Goal: Communication & Community: Answer question/provide support

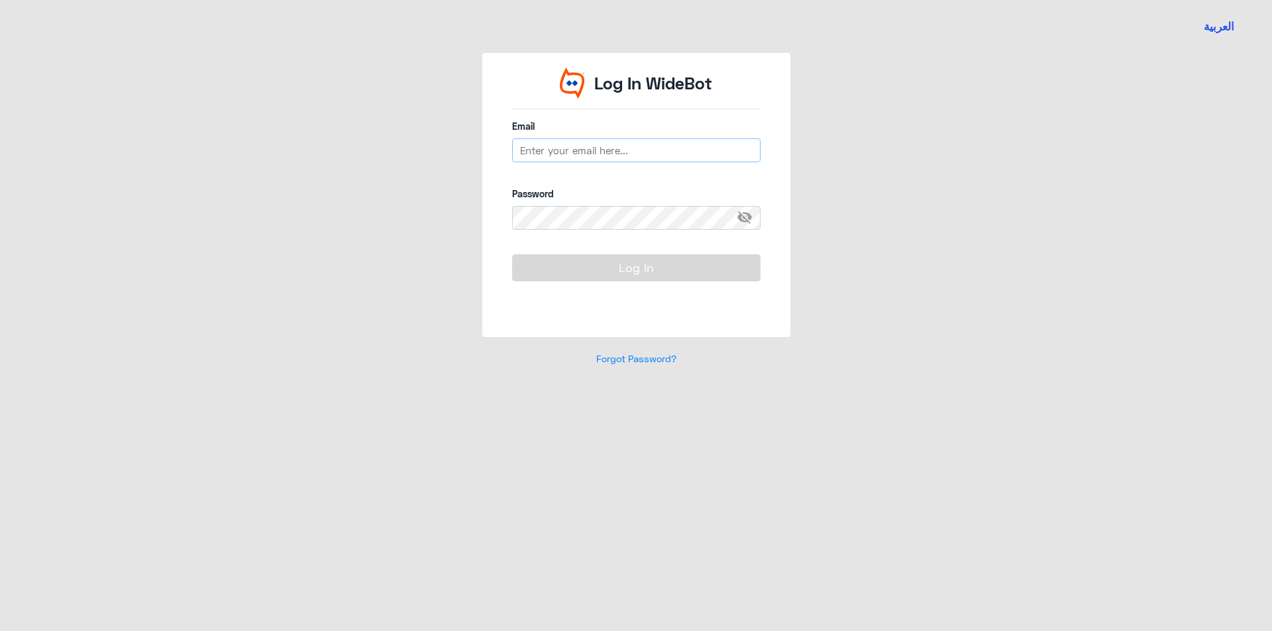
click at [585, 152] on input "email" at bounding box center [636, 150] width 248 height 24
type input "[EMAIL_ADDRESS][DOMAIN_NAME]"
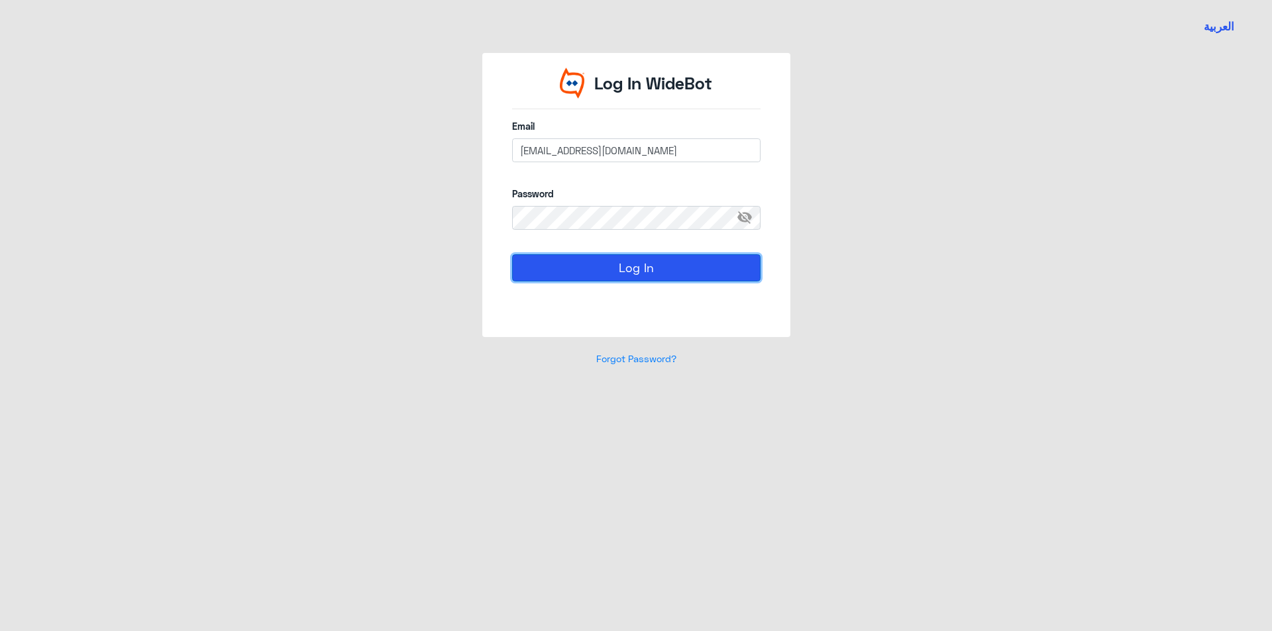
click at [611, 273] on button "Log In" at bounding box center [636, 267] width 248 height 26
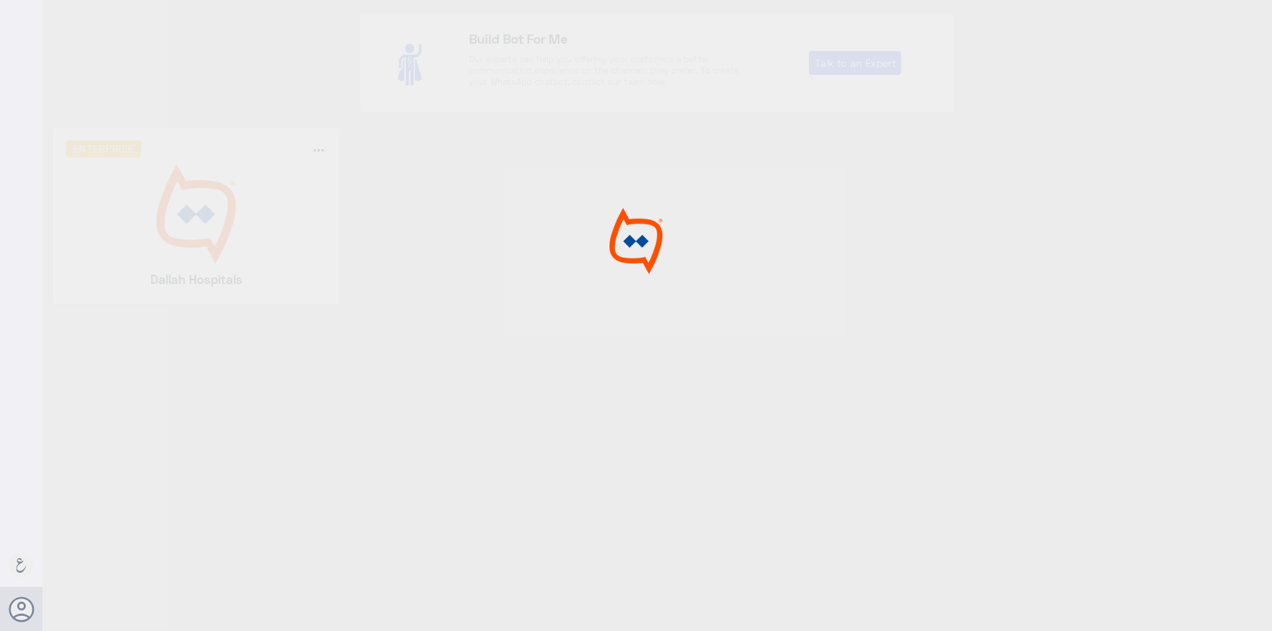
click at [223, 233] on div at bounding box center [636, 317] width 1272 height 635
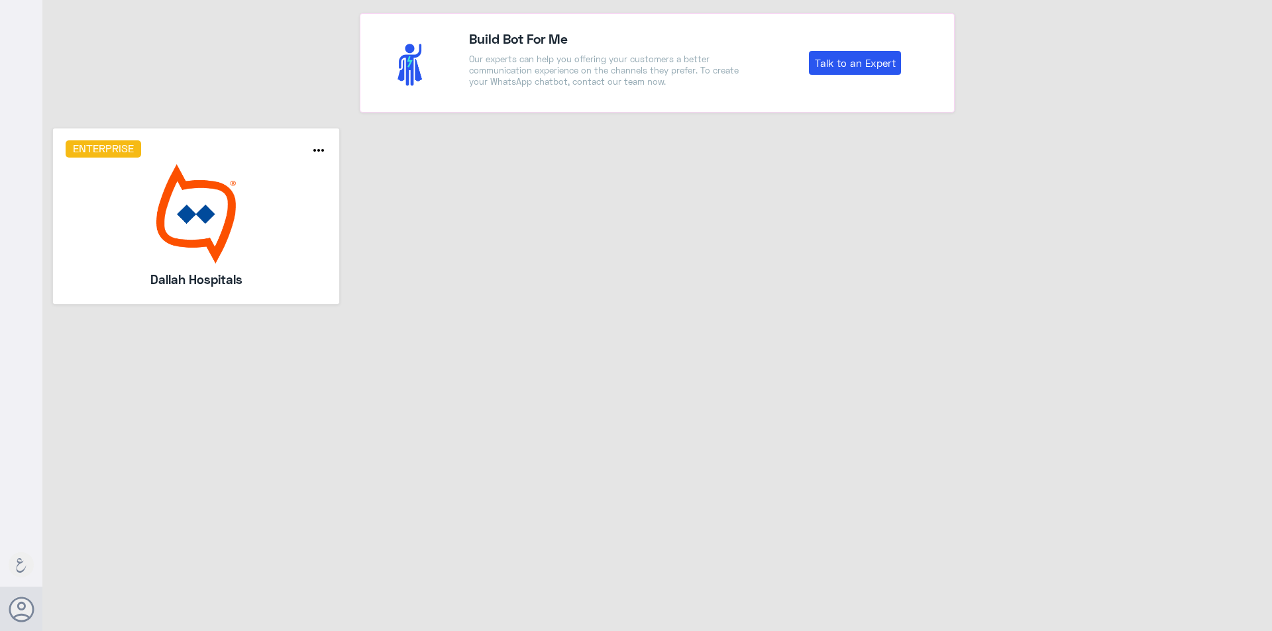
click at [147, 179] on img at bounding box center [197, 213] width 262 height 99
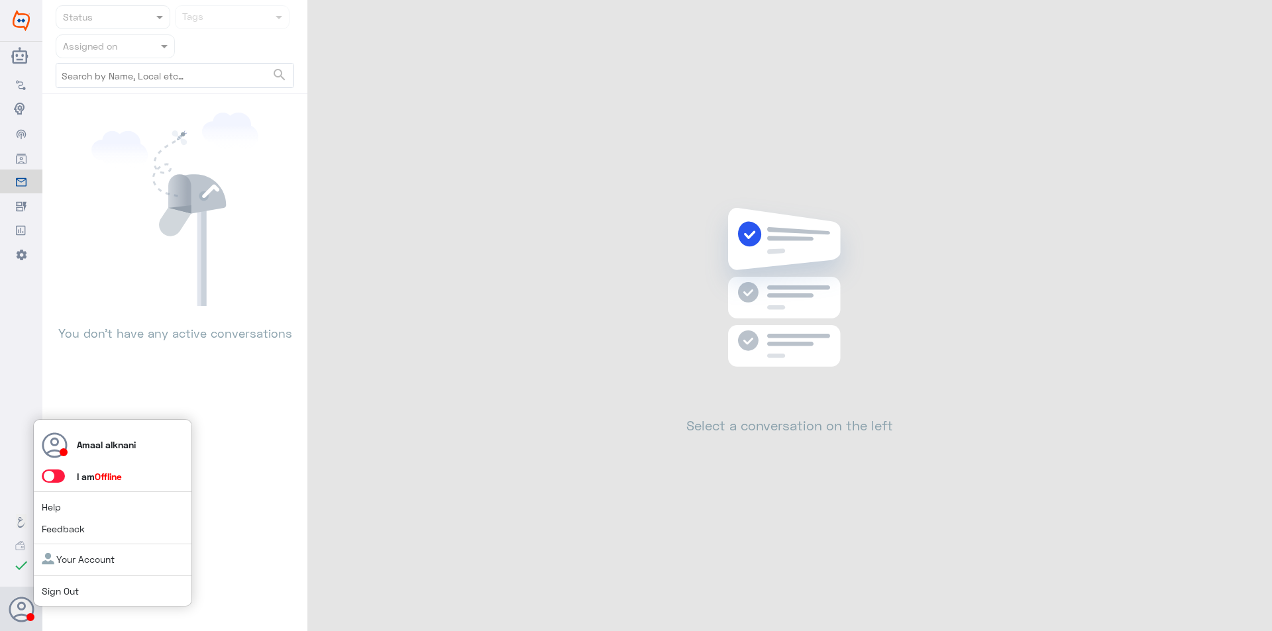
click at [58, 480] on span at bounding box center [53, 476] width 23 height 13
click at [0, 0] on input "checkbox" at bounding box center [0, 0] width 0 height 0
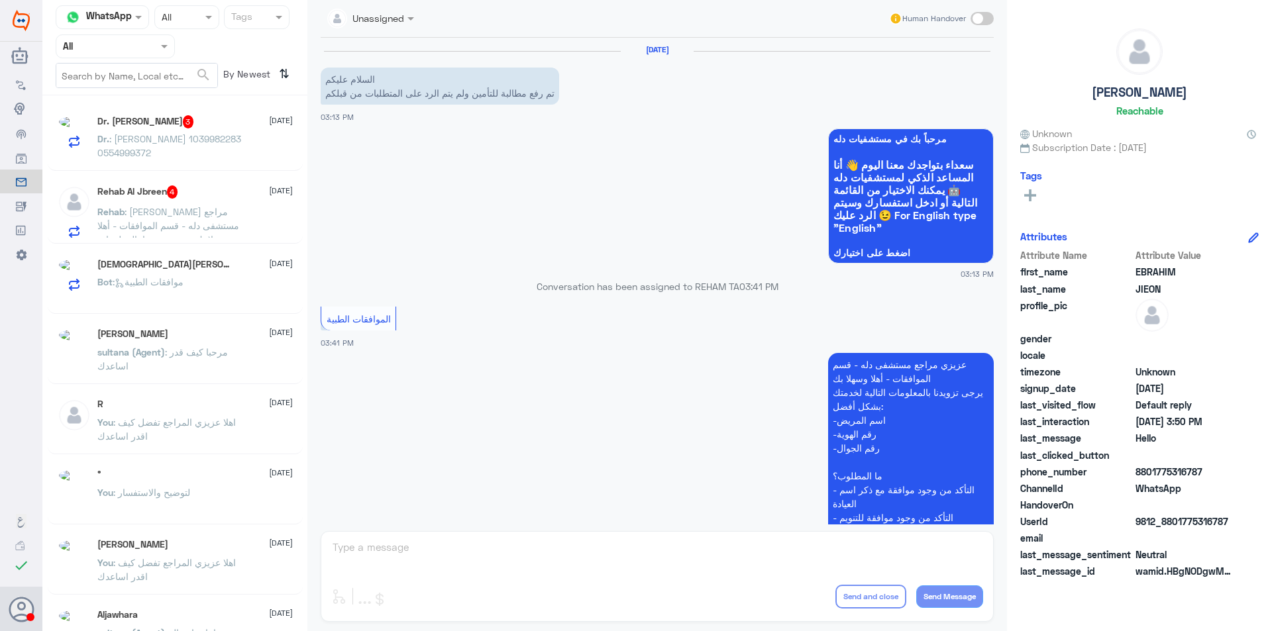
scroll to position [249, 0]
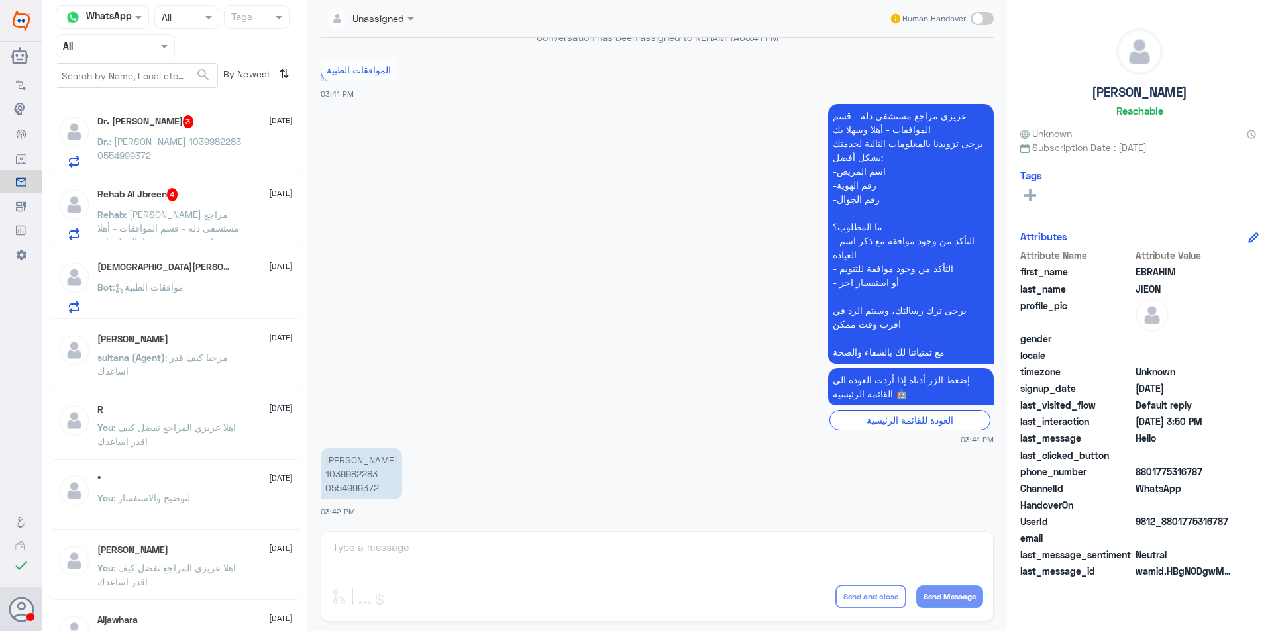
click at [121, 49] on input "text" at bounding box center [99, 45] width 73 height 15
click at [103, 125] on div "Your Inbox" at bounding box center [115, 135] width 119 height 30
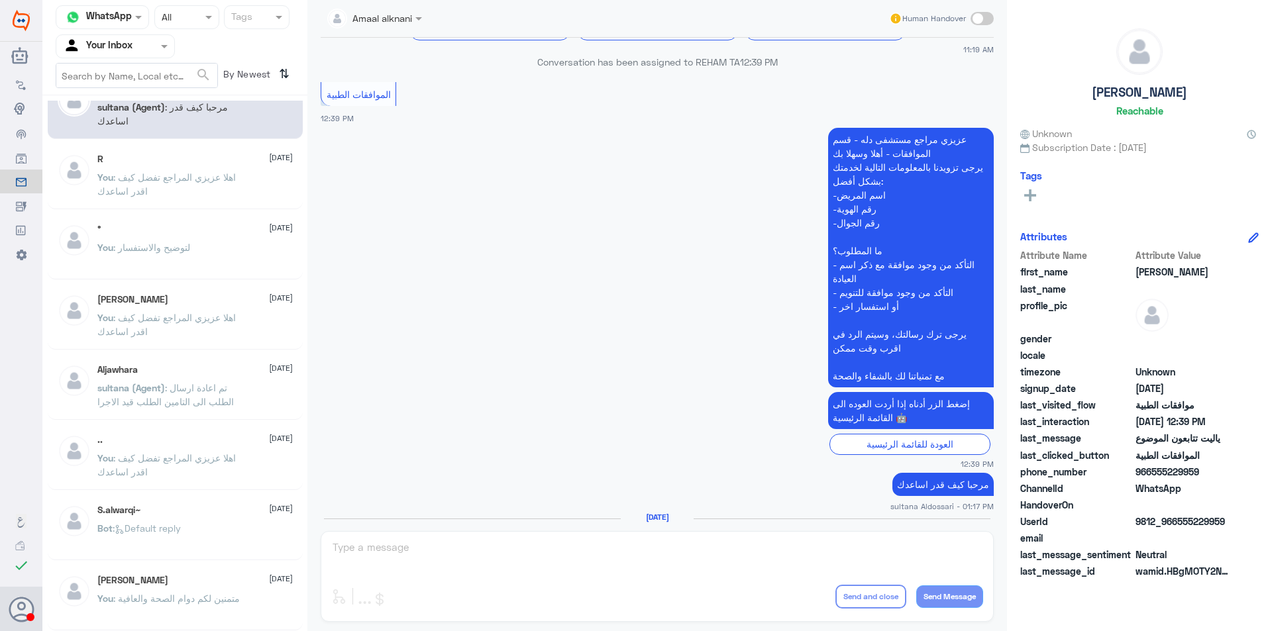
scroll to position [0, 0]
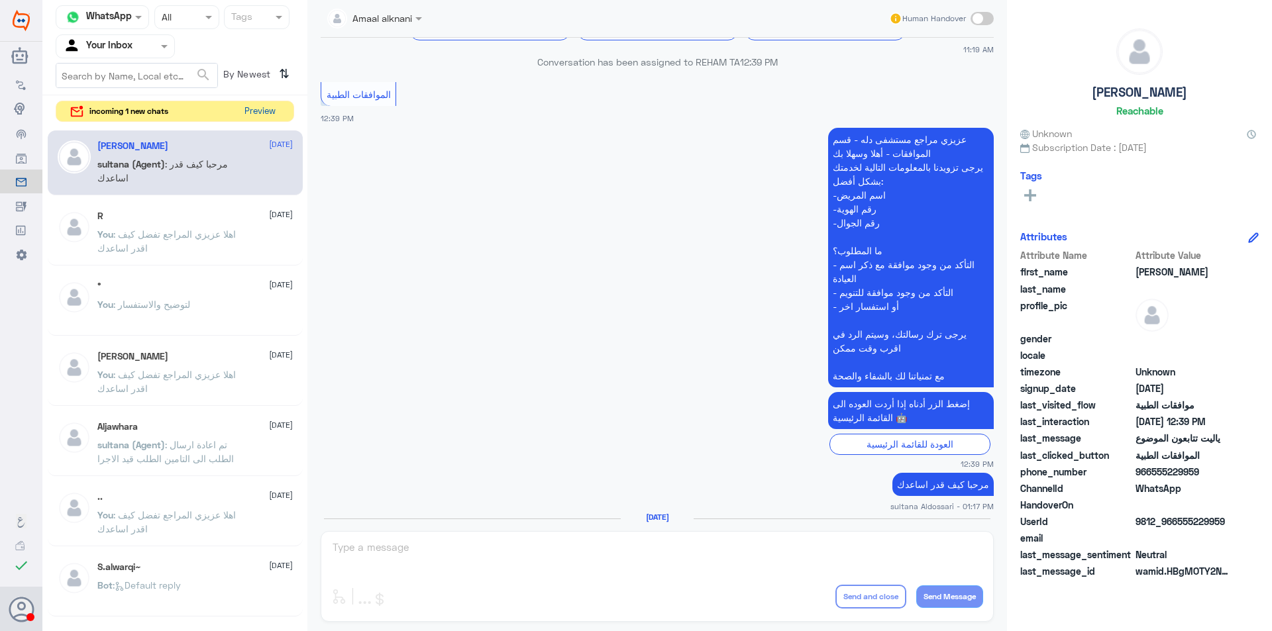
click at [252, 107] on button "Preview" at bounding box center [259, 111] width 41 height 21
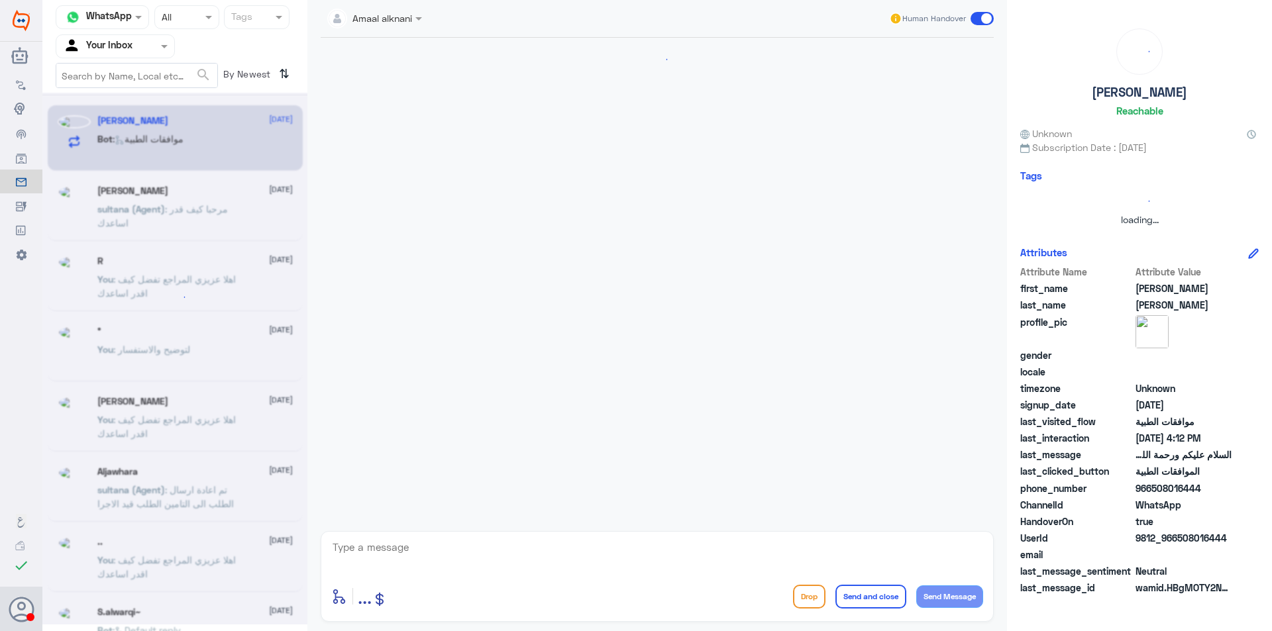
scroll to position [162, 0]
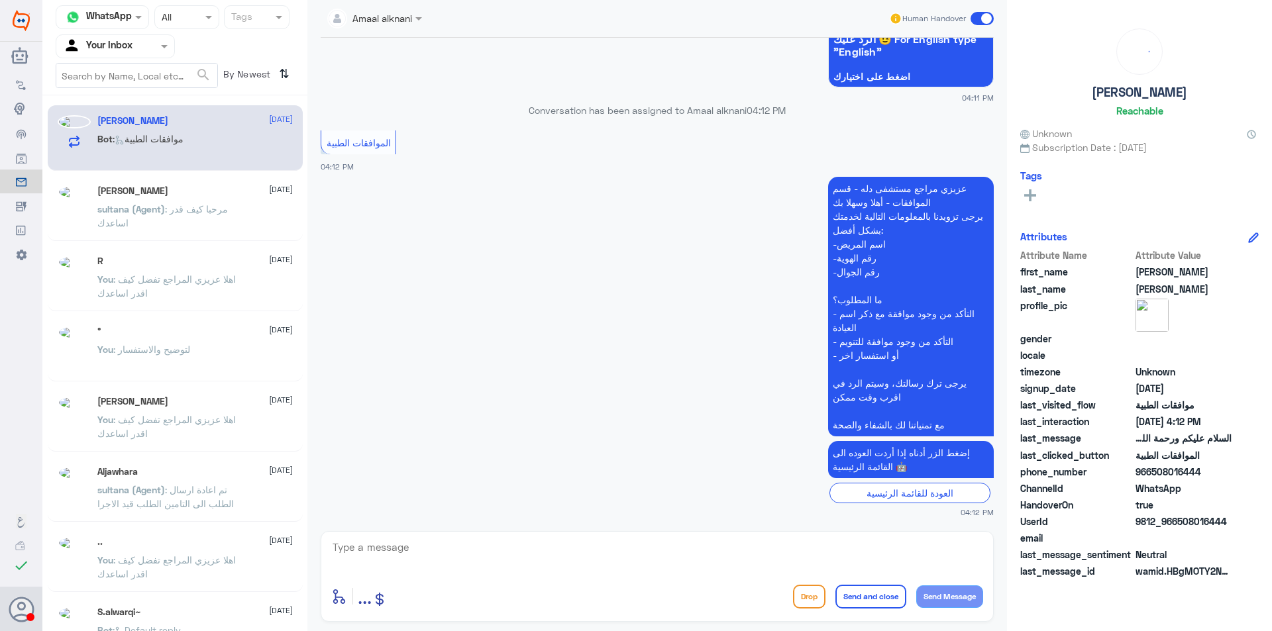
click at [401, 544] on textarea at bounding box center [657, 554] width 652 height 32
type textarea "تفضل كيف اقدر اساعدك"
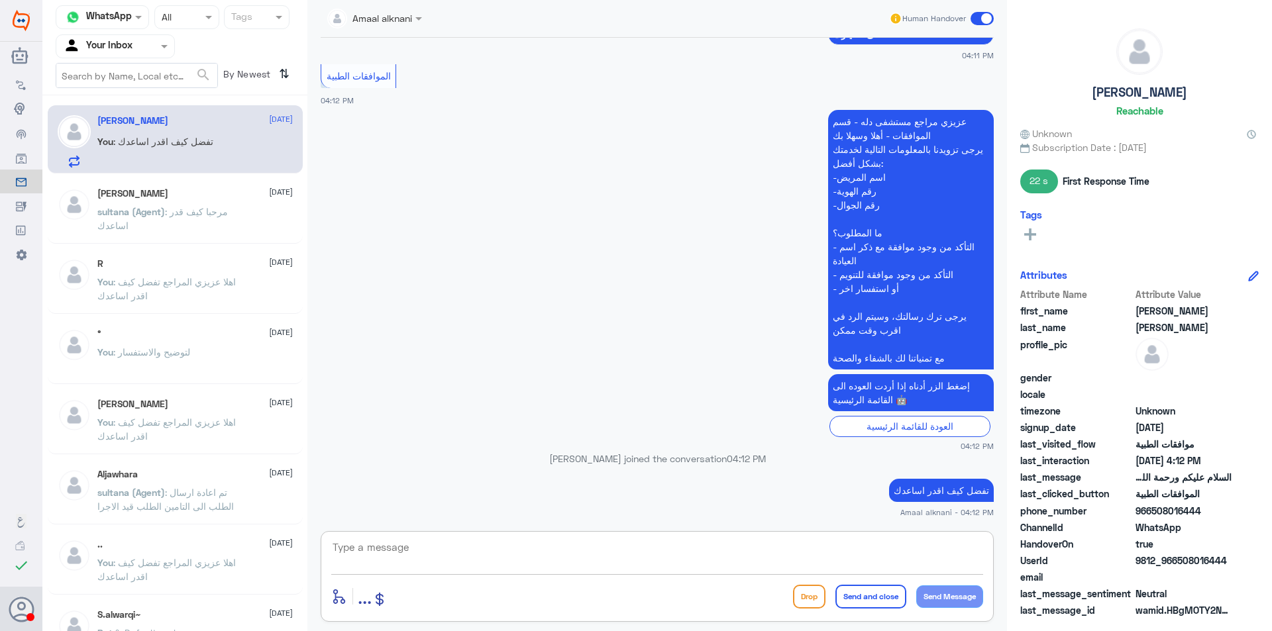
click at [159, 47] on span at bounding box center [166, 46] width 17 height 14
click at [125, 144] on Team "Your Team" at bounding box center [107, 147] width 45 height 11
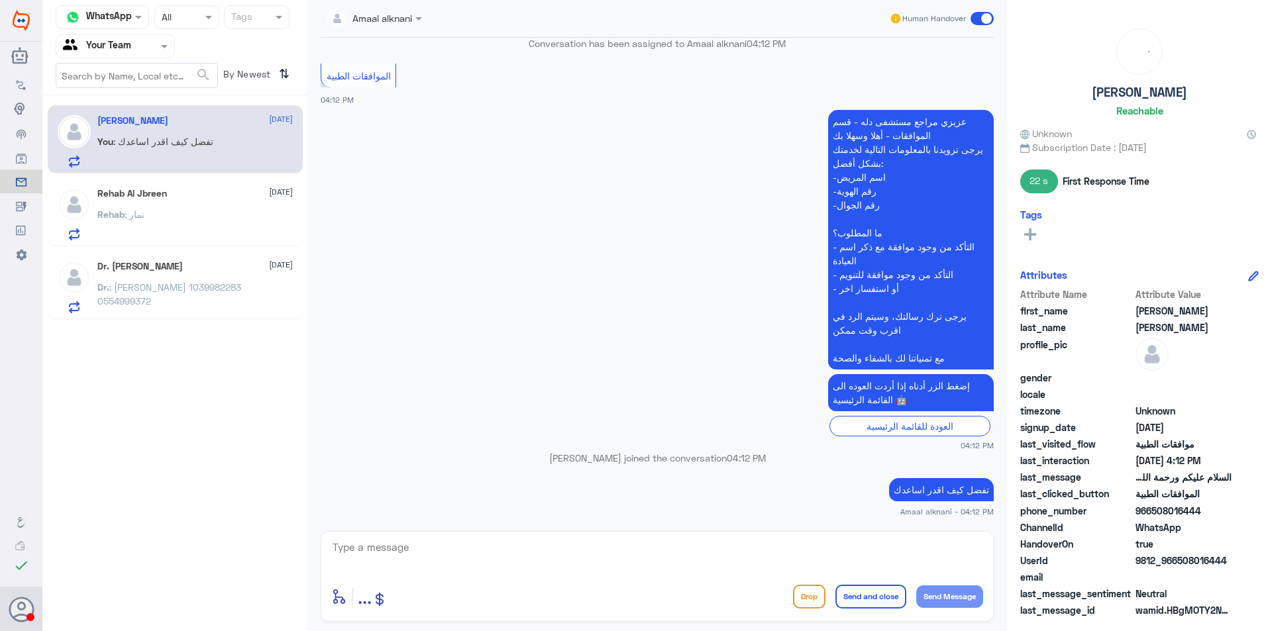
scroll to position [274, 0]
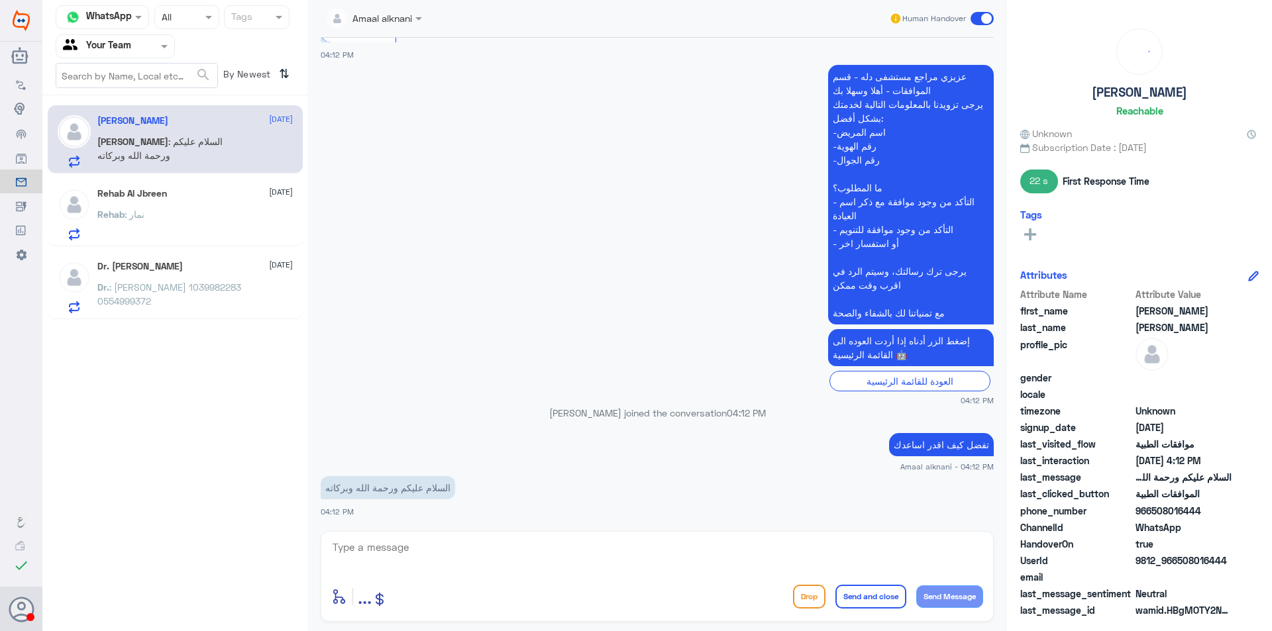
click at [168, 216] on div "Rehab : نمار" at bounding box center [194, 226] width 195 height 30
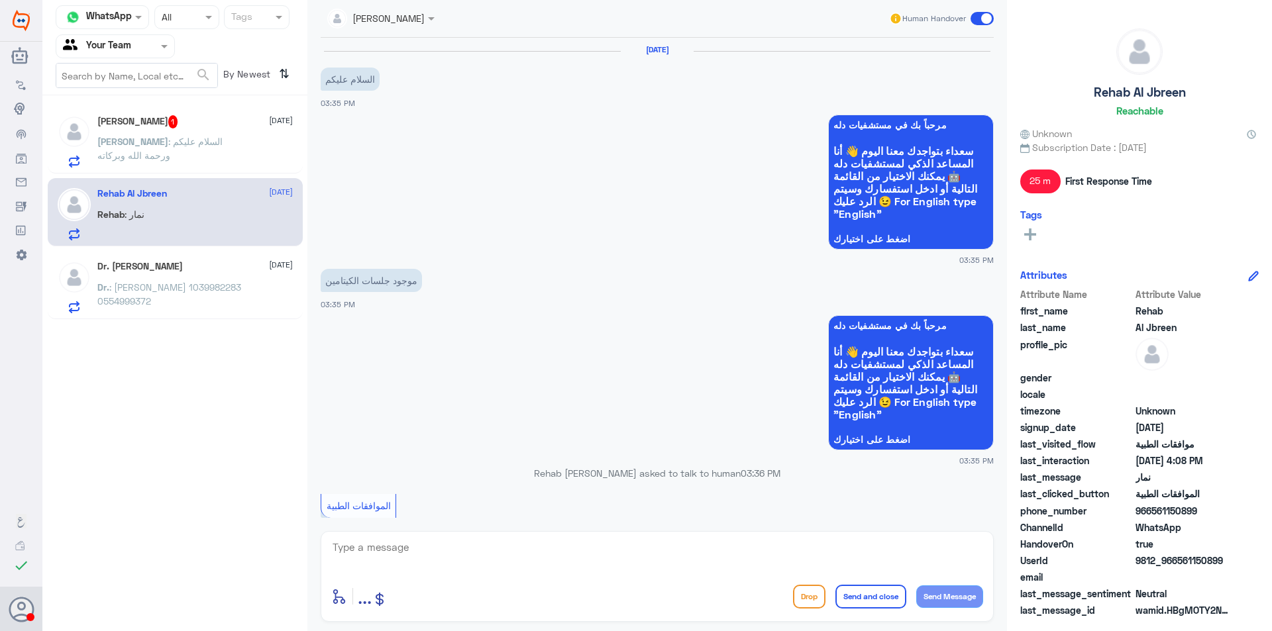
scroll to position [715, 0]
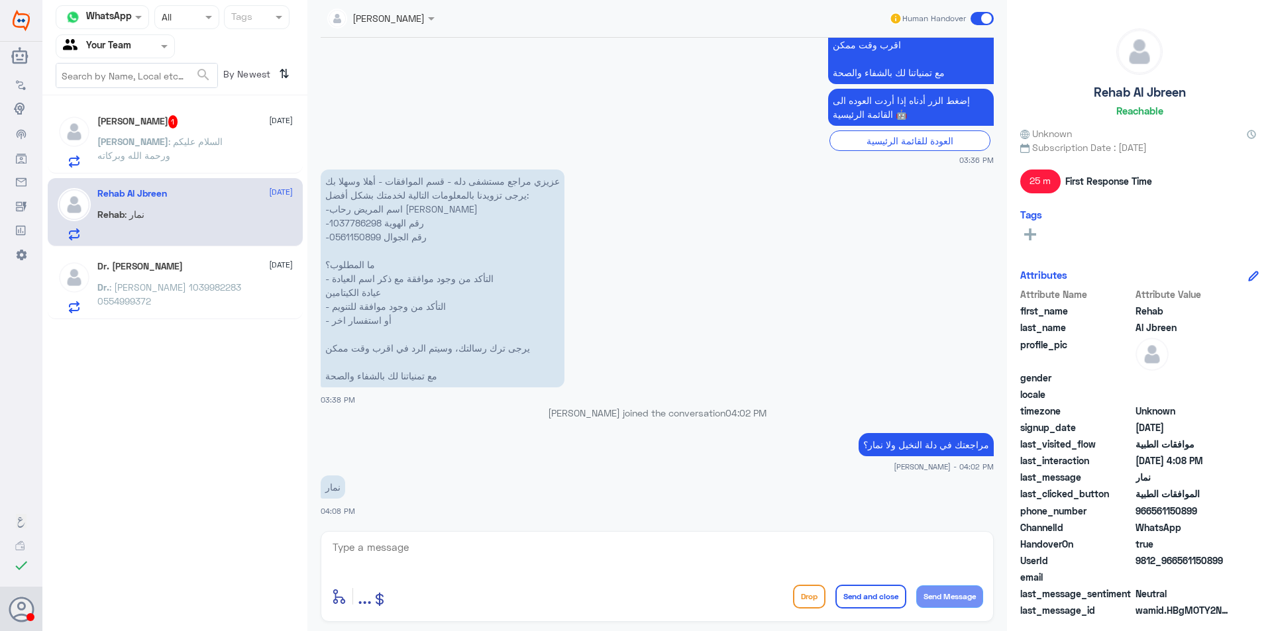
click at [438, 548] on textarea at bounding box center [657, 554] width 652 height 32
type textarea "h"
type textarea "الرجاء التواصل مع الرقم الموحد 920012222 لافادتكم بموافقات فرع نمار"
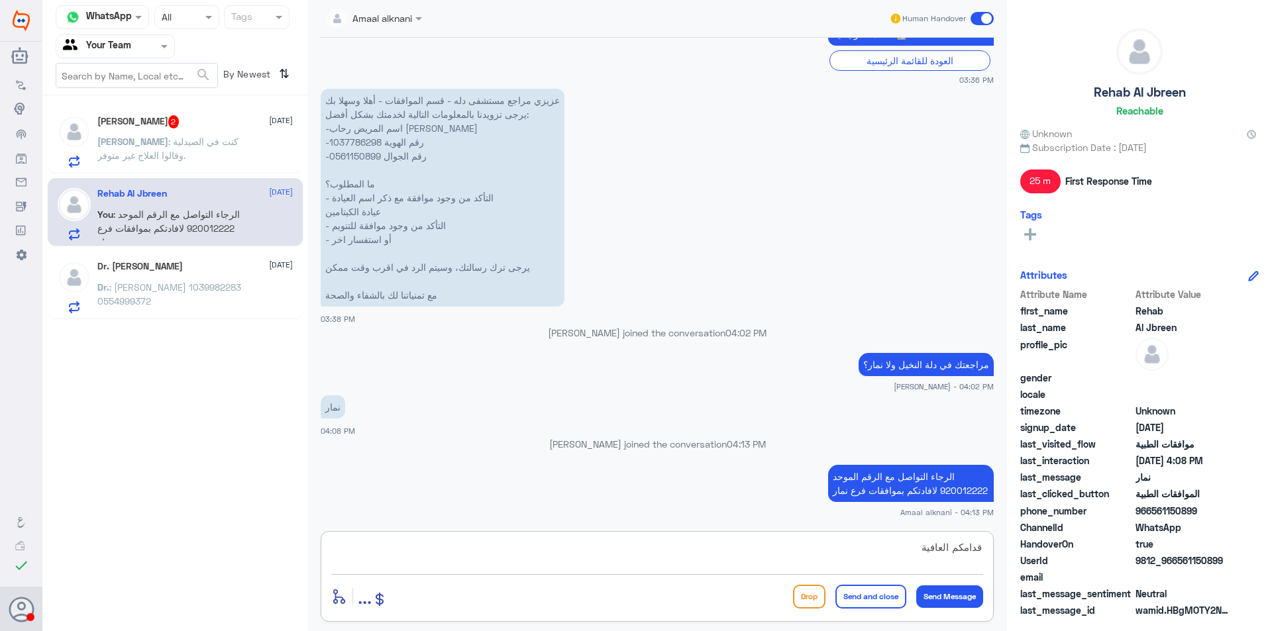
type textarea "قدامكم العافية"
click at [867, 587] on button "Send and close" at bounding box center [870, 597] width 71 height 24
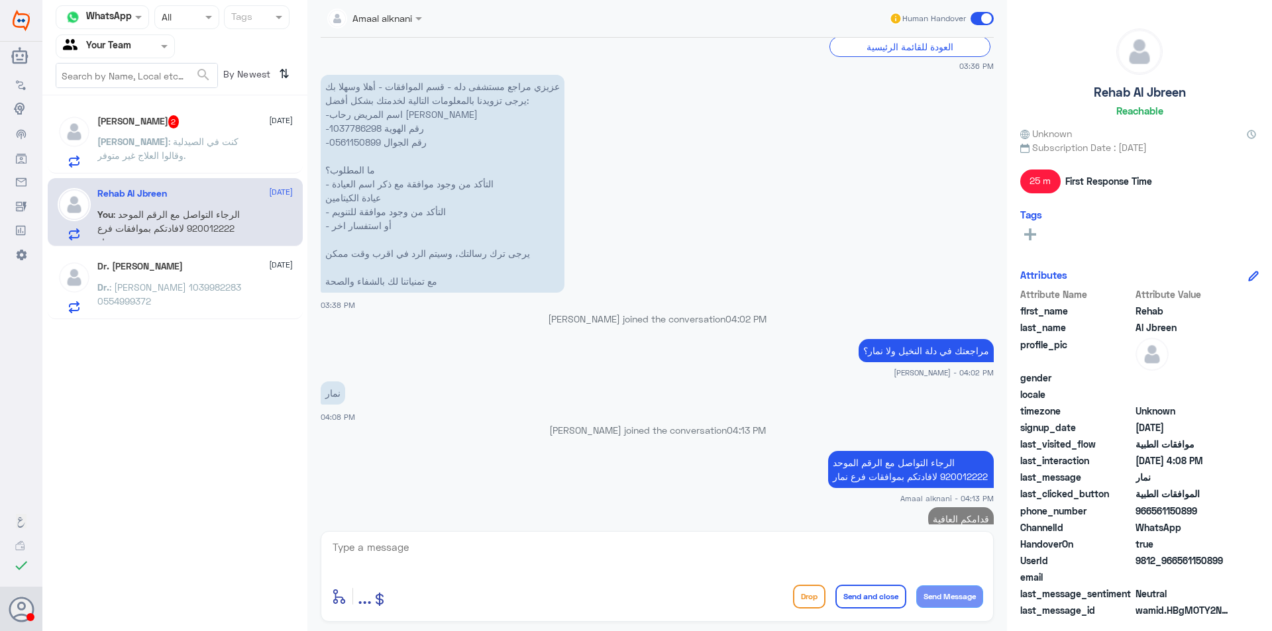
scroll to position [828, 0]
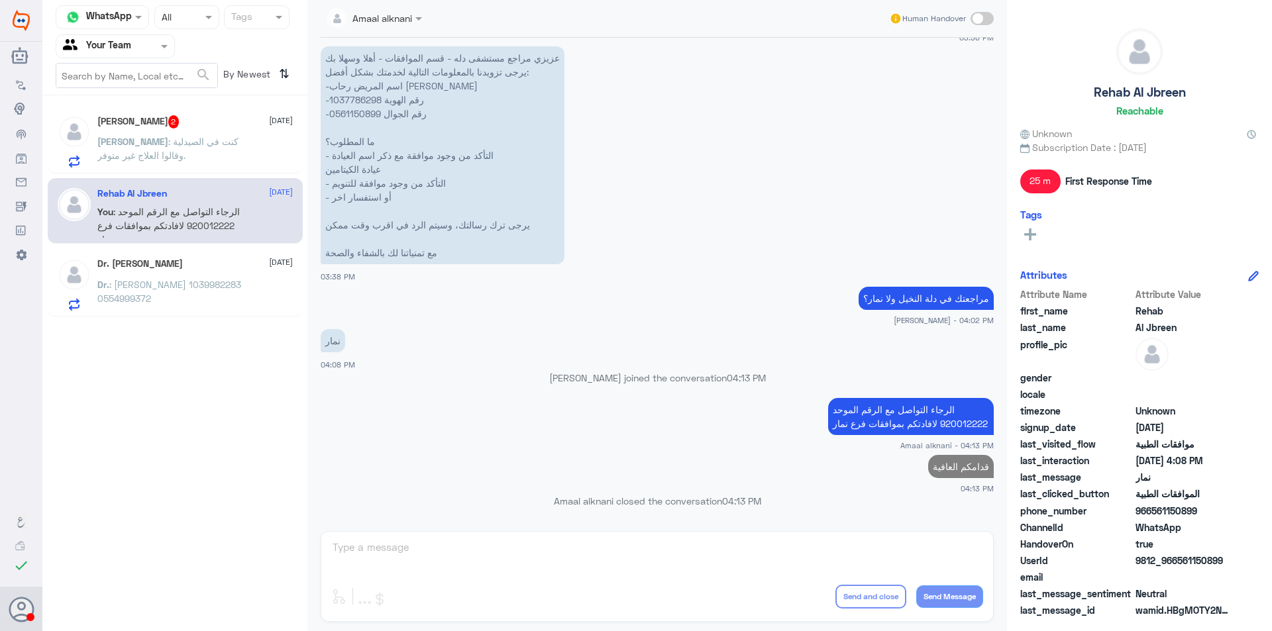
click at [185, 150] on p "[PERSON_NAME] : كنت في الصيدلية وقالوا العلاج غير متوفر." at bounding box center [171, 150] width 149 height 33
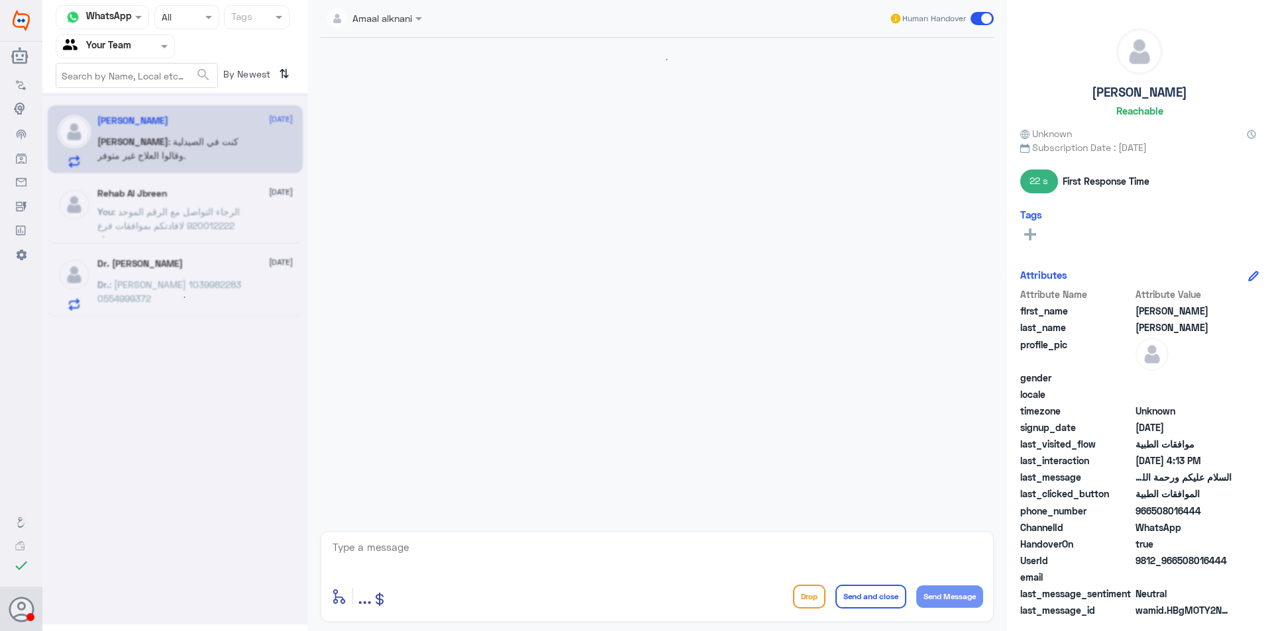
scroll to position [319, 0]
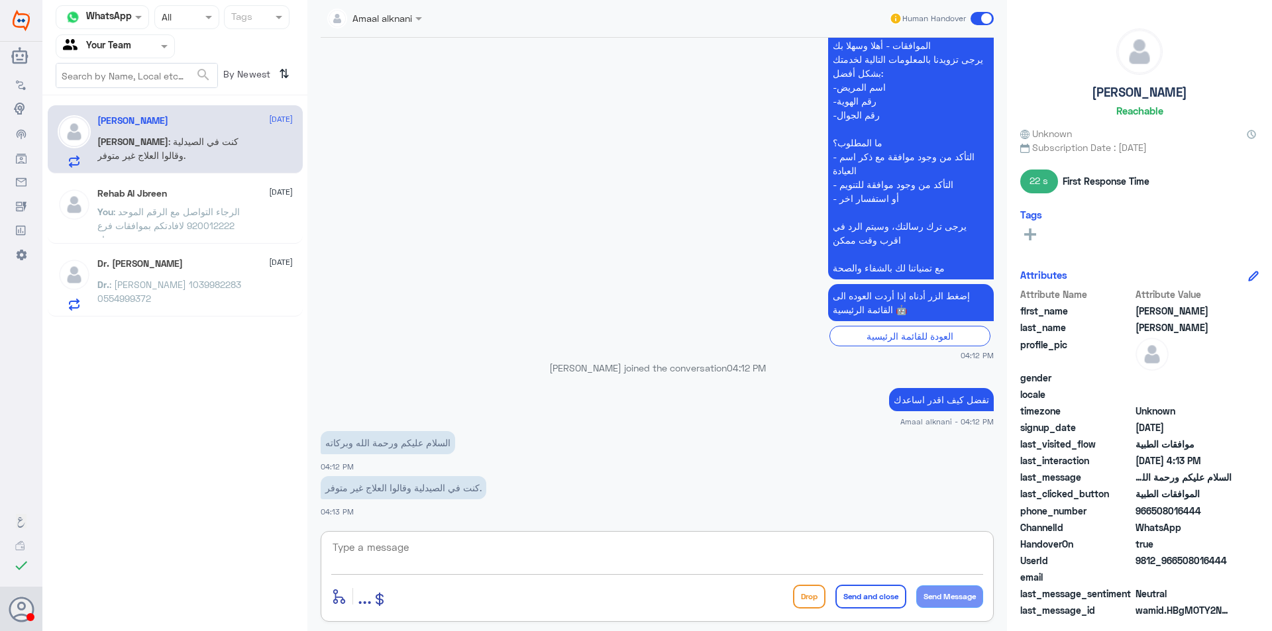
click at [483, 546] on textarea at bounding box center [657, 554] width 652 height 32
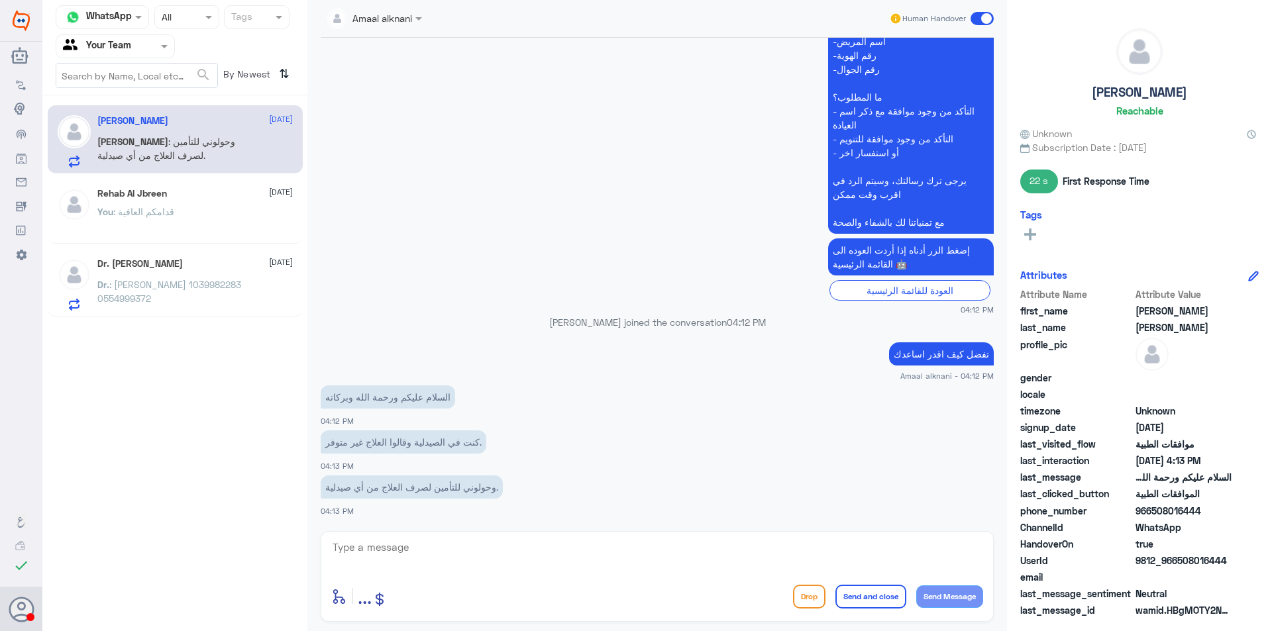
click at [167, 296] on p "Dr. : [PERSON_NAME] 1039982283 0554999372" at bounding box center [171, 293] width 149 height 33
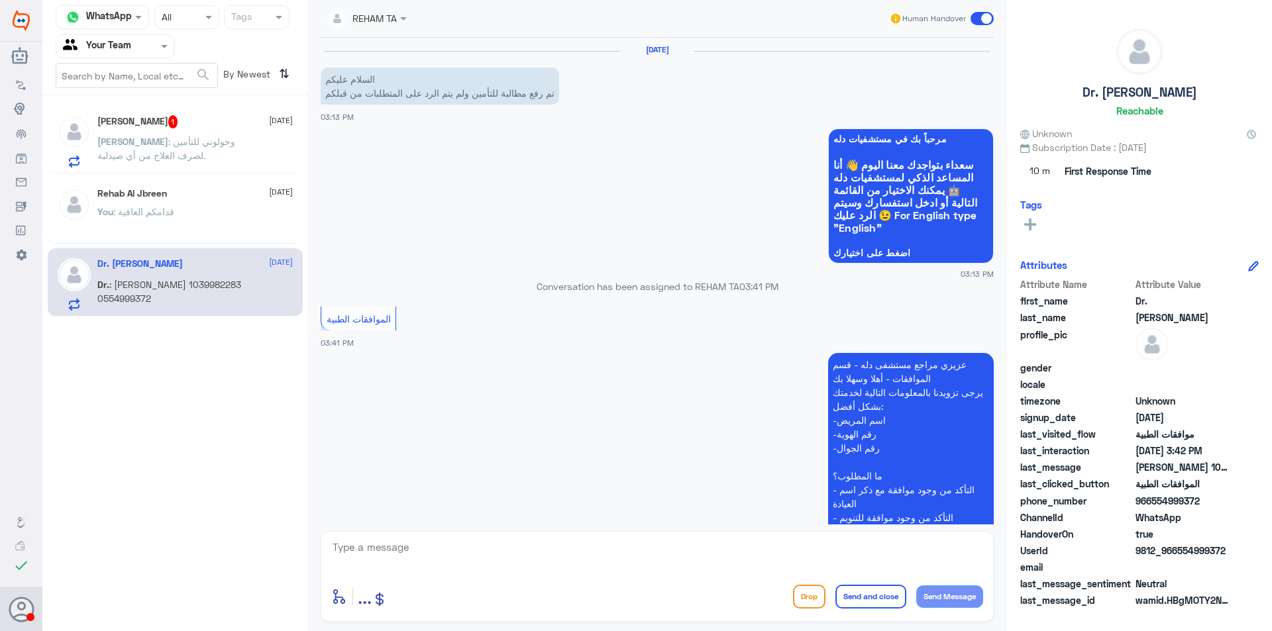
scroll to position [249, 0]
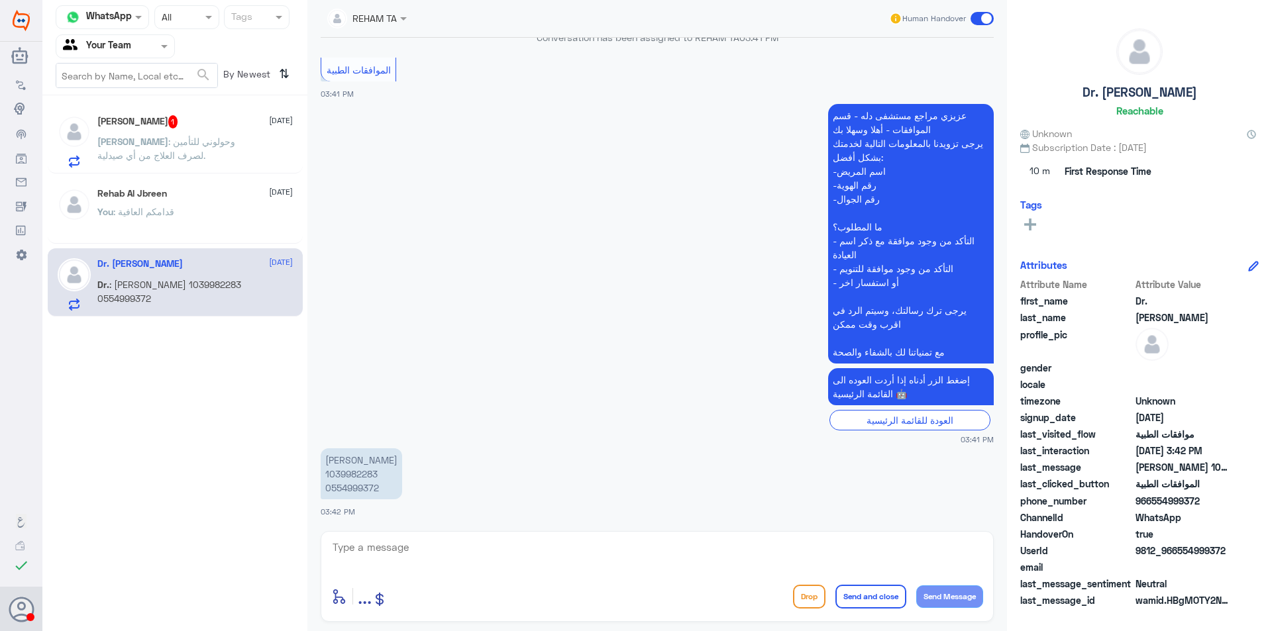
click at [372, 558] on textarea at bounding box center [657, 554] width 652 height 32
click at [201, 154] on p "[PERSON_NAME] : وحولوني للتأمين لصرف العلاج من أي صيدلية." at bounding box center [171, 150] width 149 height 33
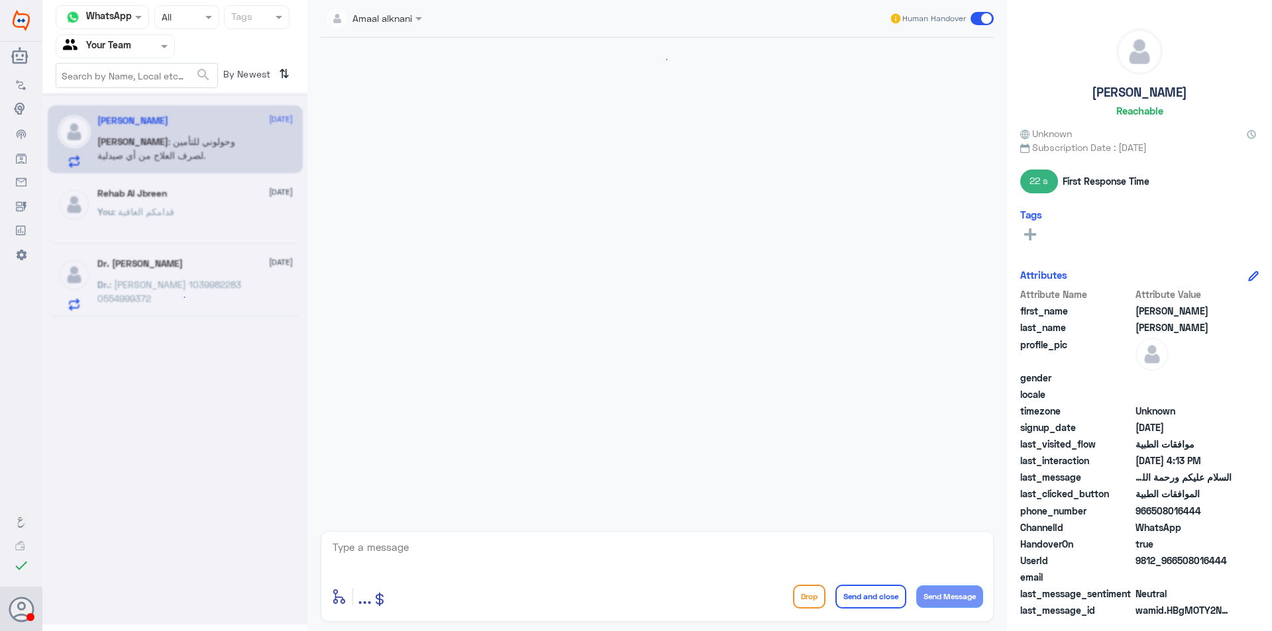
scroll to position [365, 0]
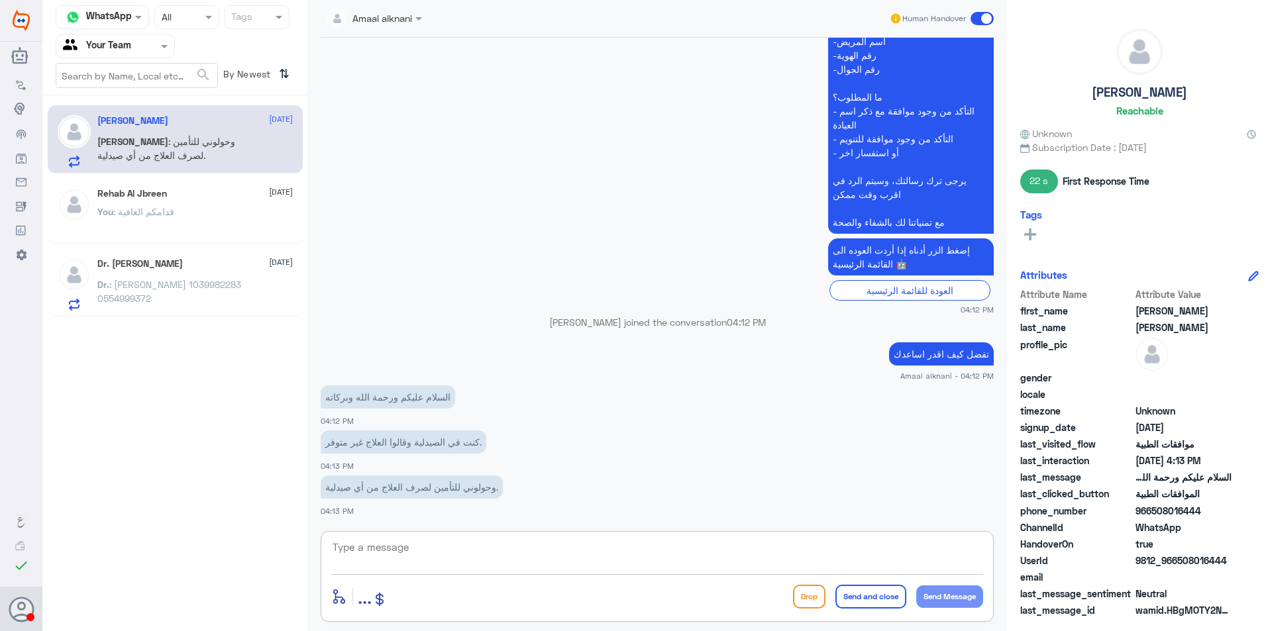
click at [420, 555] on textarea at bounding box center [657, 554] width 652 height 32
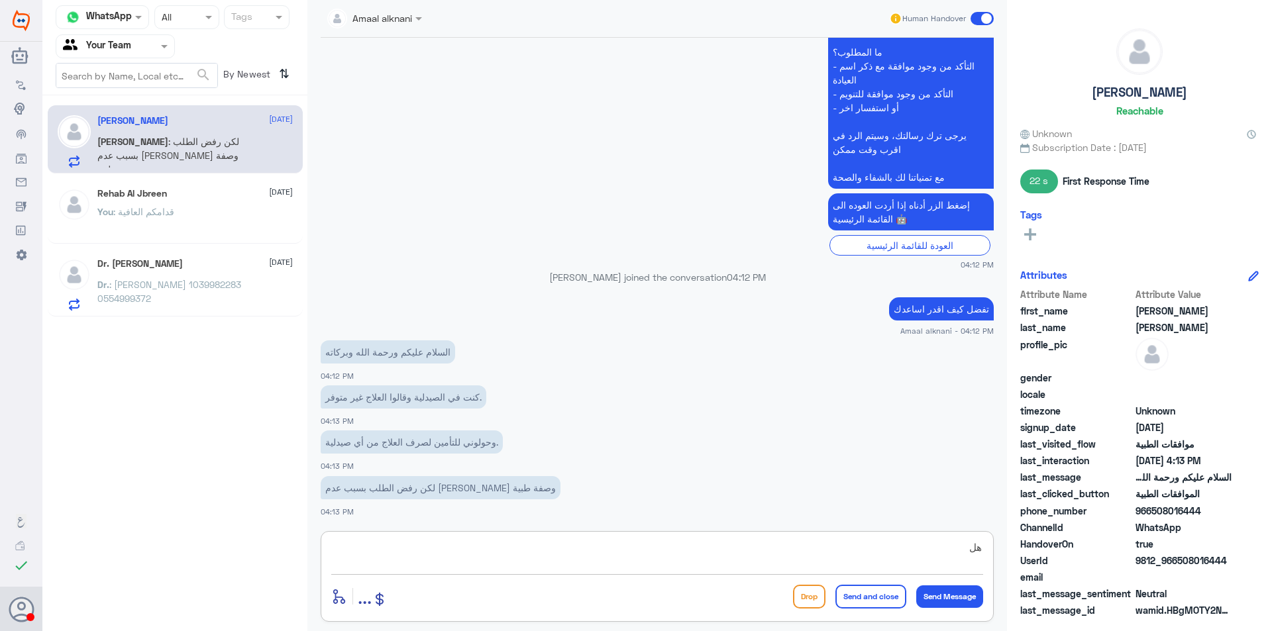
type textarea "ه"
type textarea "ممكن تزودني بالوصفه المختوم عليها بعدم توفر الدواء حتى استطيع متابعة طلبكم"
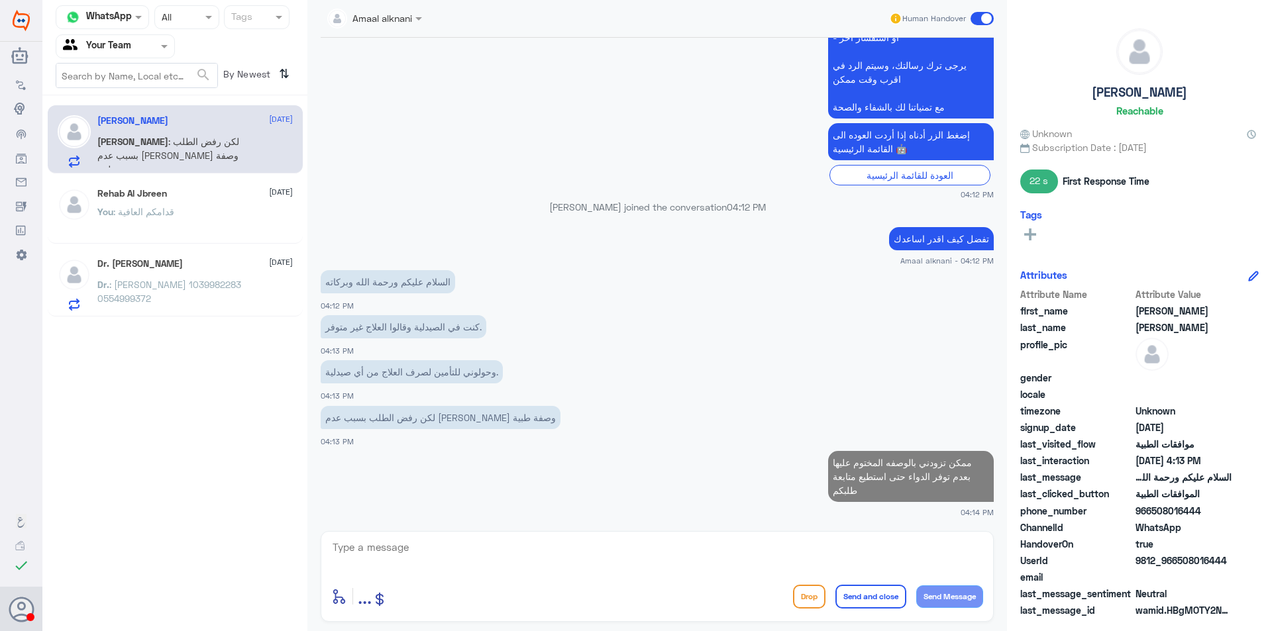
click at [219, 262] on div "Dr. [PERSON_NAME] [DATE]" at bounding box center [194, 263] width 195 height 11
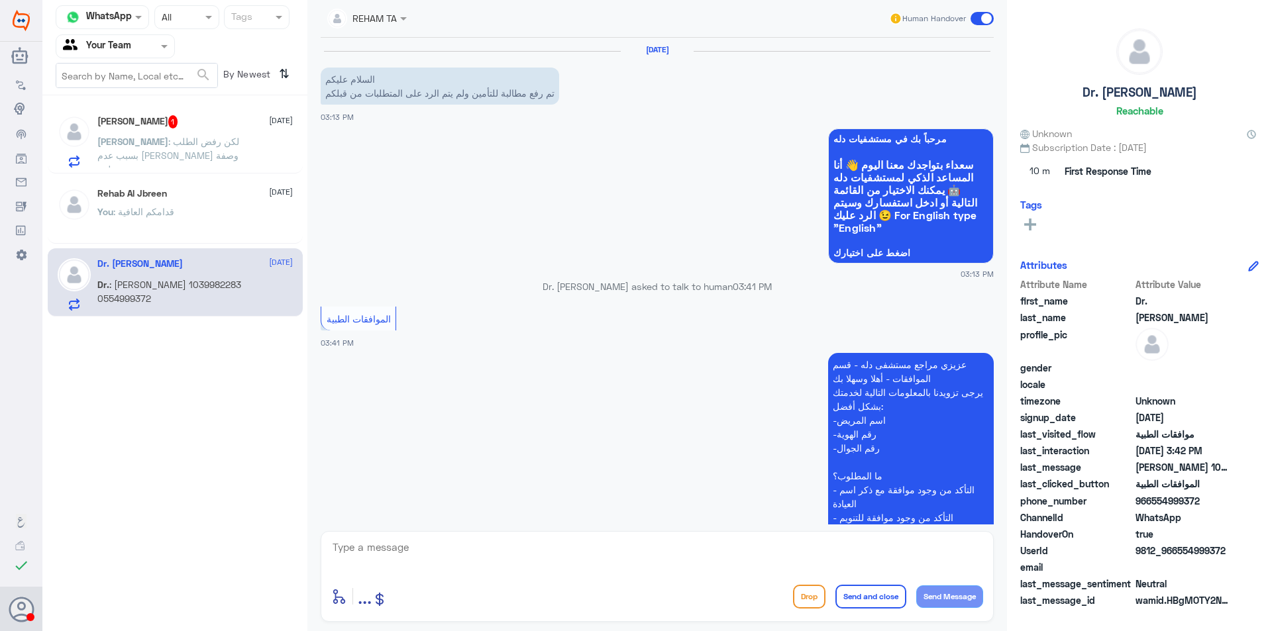
scroll to position [249, 0]
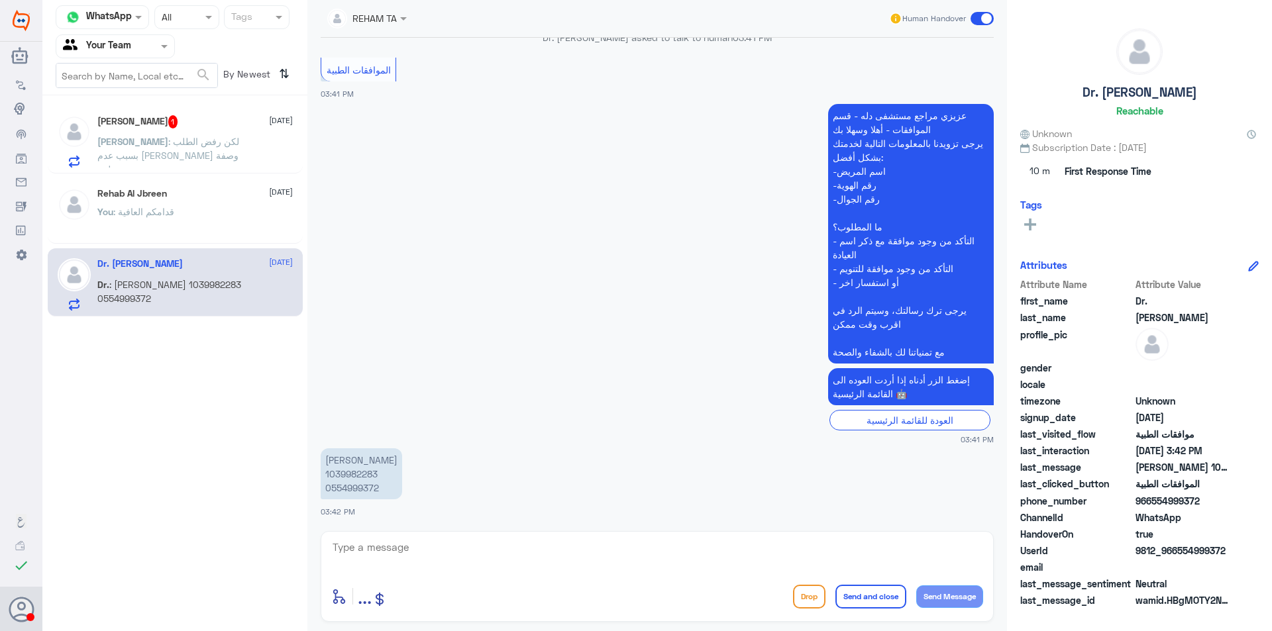
click at [442, 559] on textarea at bounding box center [657, 554] width 652 height 32
click at [367, 540] on textarea at bounding box center [657, 554] width 652 height 32
type textarea "تفضل كيف اقدر اساعدك"
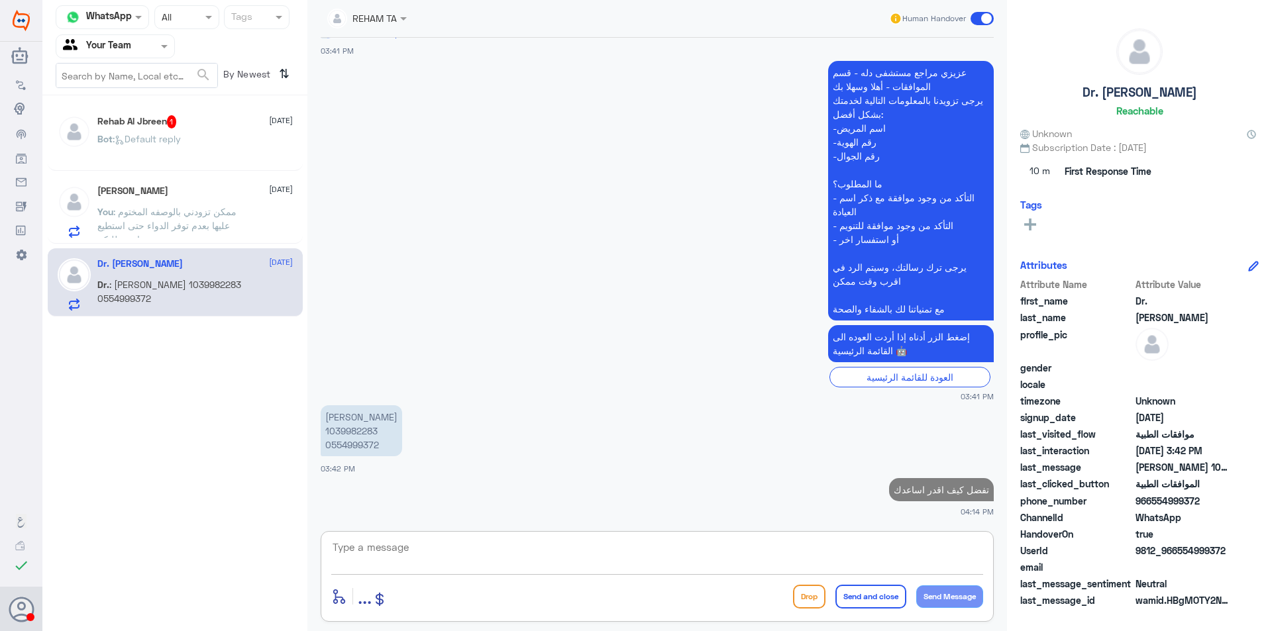
click at [199, 127] on div "Rehab Al Jbreen 1 [DATE]" at bounding box center [194, 121] width 195 height 13
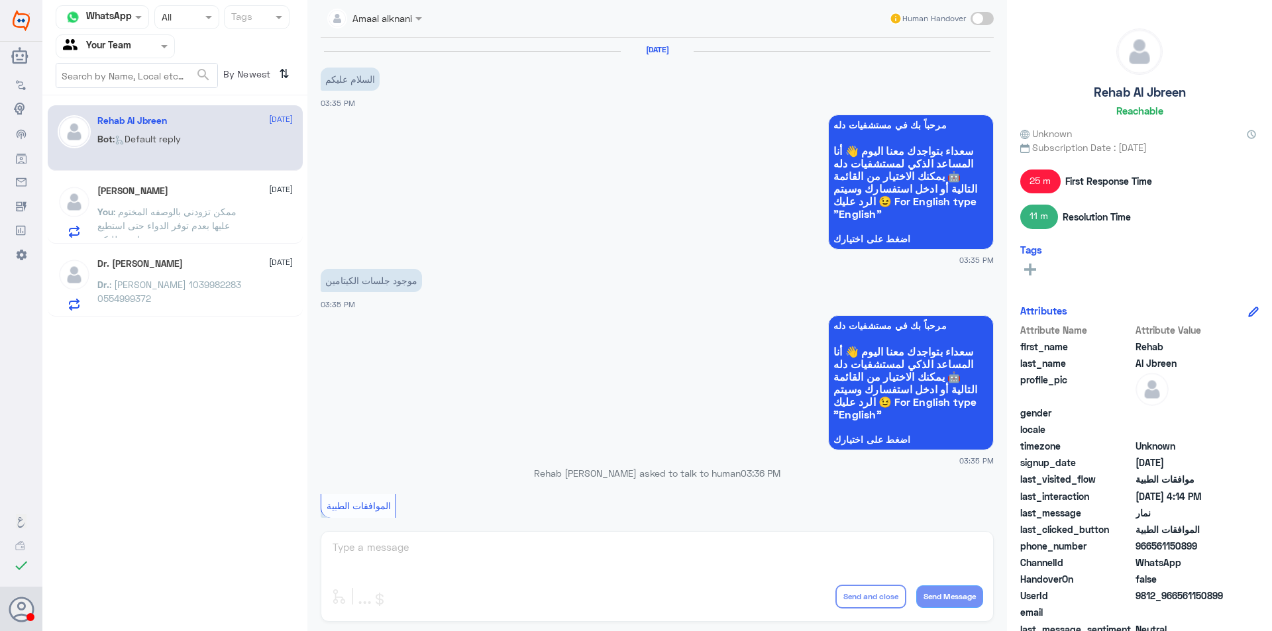
scroll to position [1077, 0]
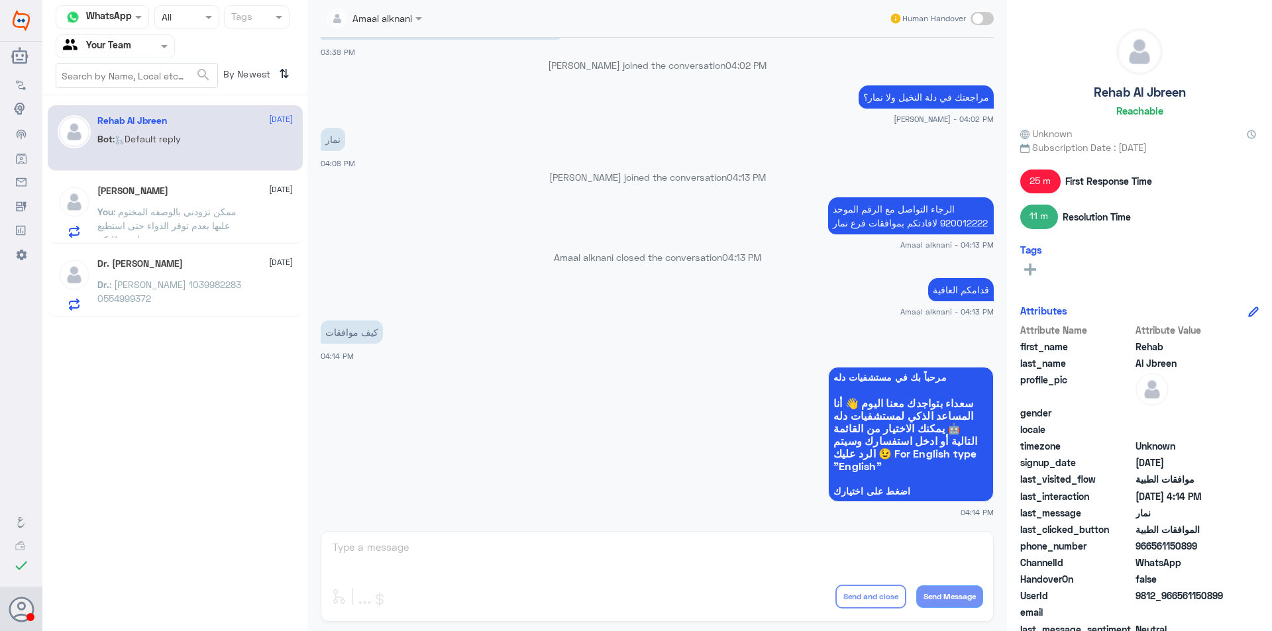
click at [456, 552] on div "Amaal alknani Human Handover [DATE] السلام عليكم 03:35 PM مرحباً بك في مستشفيات…" at bounding box center [656, 317] width 699 height 635
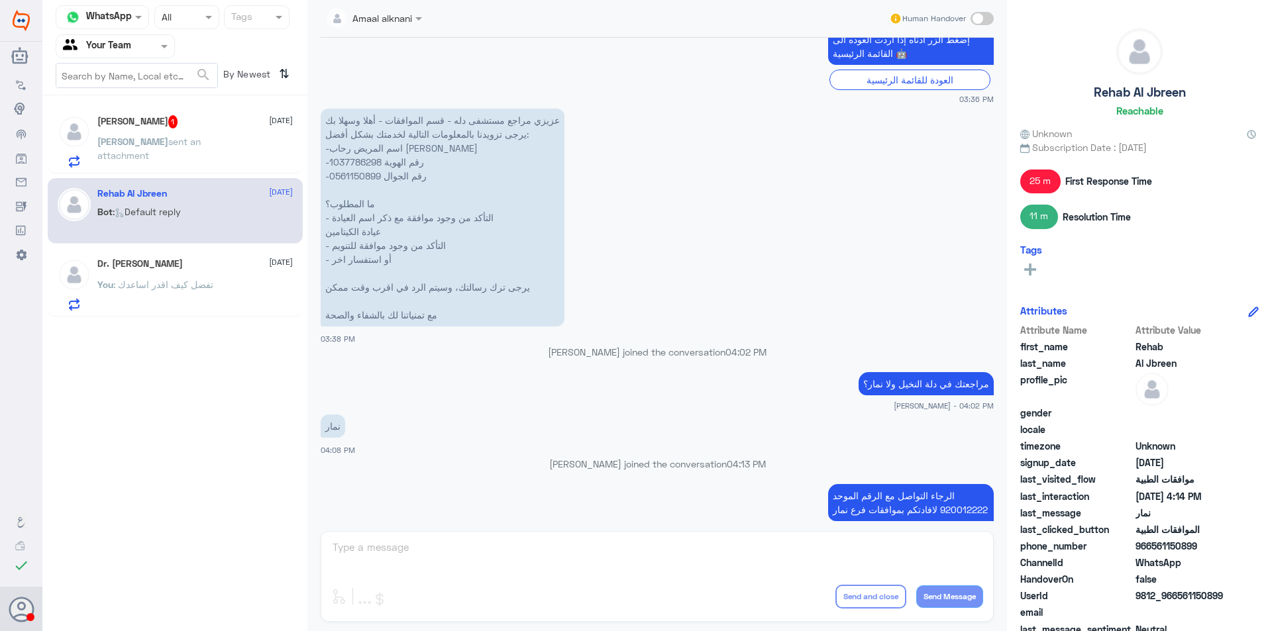
scroll to position [878, 0]
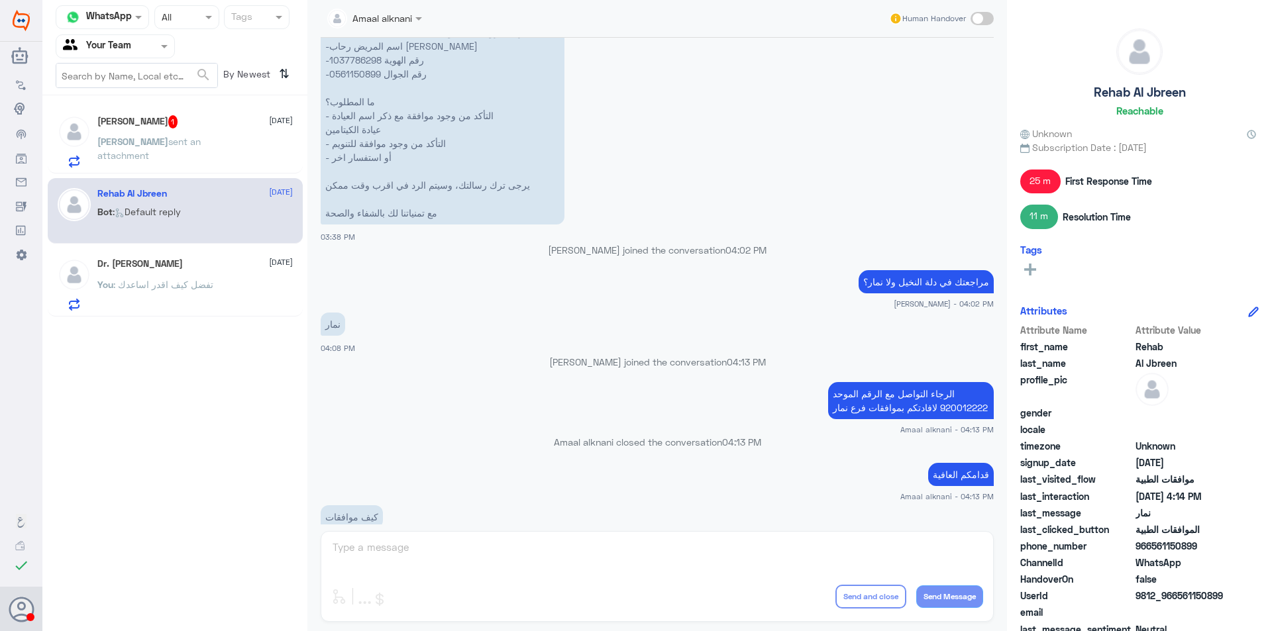
click at [193, 132] on div "[PERSON_NAME] 1 [DATE][PERSON_NAME] sent an attachment" at bounding box center [194, 141] width 195 height 52
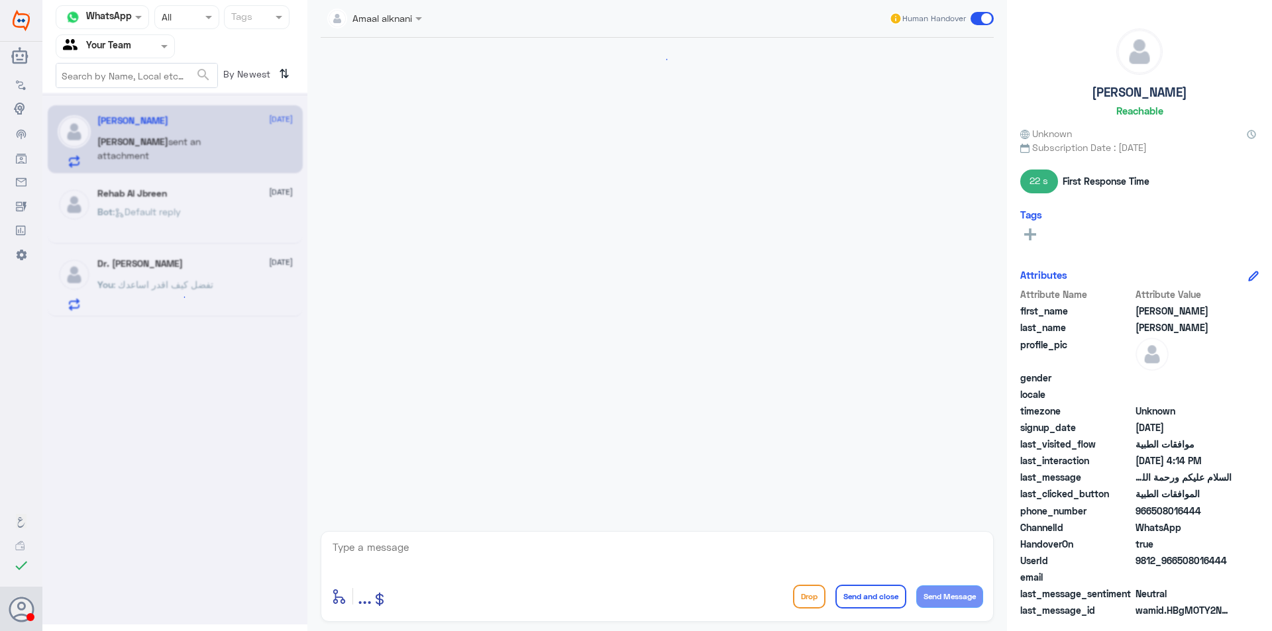
scroll to position [664, 0]
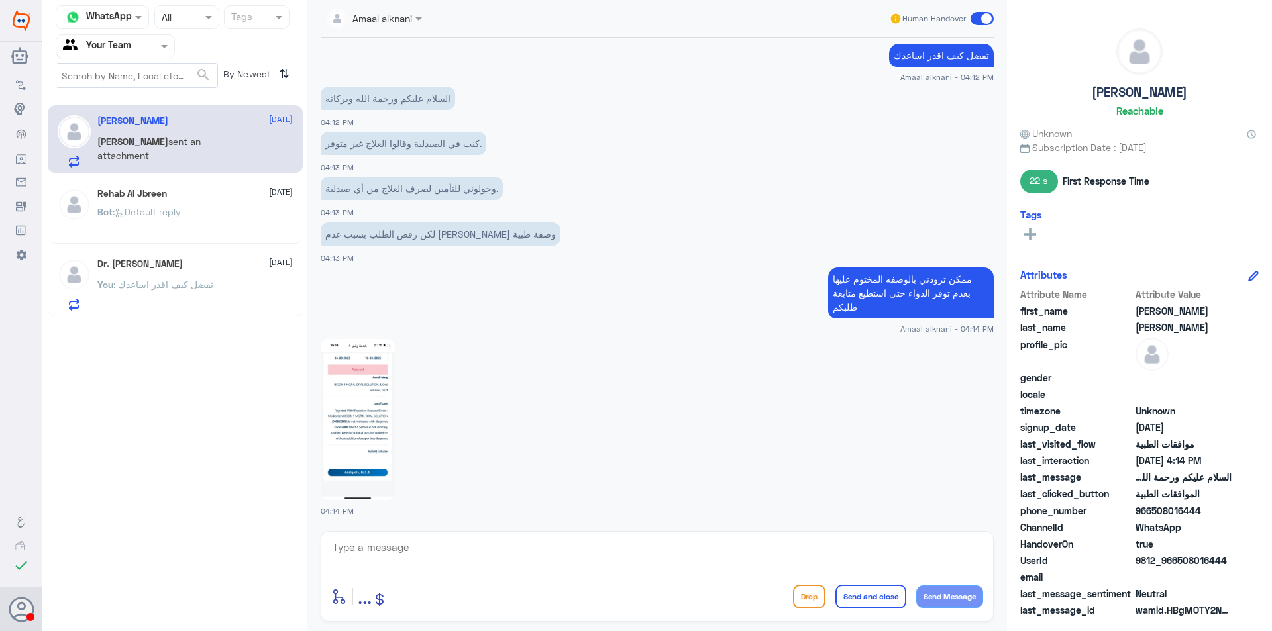
click at [436, 582] on div "enter flow name ... Drop Send and close Send Message" at bounding box center [657, 596] width 652 height 30
click at [346, 405] on img at bounding box center [358, 419] width 74 height 161
click at [403, 557] on textarea at bounding box center [657, 554] width 652 height 32
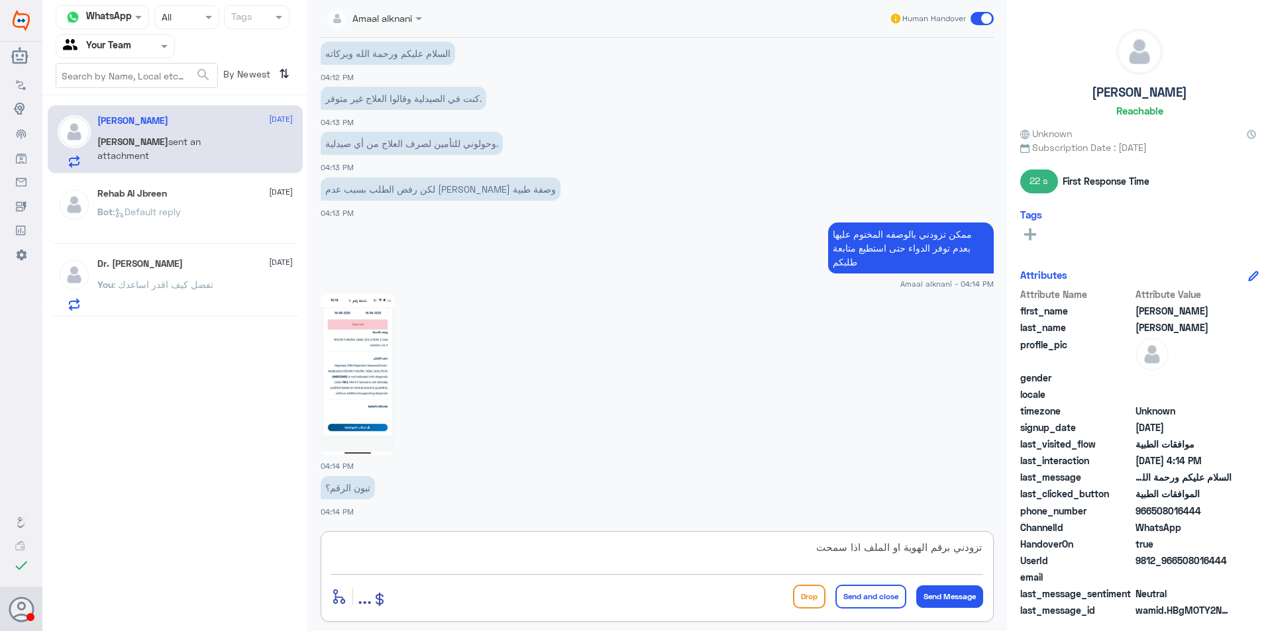
type textarea "تزودني برقم الهوية او الملف اذا سمحت"
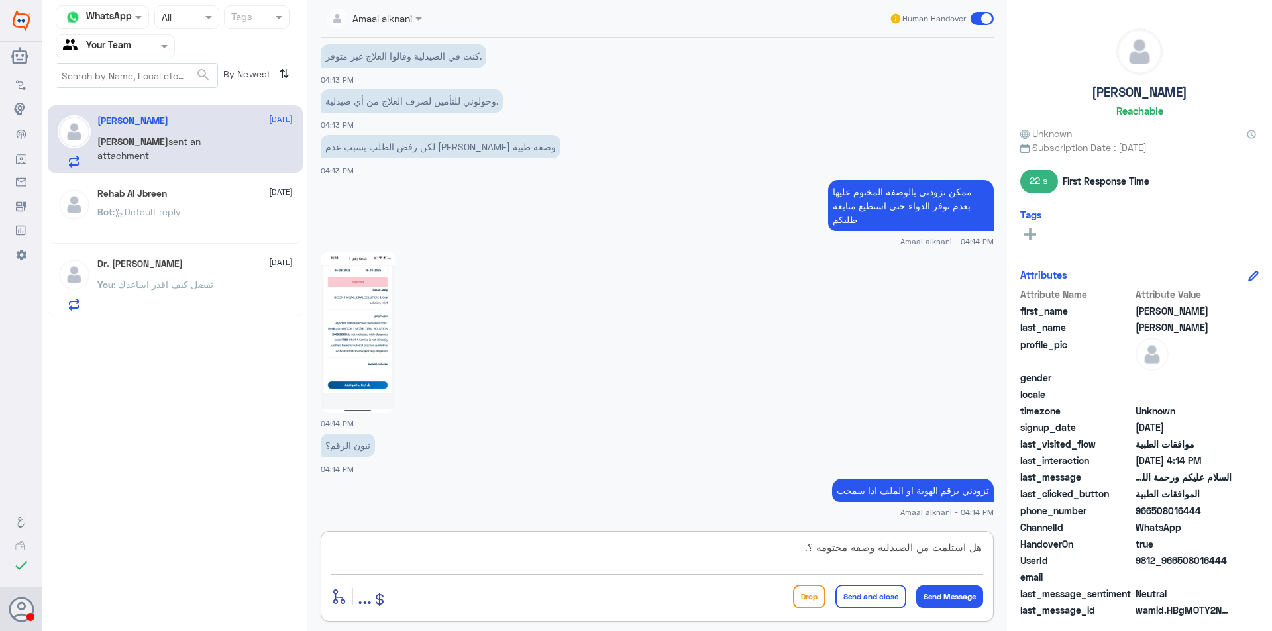
type textarea "هل استلمت من الصيدلية وصفه مختومه ؟"
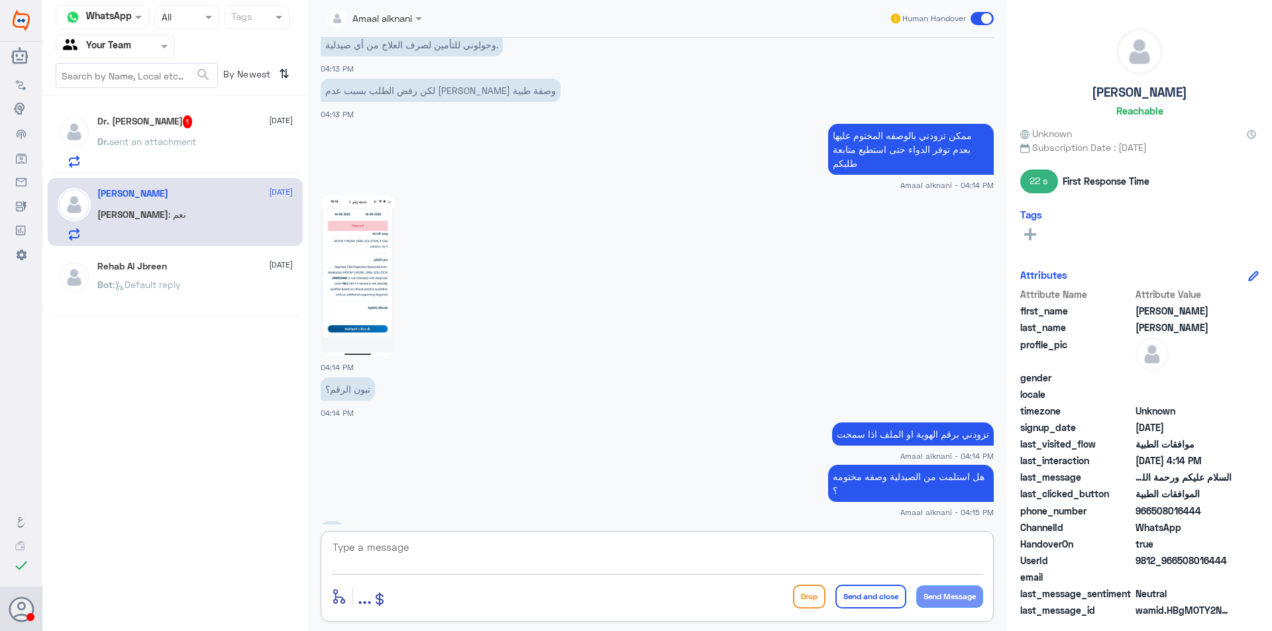
scroll to position [853, 0]
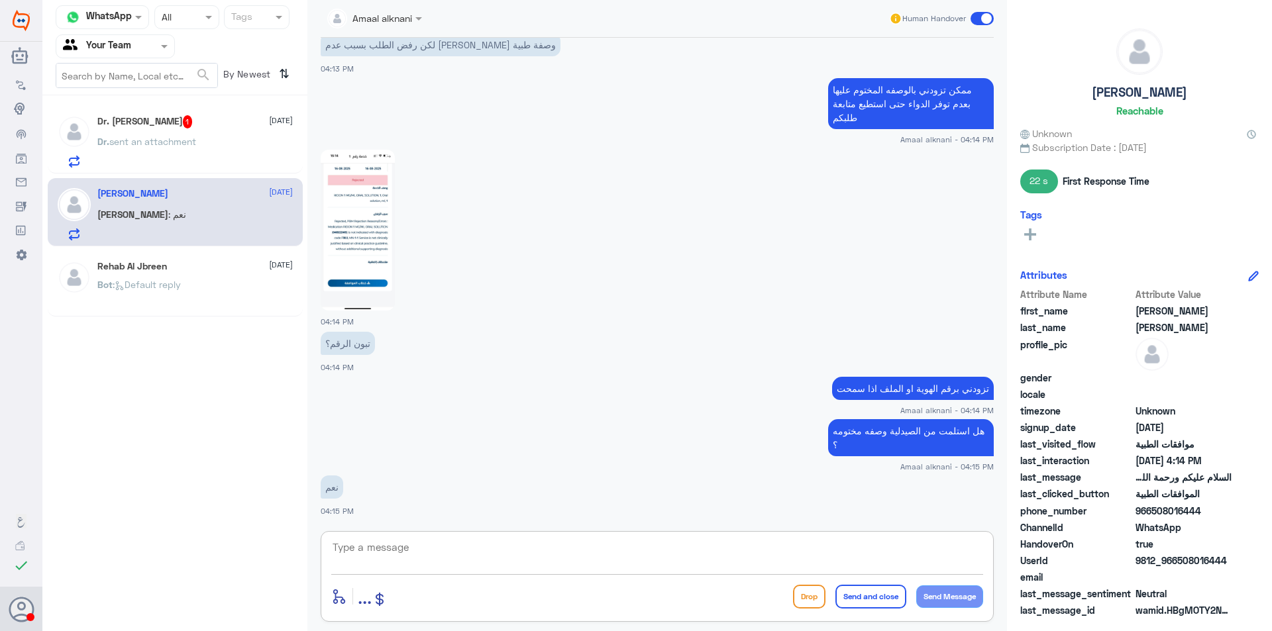
click at [408, 546] on textarea at bounding box center [657, 554] width 652 height 32
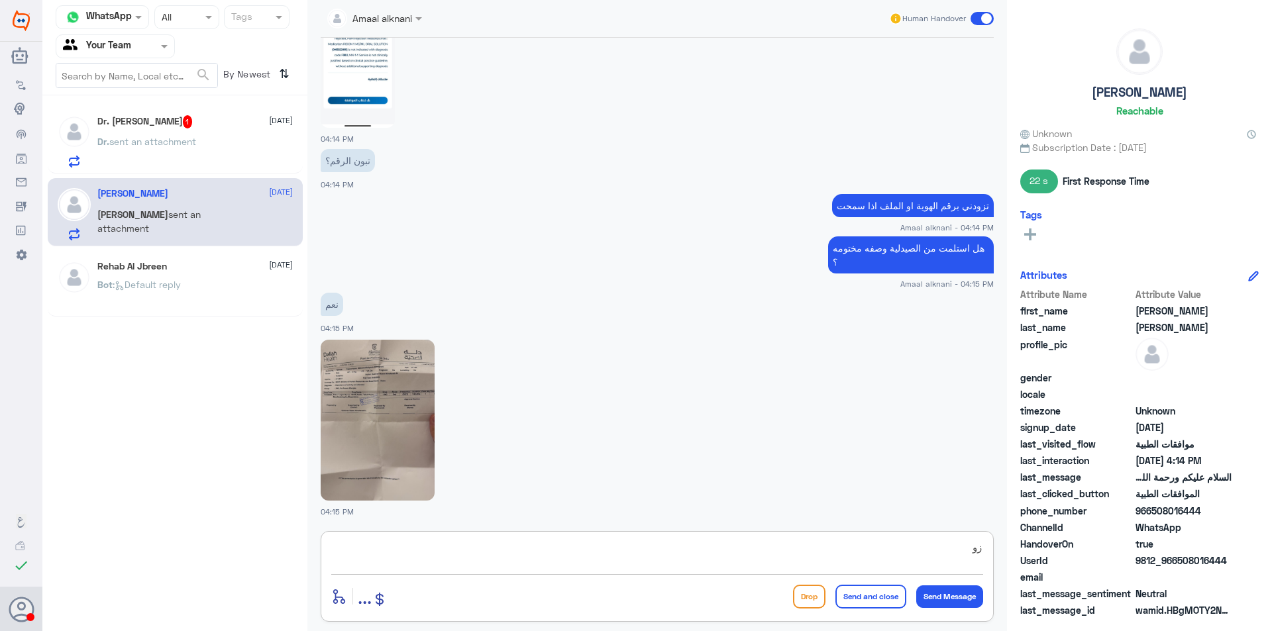
type textarea "ز"
click at [356, 400] on img at bounding box center [378, 420] width 114 height 161
click at [377, 428] on img at bounding box center [378, 420] width 114 height 161
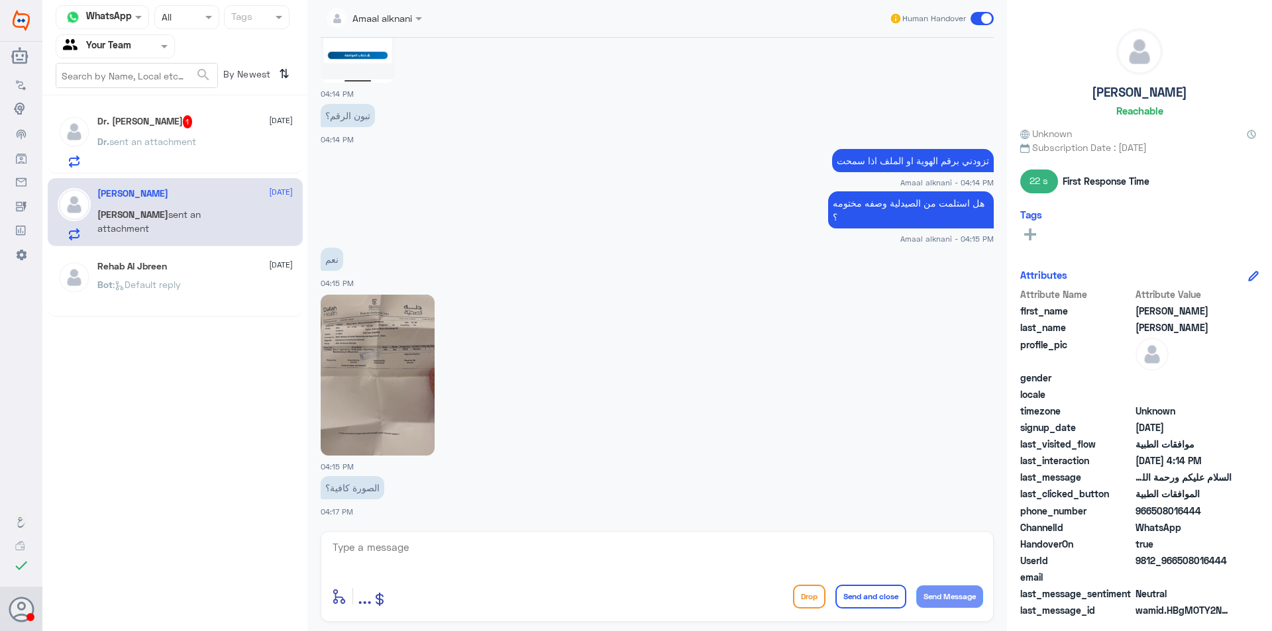
click at [476, 557] on textarea at bounding box center [657, 554] width 652 height 32
paste textarea ", Service is referred to, BE-1-2 Service was not performed, Lemon Medical Pharm…"
type textarea ", Service is referred to, BE-1-2 Service was not performed, Lemon Medical Pharm…"
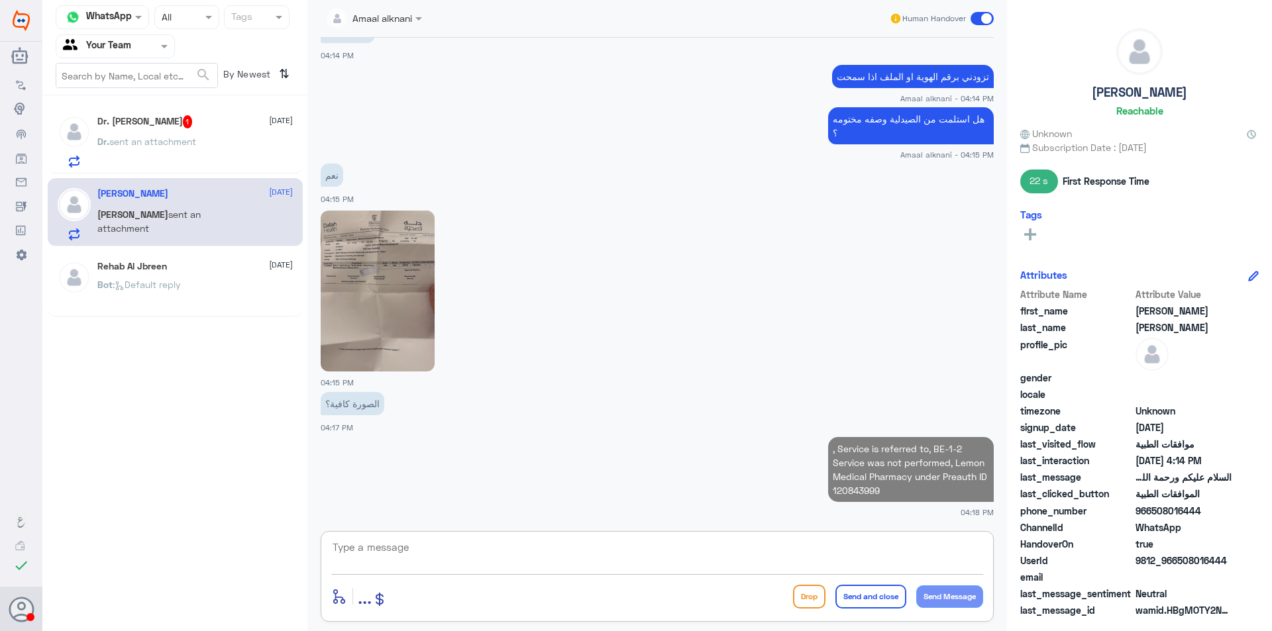
click at [475, 557] on textarea at bounding box center [657, 554] width 652 height 32
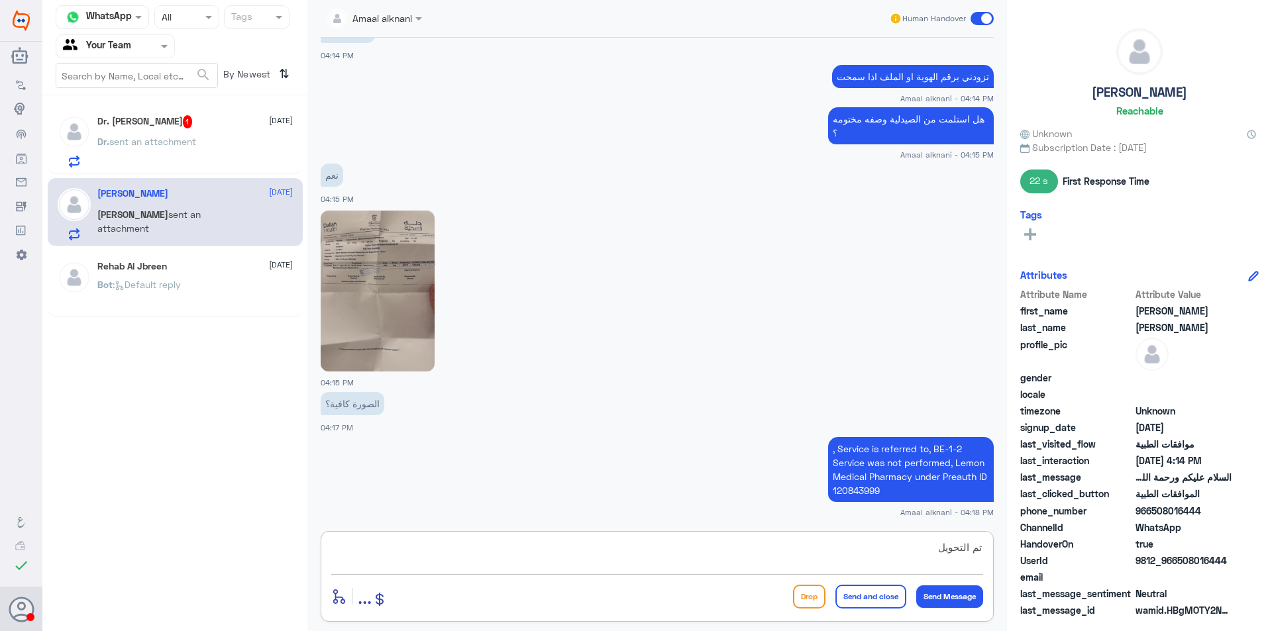
type textarea "تم التحويل"
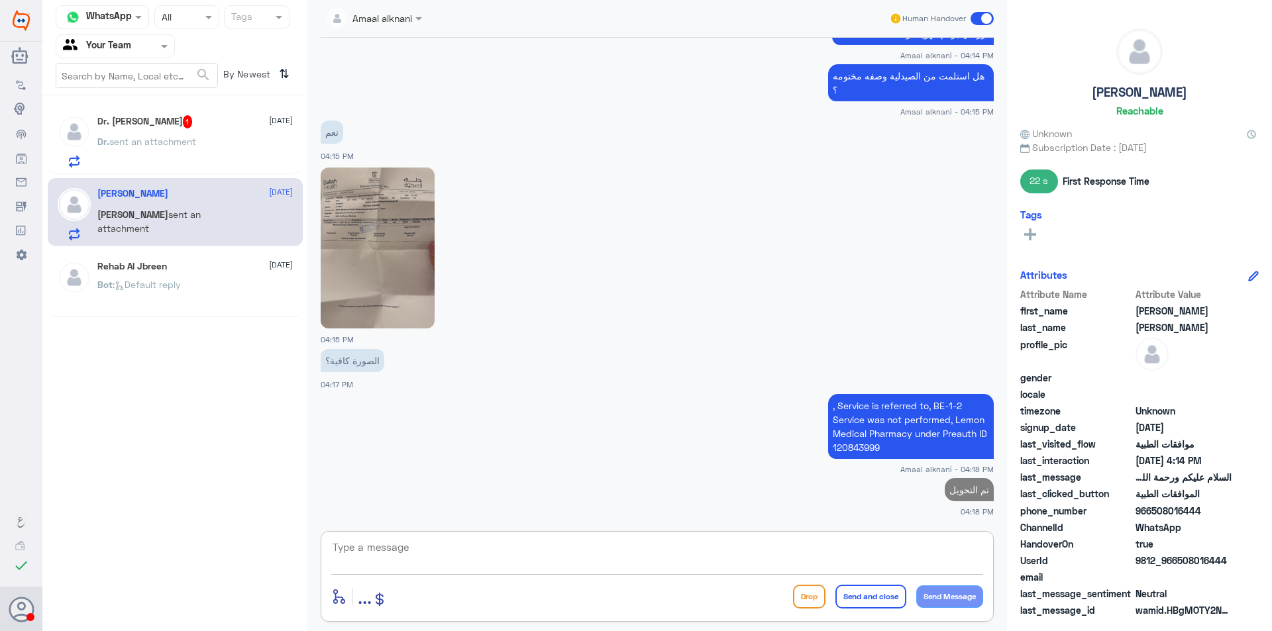
click at [374, 189] on img at bounding box center [378, 248] width 114 height 161
click at [589, 551] on textarea at bounding box center [657, 554] width 652 height 32
type textarea "تروح لاي فرع من صيدليات ليمون"
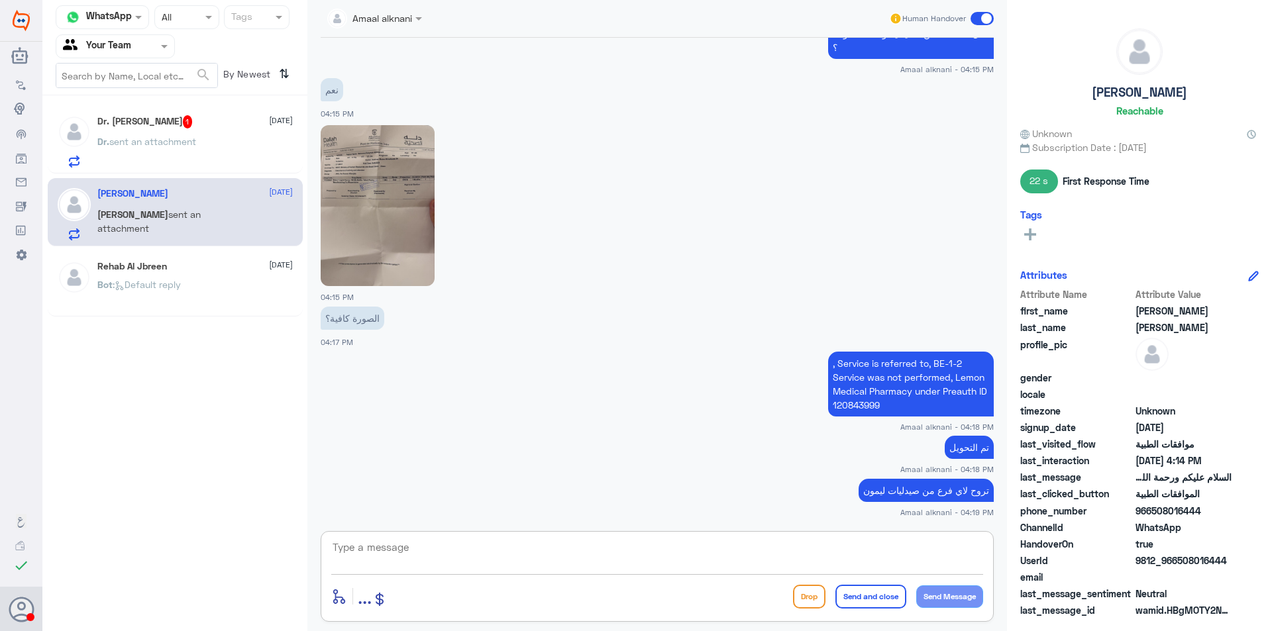
scroll to position [1295, 0]
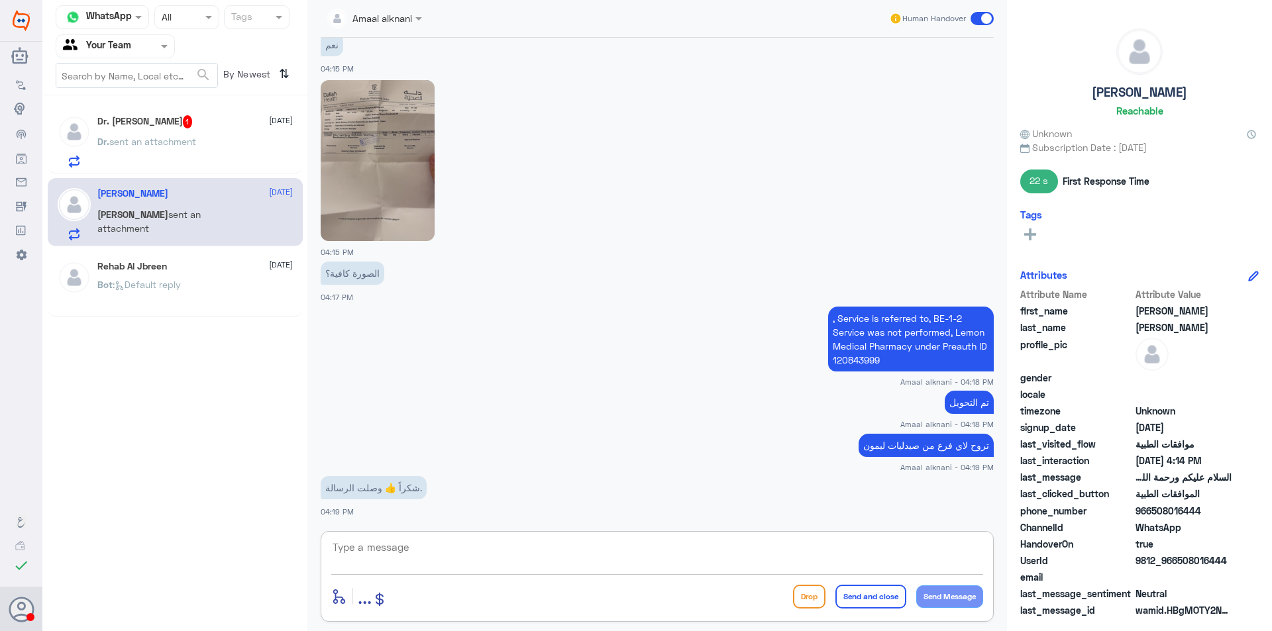
click at [421, 542] on textarea at bounding box center [657, 554] width 652 height 32
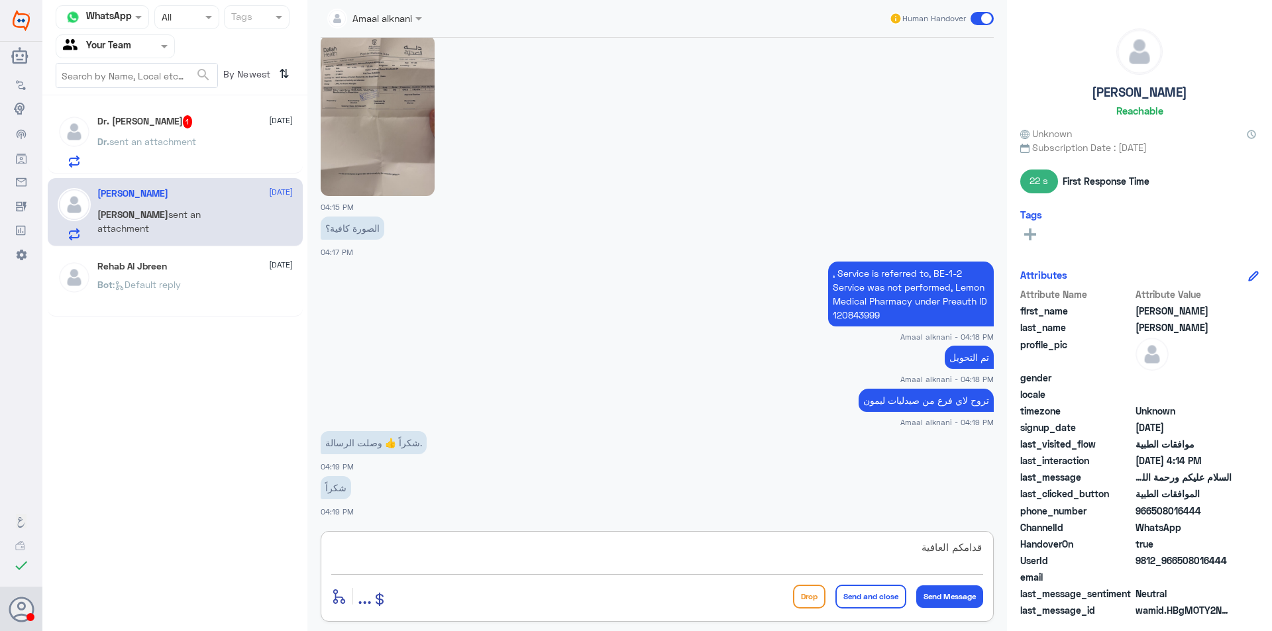
type textarea "قدامكم العافية"
click at [876, 599] on button "Send and close" at bounding box center [870, 597] width 71 height 24
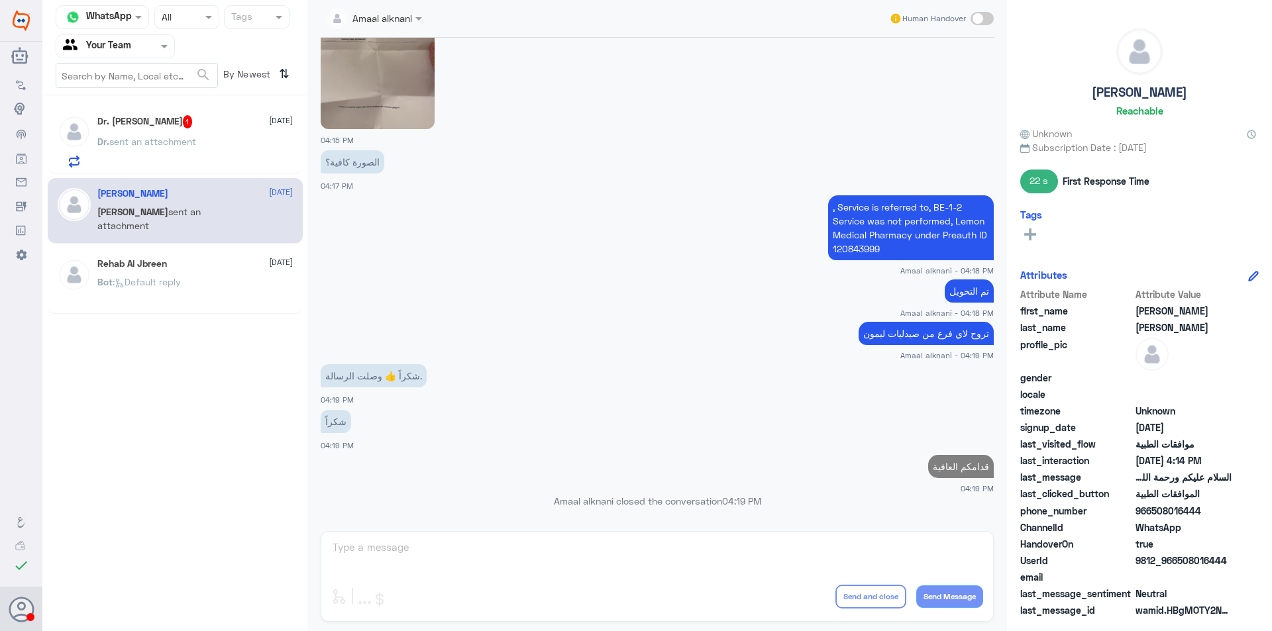
click at [196, 142] on span "sent an attachment" at bounding box center [152, 141] width 87 height 11
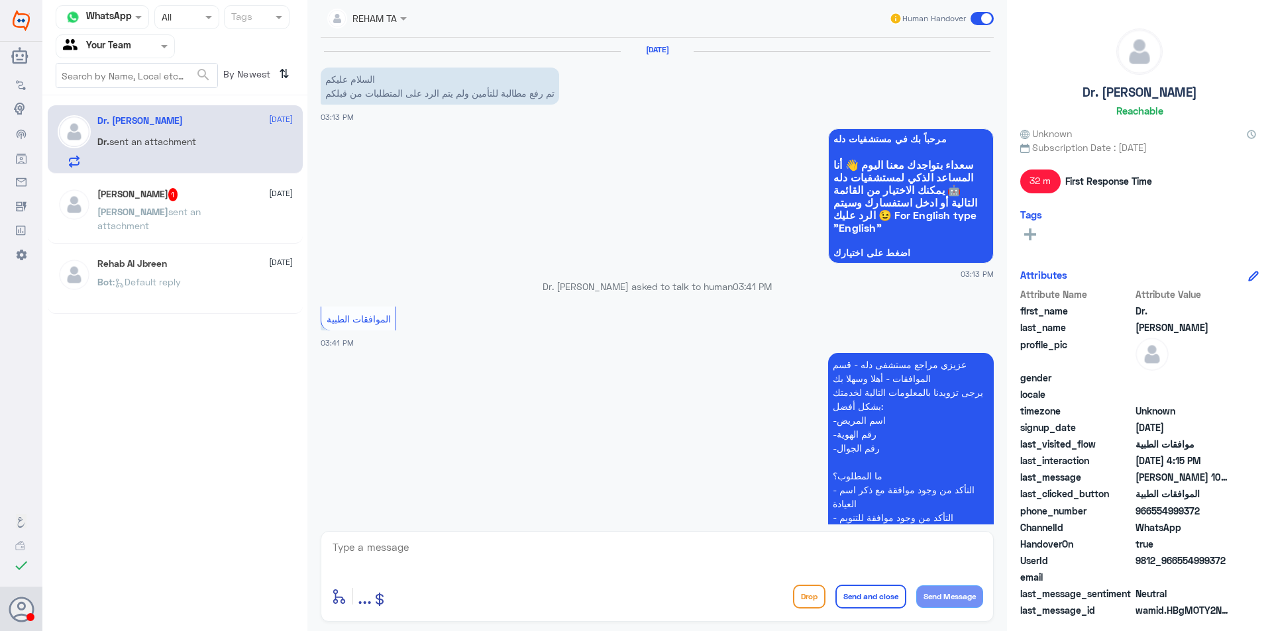
scroll to position [361, 0]
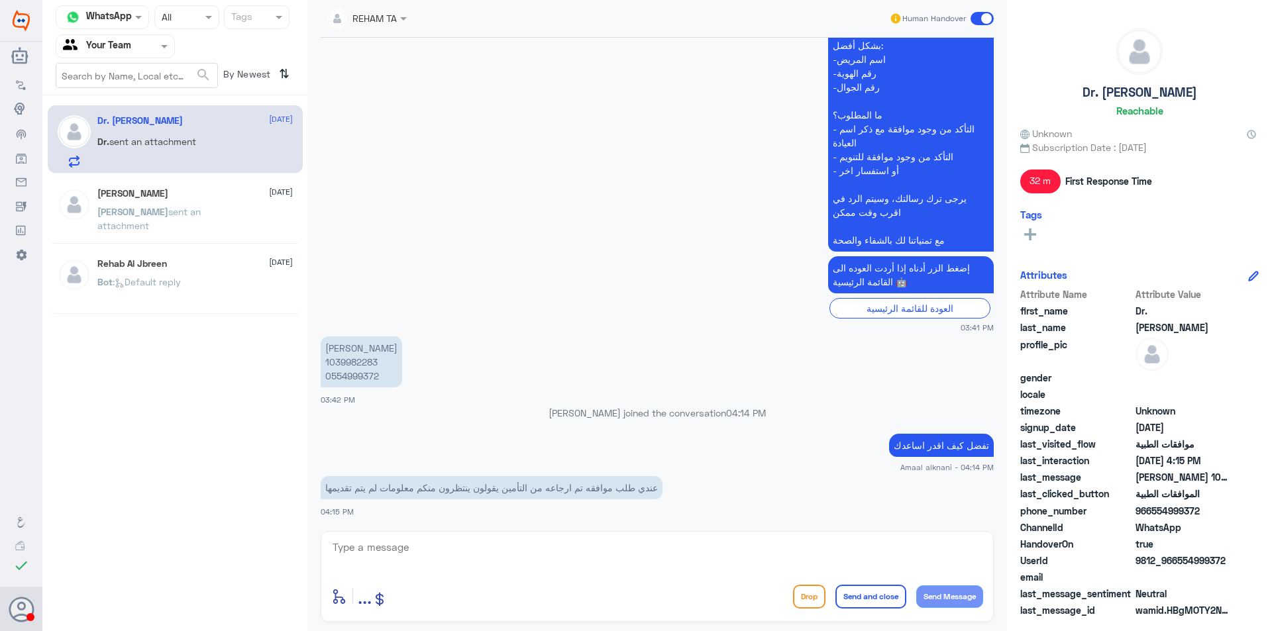
click at [360, 374] on p "[PERSON_NAME] 1039982283 0554999372" at bounding box center [361, 361] width 81 height 51
copy p "0554999372"
click at [428, 562] on textarea at bounding box center [657, 554] width 652 height 32
type textarea "هل يوجد لديكم اشعة بخصوص الحاله"
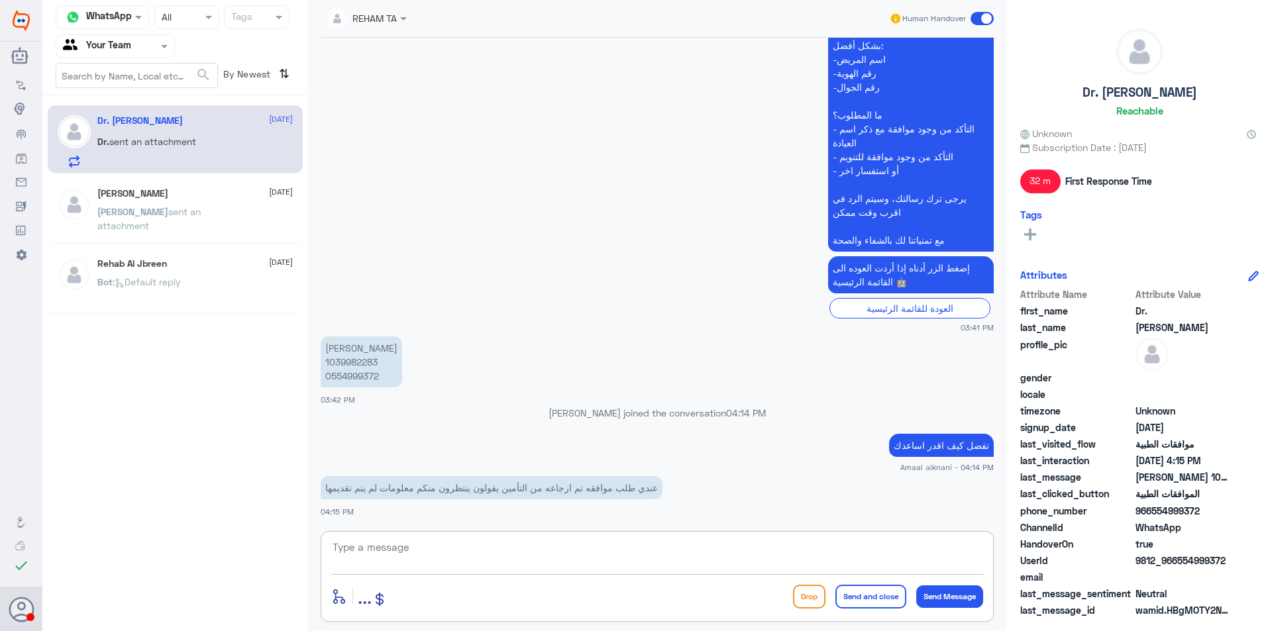
scroll to position [403, 0]
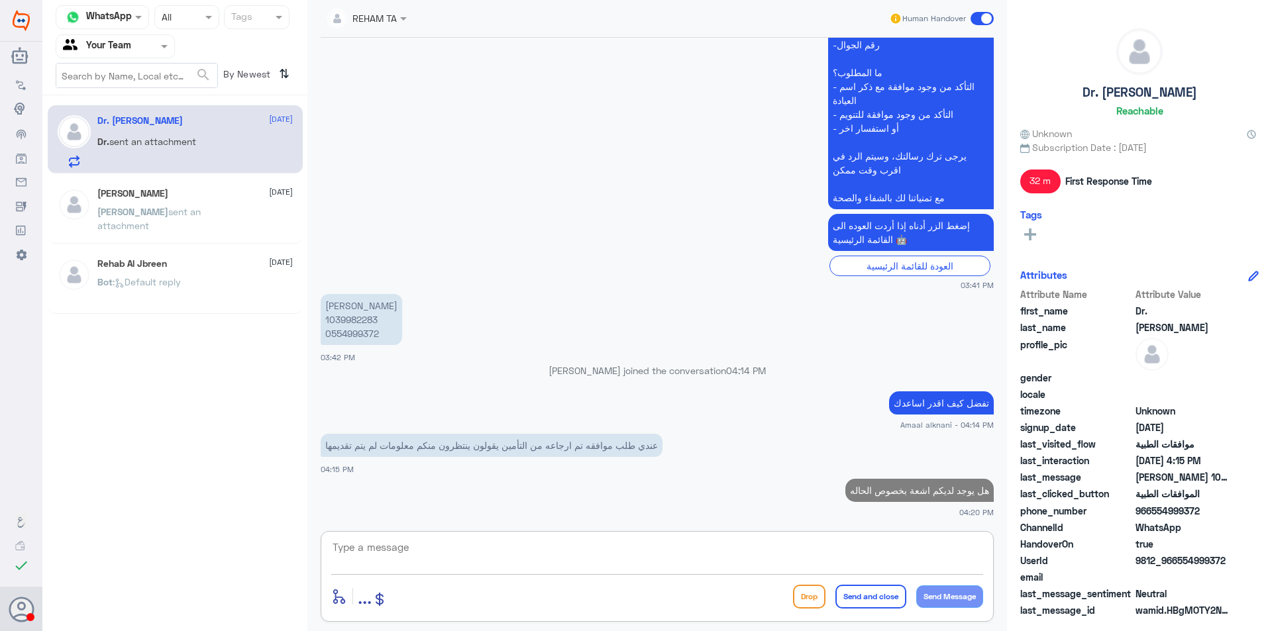
click at [155, 290] on p "Bot : Default reply" at bounding box center [138, 291] width 83 height 33
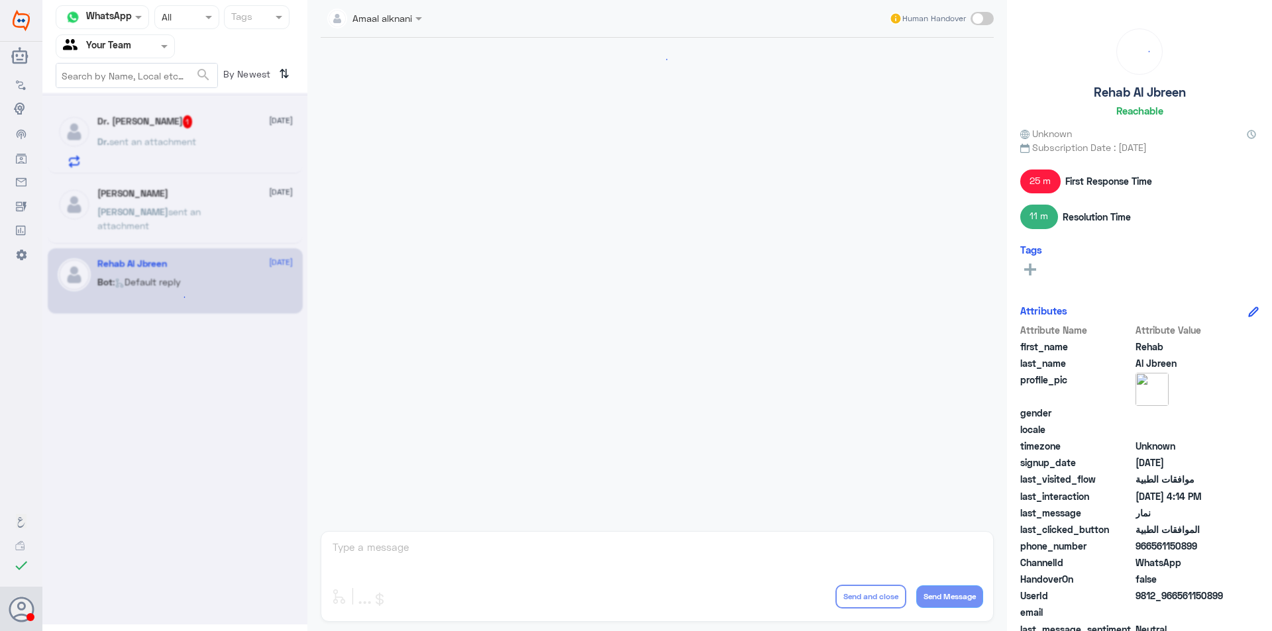
scroll to position [1077, 0]
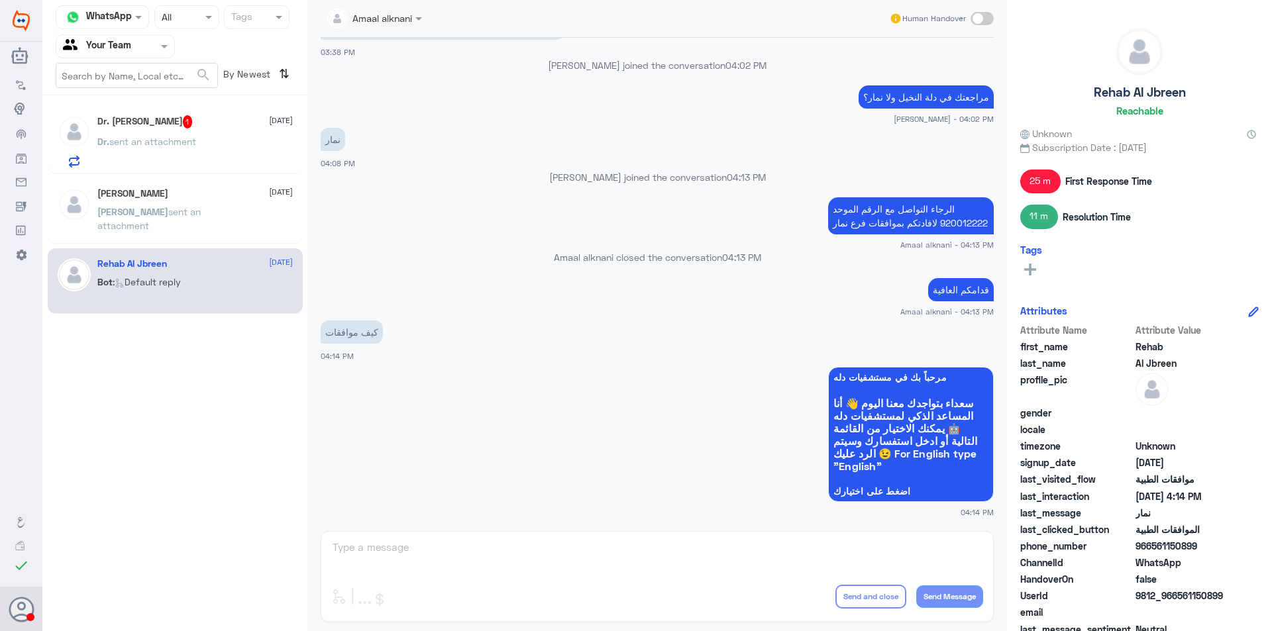
click at [193, 136] on span "sent an attachment" at bounding box center [152, 141] width 87 height 11
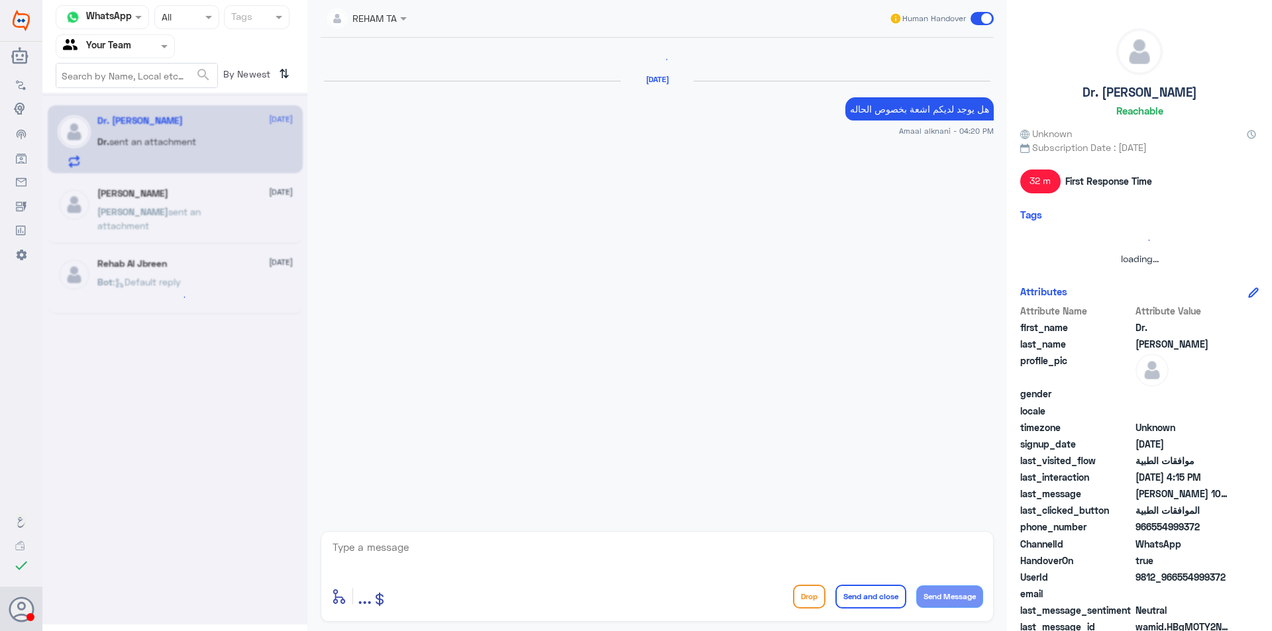
scroll to position [446, 0]
click at [438, 567] on textarea at bounding box center [657, 554] width 652 height 32
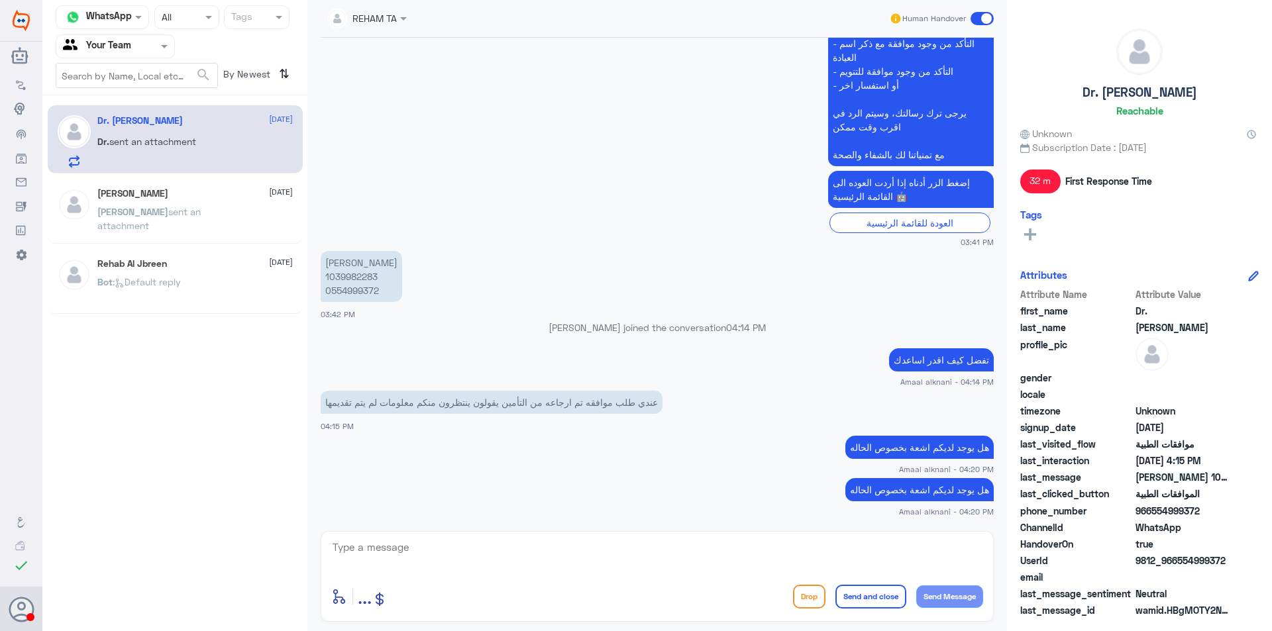
click at [154, 232] on p "[PERSON_NAME] sent an attachment" at bounding box center [171, 221] width 149 height 33
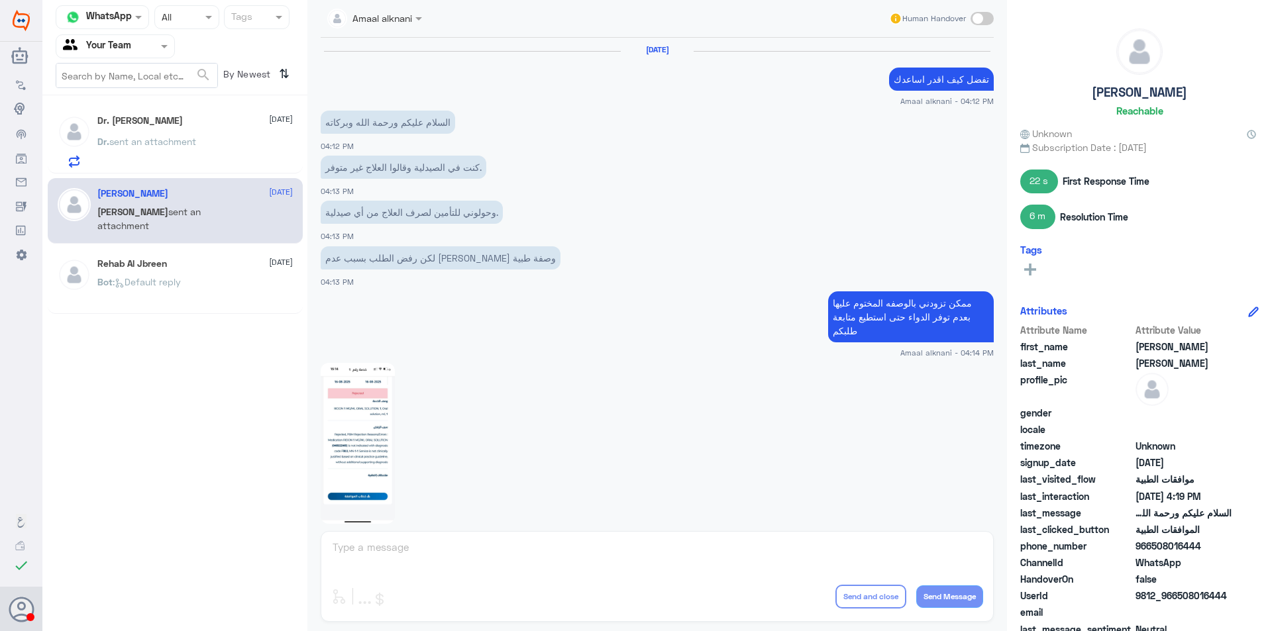
scroll to position [768, 0]
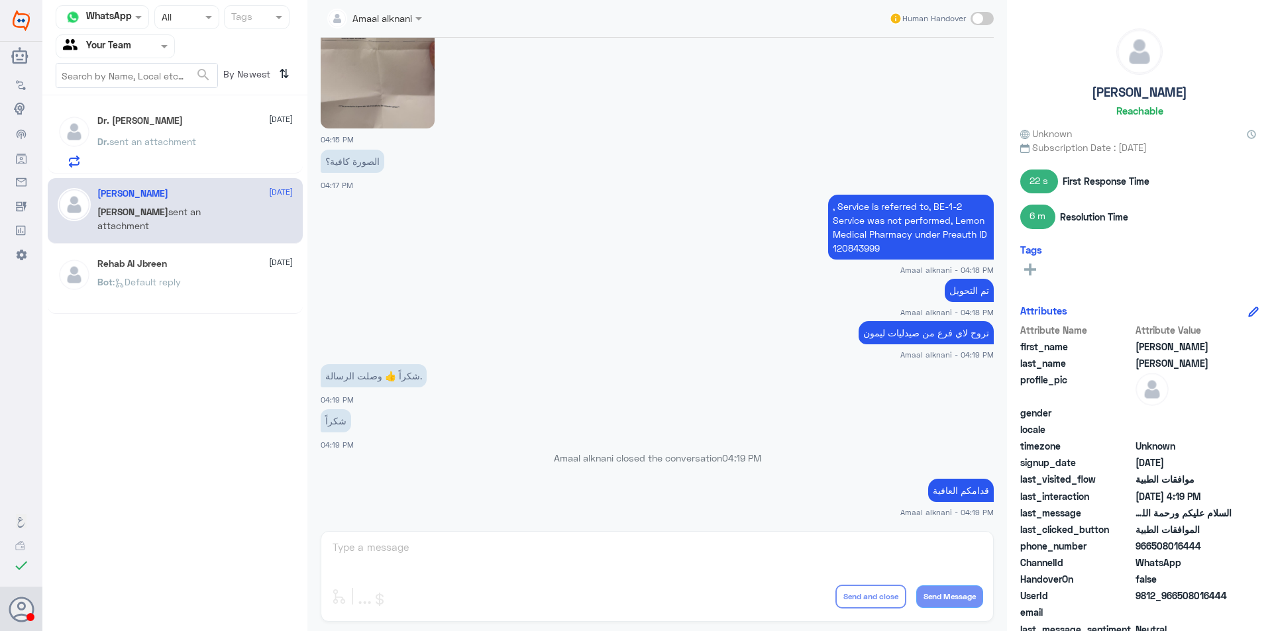
click at [169, 291] on p "Bot : Default reply" at bounding box center [138, 291] width 83 height 33
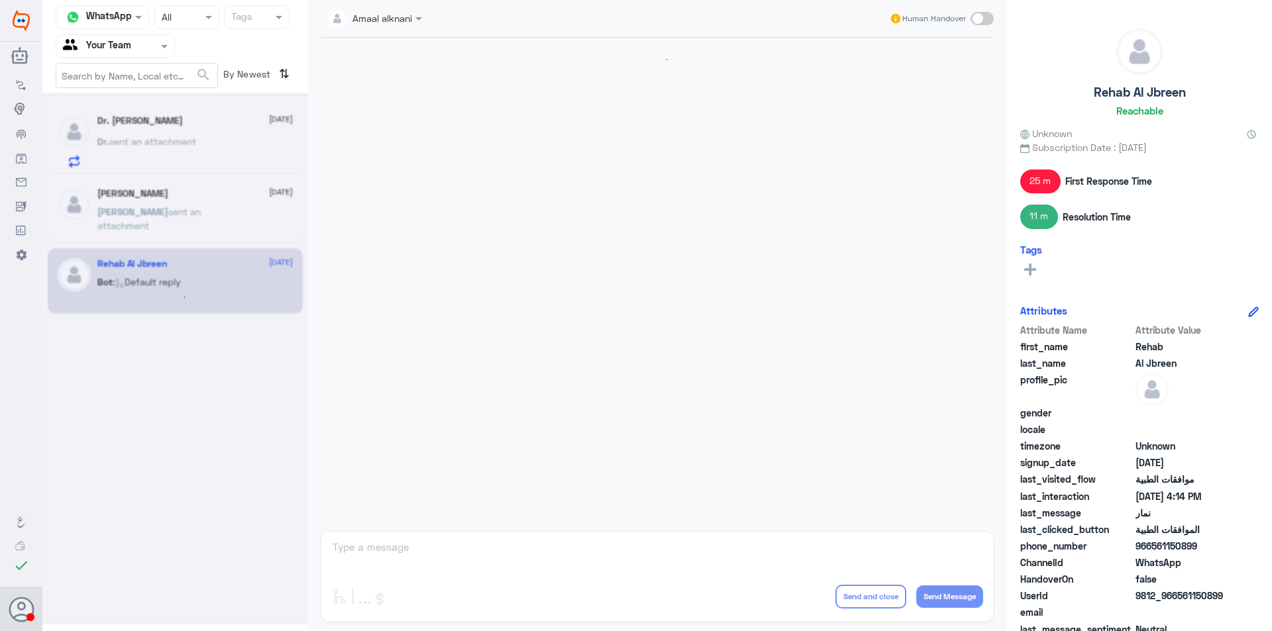
scroll to position [1077, 0]
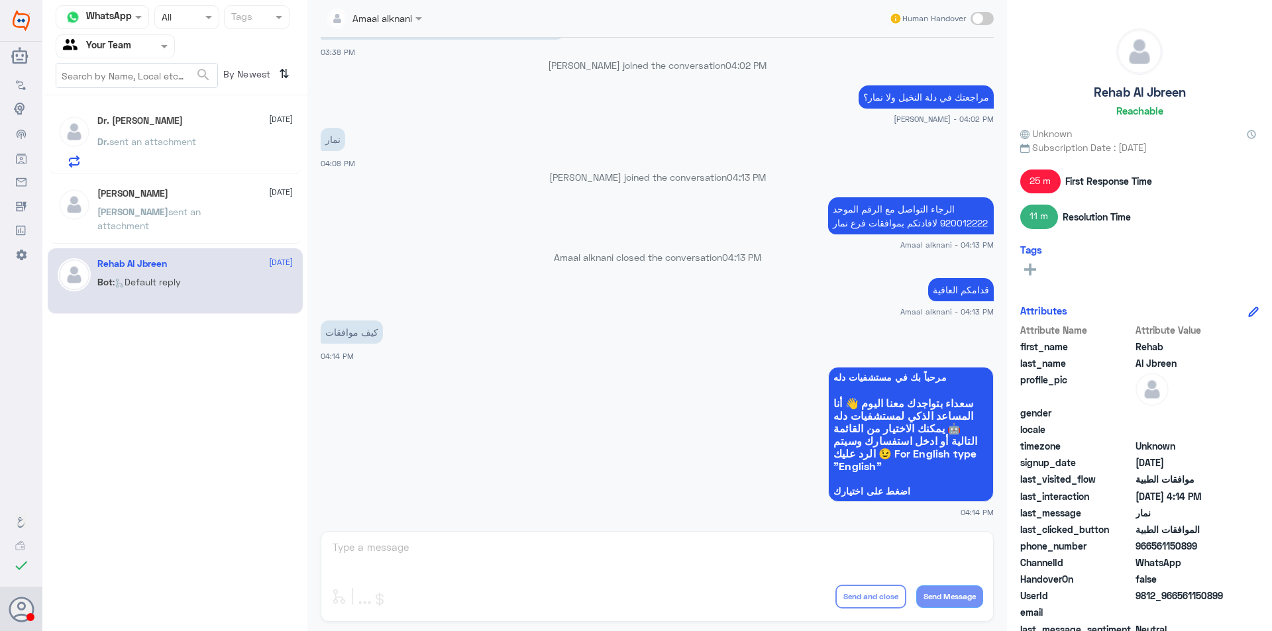
click at [405, 554] on div "Amaal alknani Human Handover [DATE] السلام عليكم 03:35 PM مرحباً بك في مستشفيات…" at bounding box center [656, 317] width 699 height 635
click at [137, 45] on div at bounding box center [115, 45] width 118 height 15
click at [128, 110] on div "Your Inbox" at bounding box center [115, 118] width 119 height 30
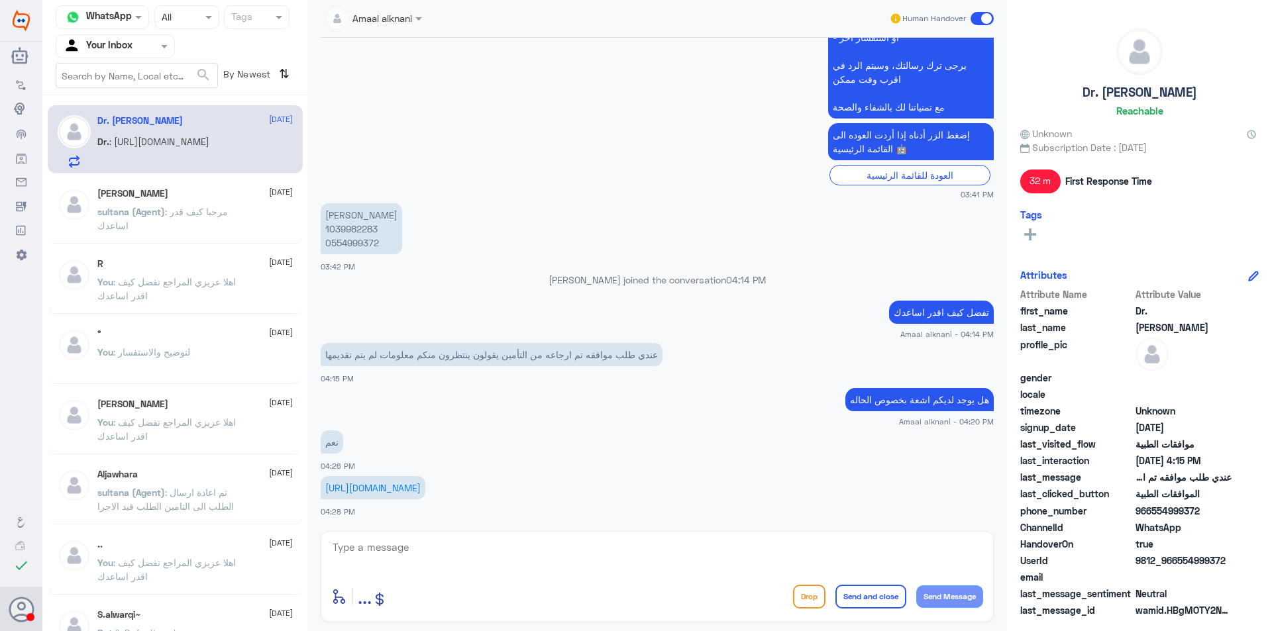
scroll to position [522, 0]
click at [405, 480] on p "[URL][DOMAIN_NAME]" at bounding box center [373, 487] width 105 height 23
click at [405, 482] on link "[URL][DOMAIN_NAME]" at bounding box center [372, 487] width 95 height 11
click at [382, 482] on link "[URL][DOMAIN_NAME]" at bounding box center [372, 487] width 95 height 11
click at [511, 554] on textarea at bounding box center [657, 554] width 652 height 32
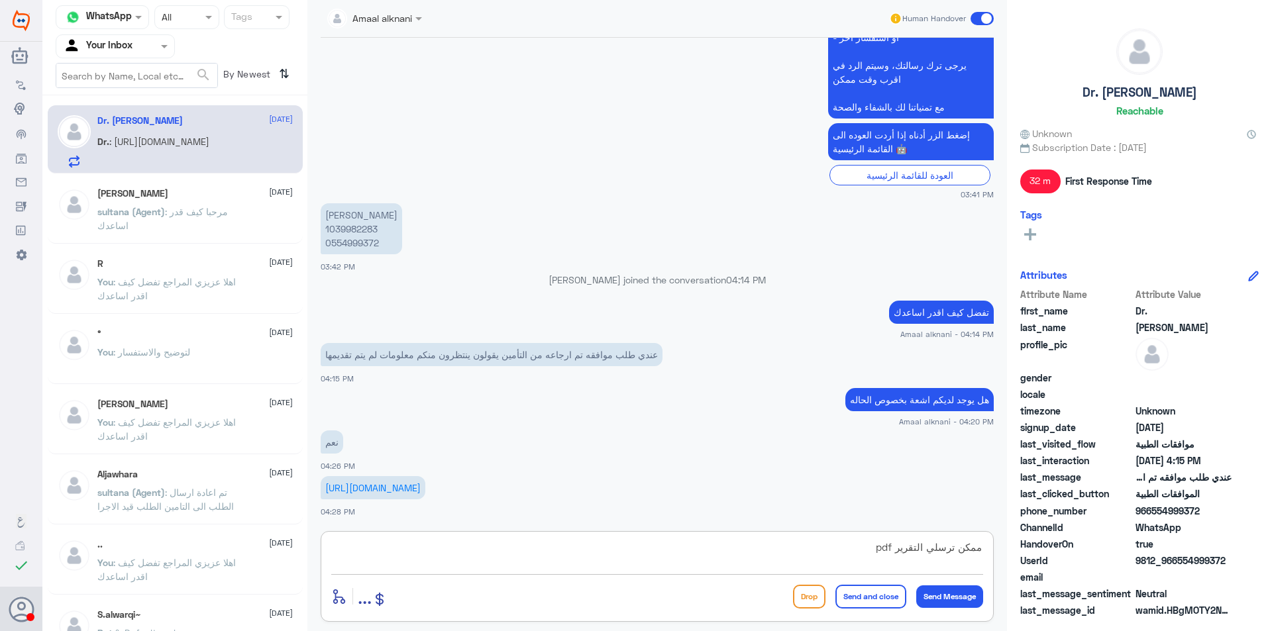
type textarea "ممكن ترسلي التقرير pdf"
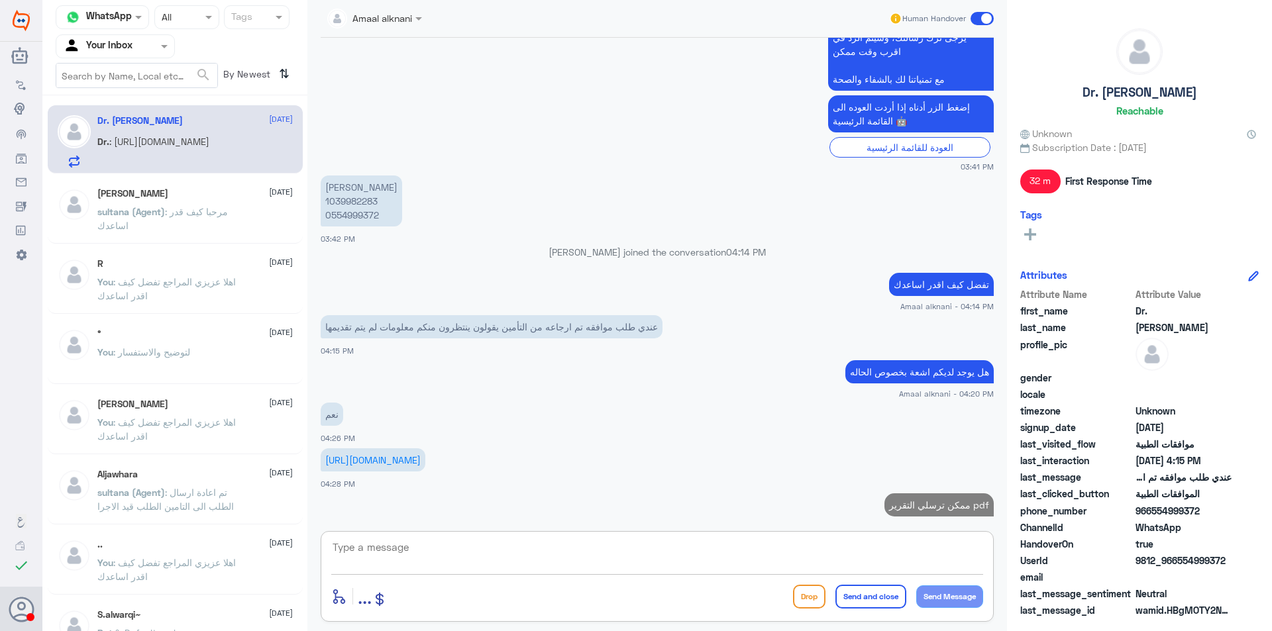
scroll to position [564, 0]
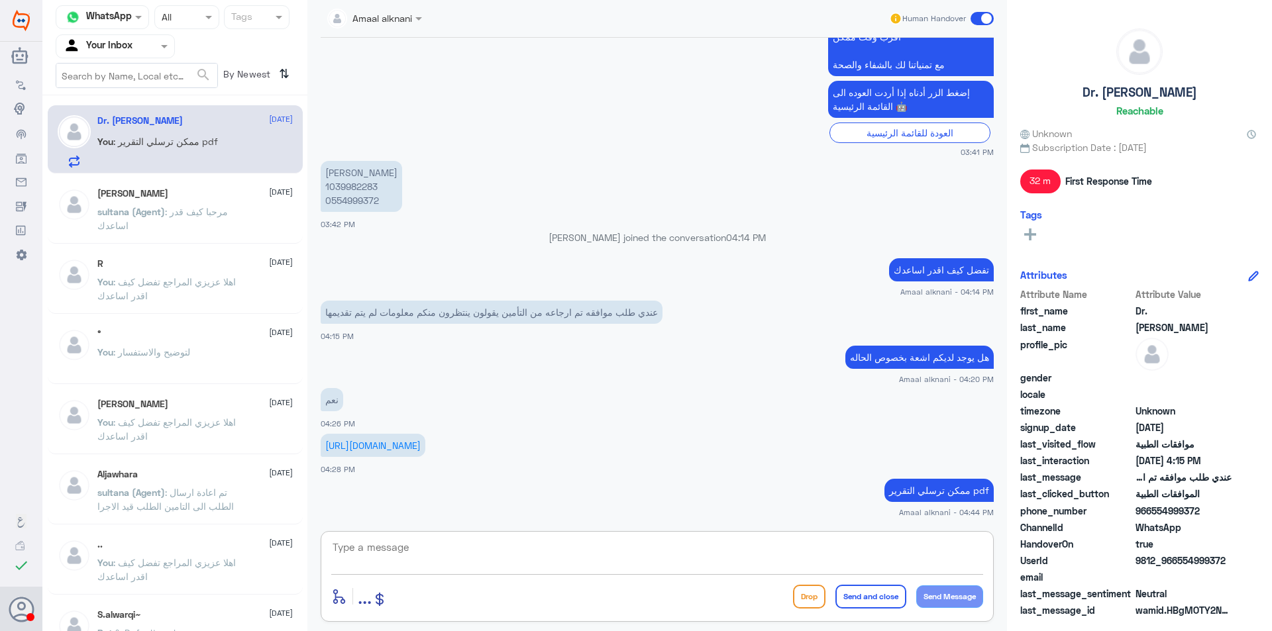
click at [431, 552] on textarea at bounding box center [657, 554] width 652 height 32
click at [421, 440] on link "[URL][DOMAIN_NAME]" at bounding box center [372, 445] width 95 height 11
click at [183, 215] on span ": مرحبا كيف قدر اساعدك" at bounding box center [162, 218] width 130 height 25
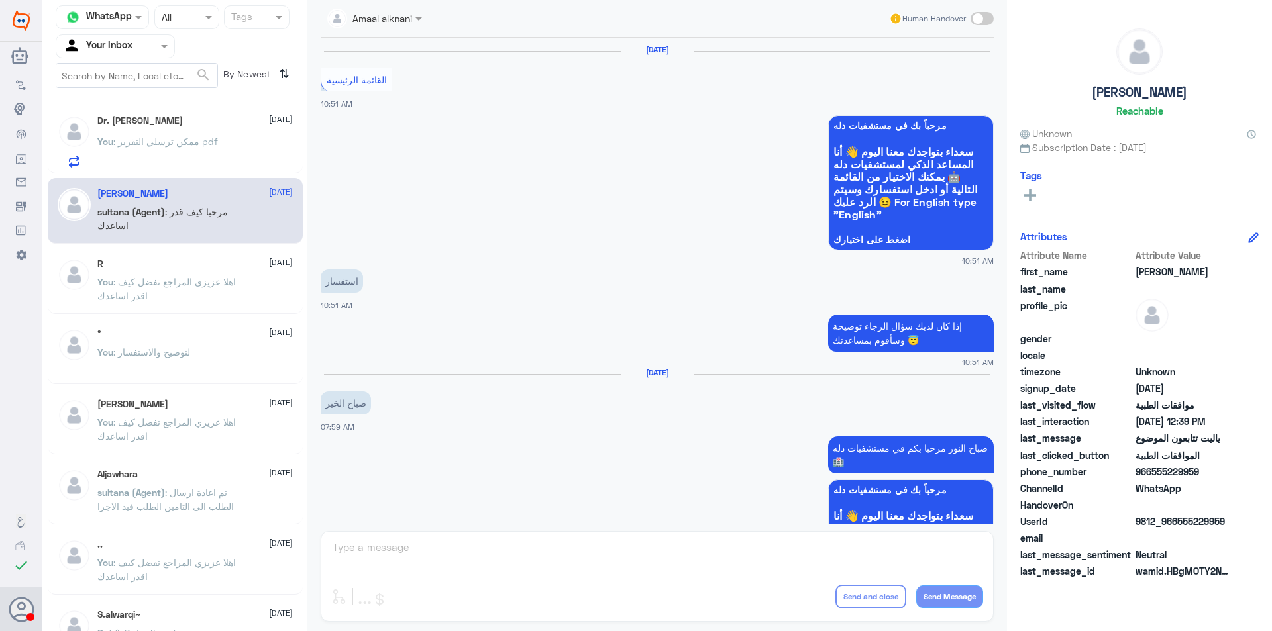
scroll to position [1148, 0]
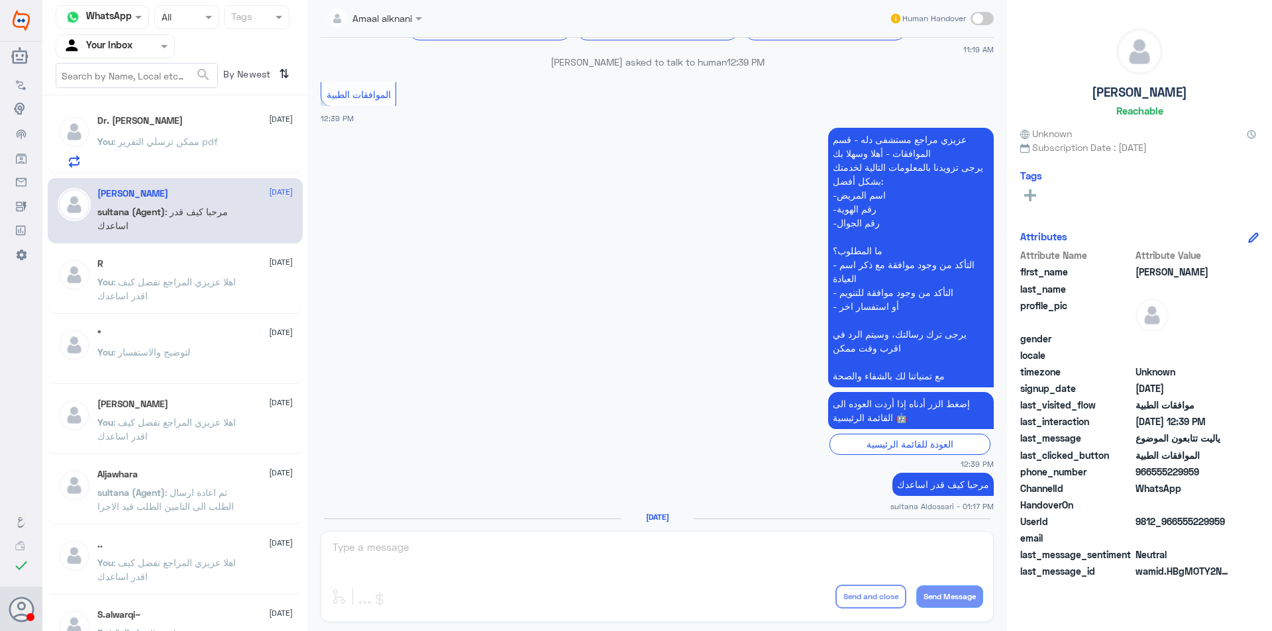
click at [160, 150] on p "You : ممكن ترسلي التقرير pdf" at bounding box center [157, 150] width 121 height 33
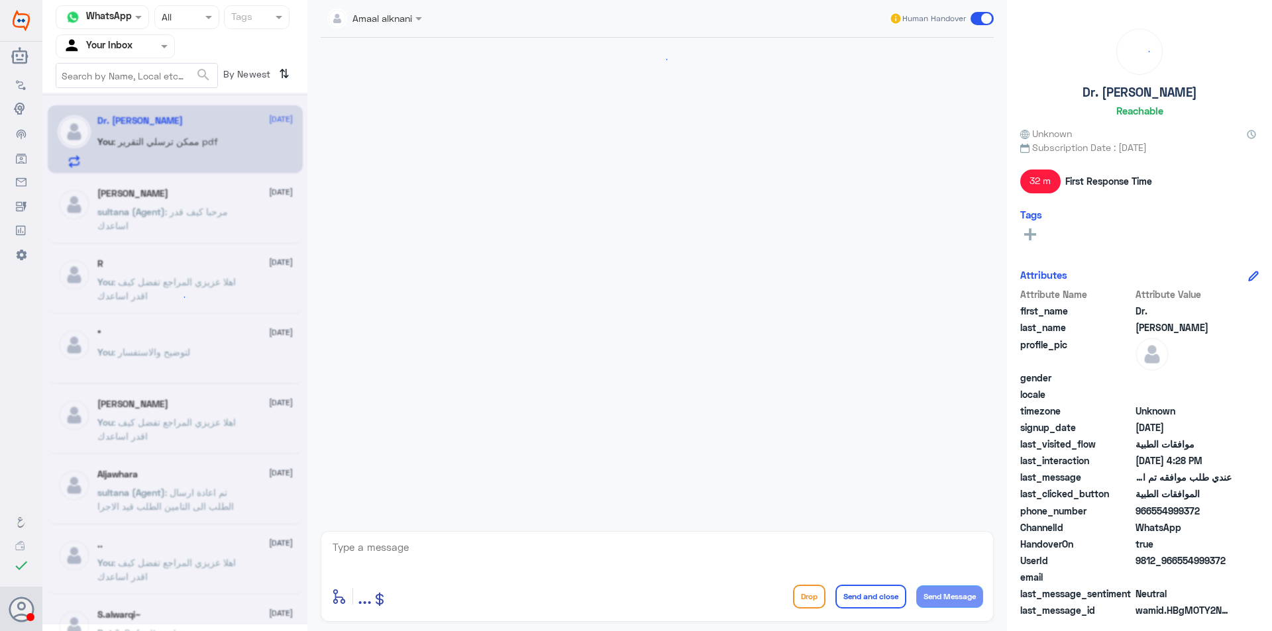
scroll to position [564, 0]
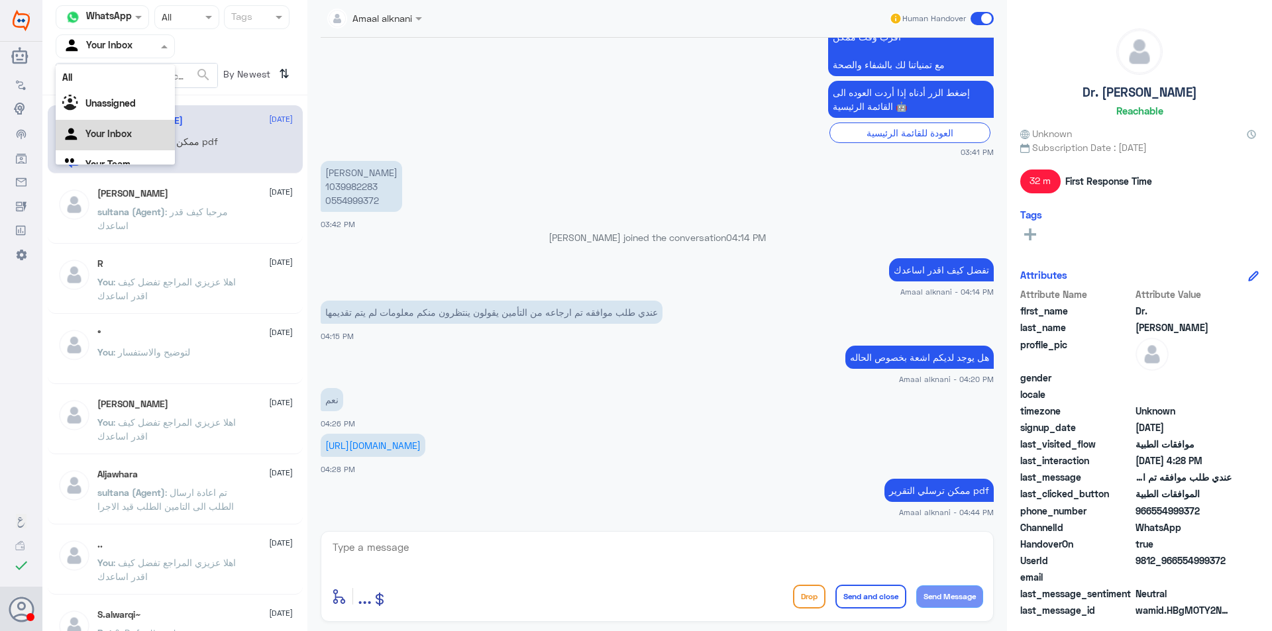
click at [156, 48] on div at bounding box center [115, 45] width 118 height 15
click at [132, 146] on div "Your Team" at bounding box center [115, 149] width 119 height 30
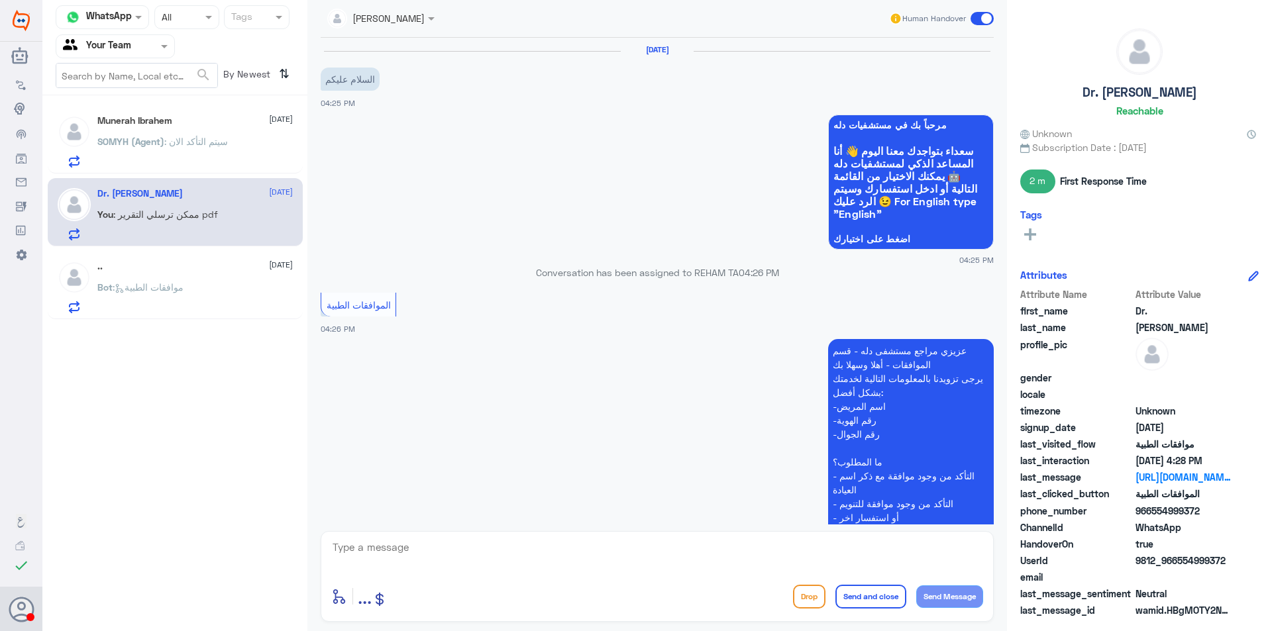
scroll to position [494, 0]
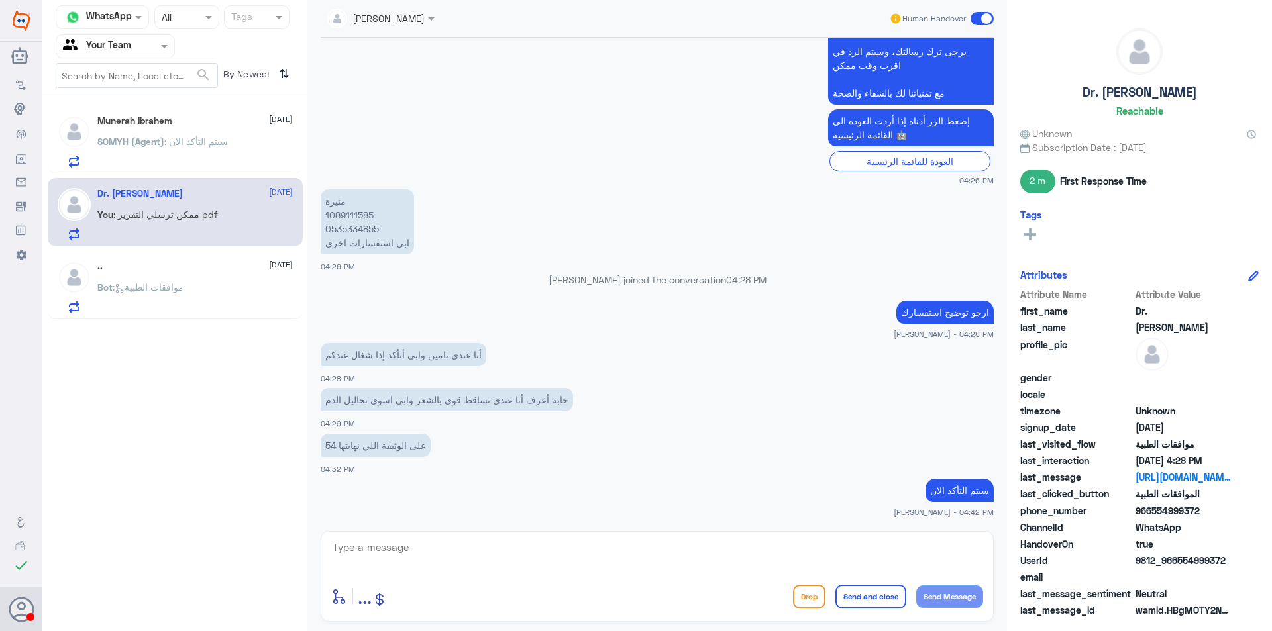
click at [199, 146] on span ": سيتم التأكد الان" at bounding box center [196, 141] width 64 height 11
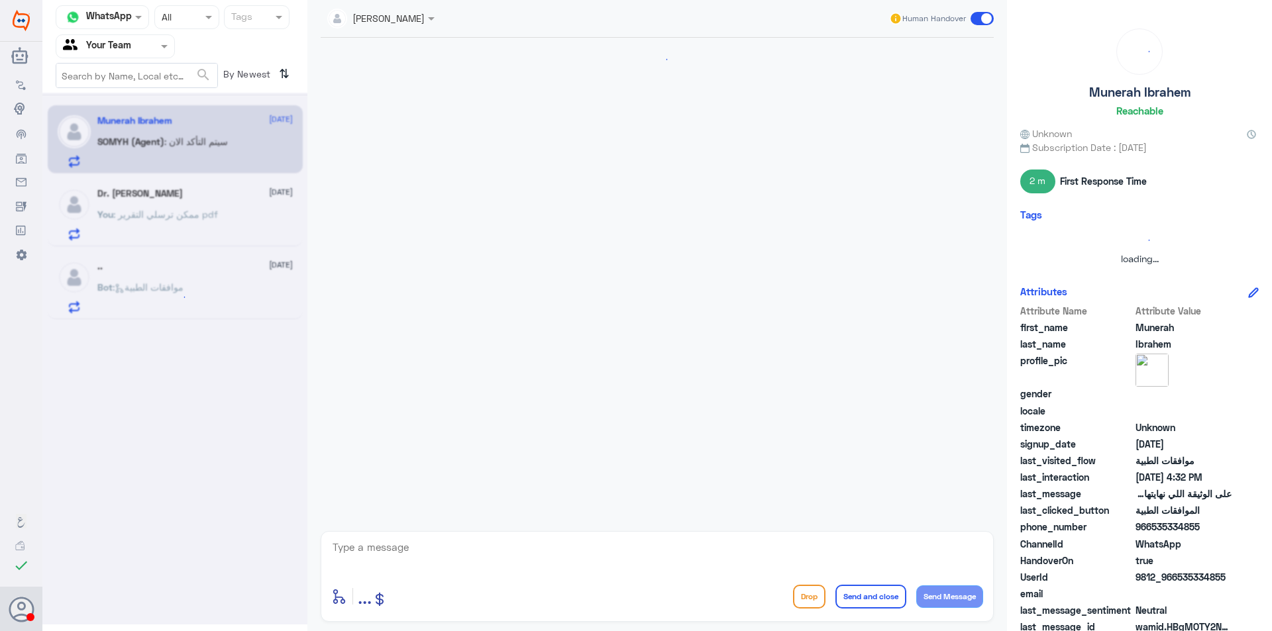
scroll to position [494, 0]
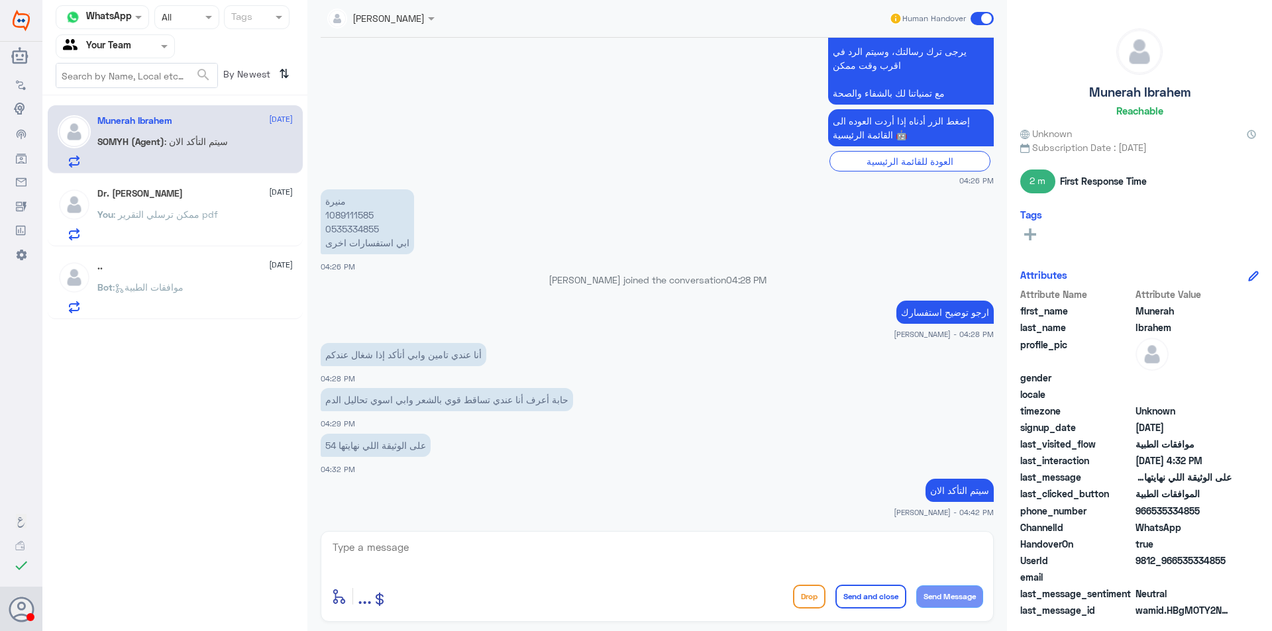
click at [419, 558] on textarea at bounding box center [657, 554] width 652 height 32
click at [140, 205] on div "Dr. [PERSON_NAME] [DATE] You : ممكن ترسلي التقرير pdf" at bounding box center [194, 214] width 195 height 52
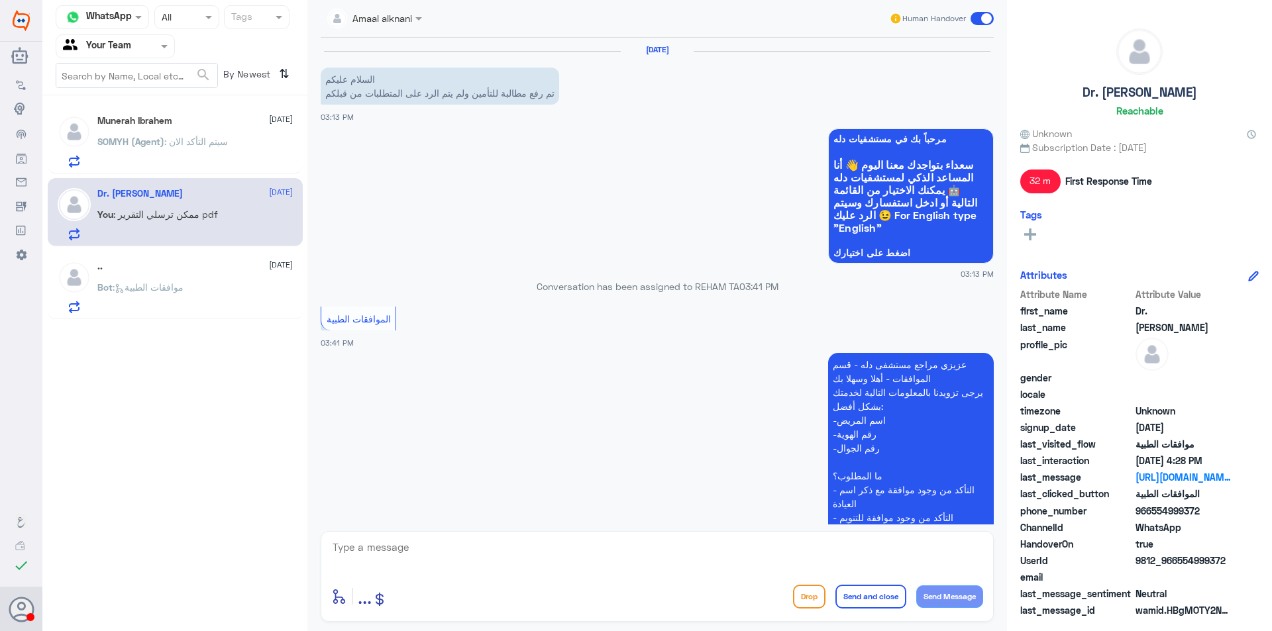
scroll to position [564, 0]
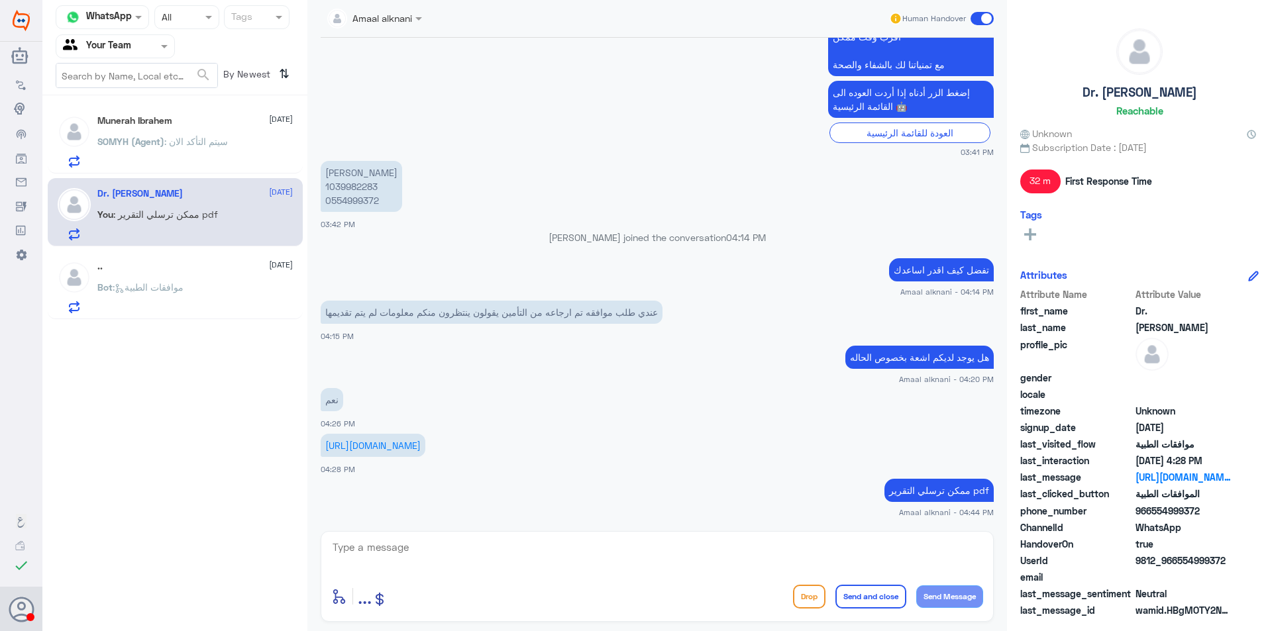
click at [140, 288] on span ": موافقات الطبية" at bounding box center [148, 286] width 71 height 11
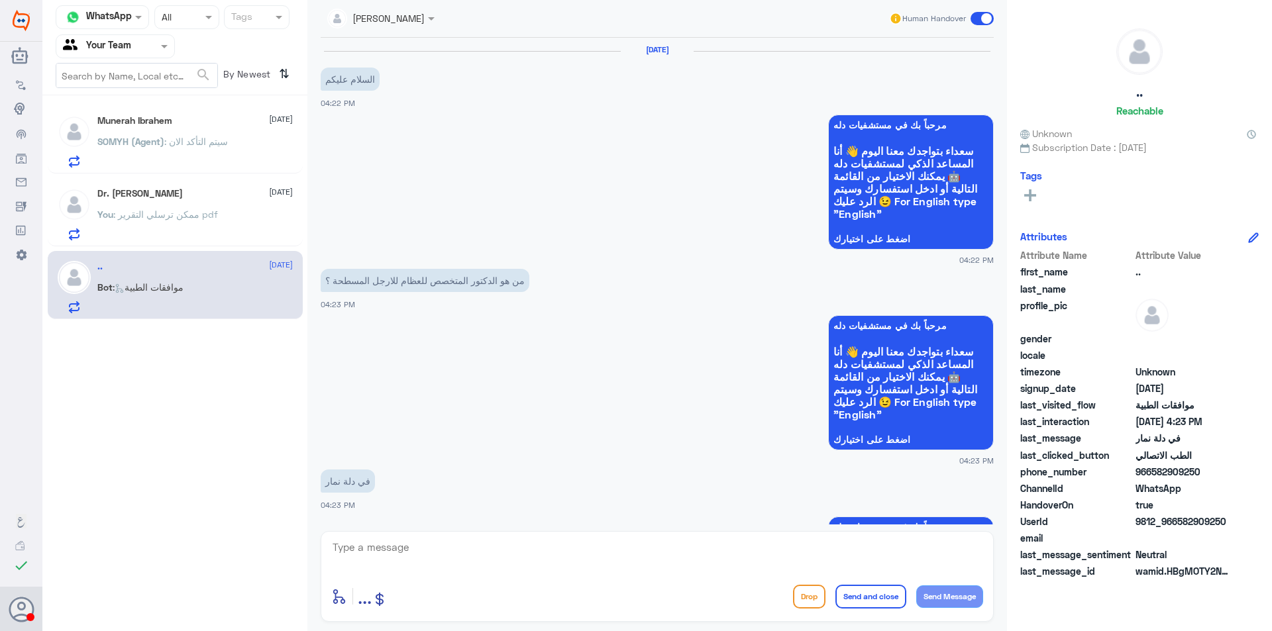
scroll to position [667, 0]
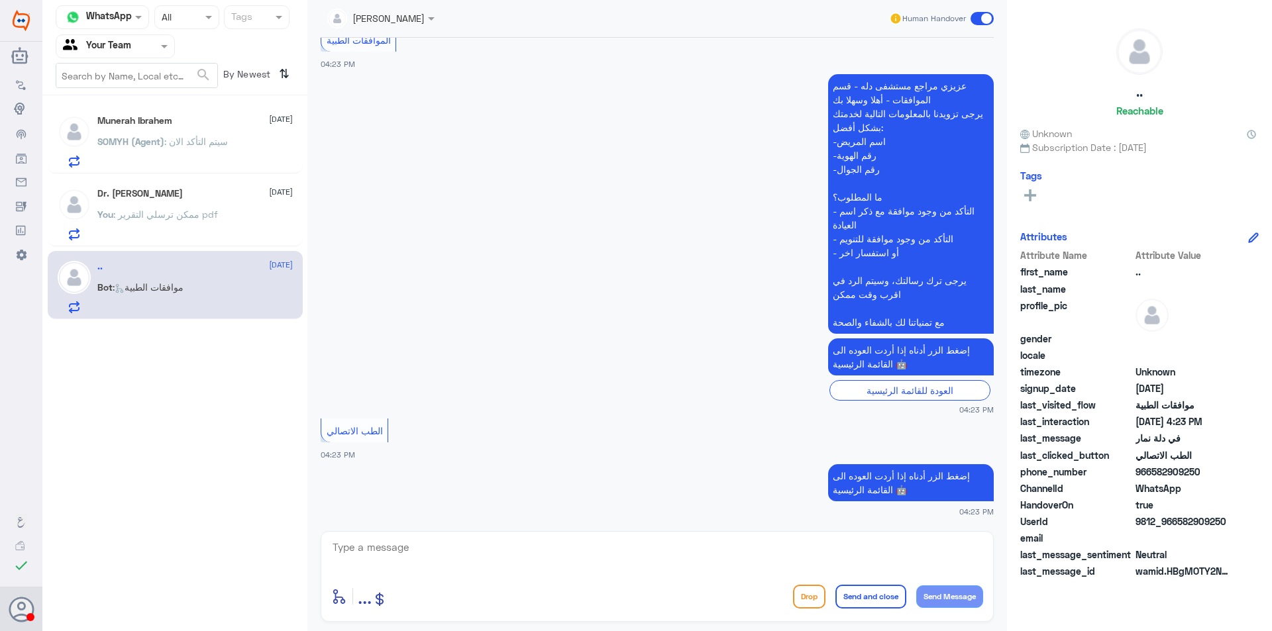
click at [164, 37] on div "Agent Filter Your Team" at bounding box center [115, 46] width 119 height 24
click at [141, 119] on div "Your Inbox" at bounding box center [115, 118] width 119 height 30
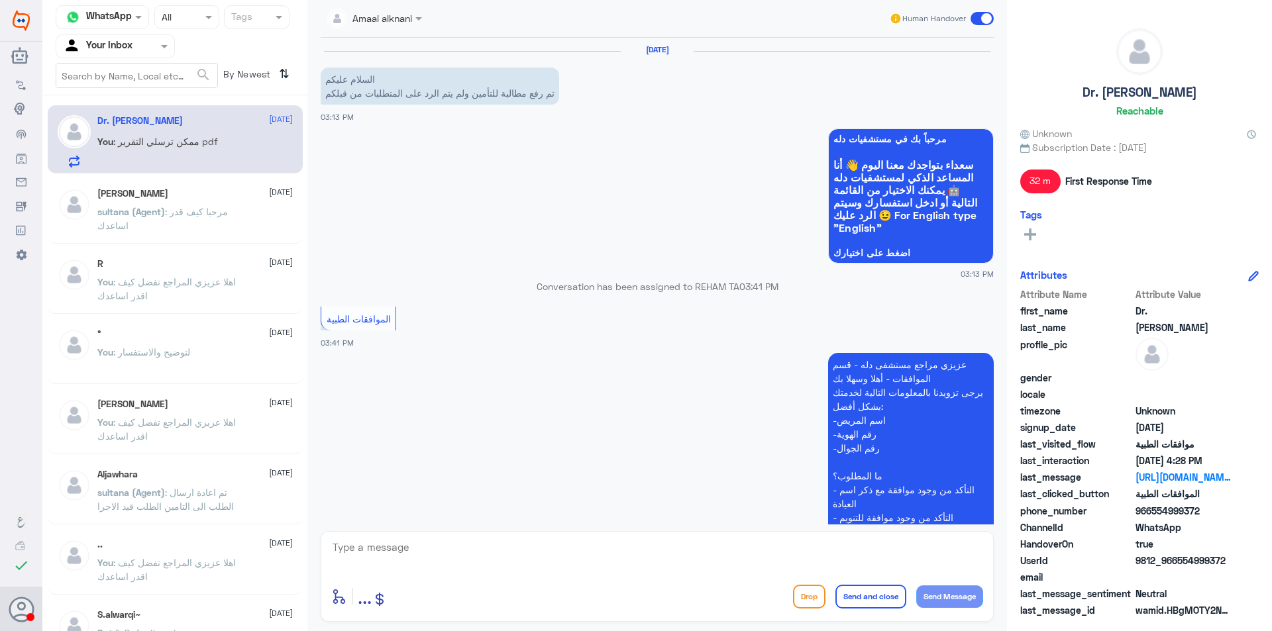
scroll to position [564, 0]
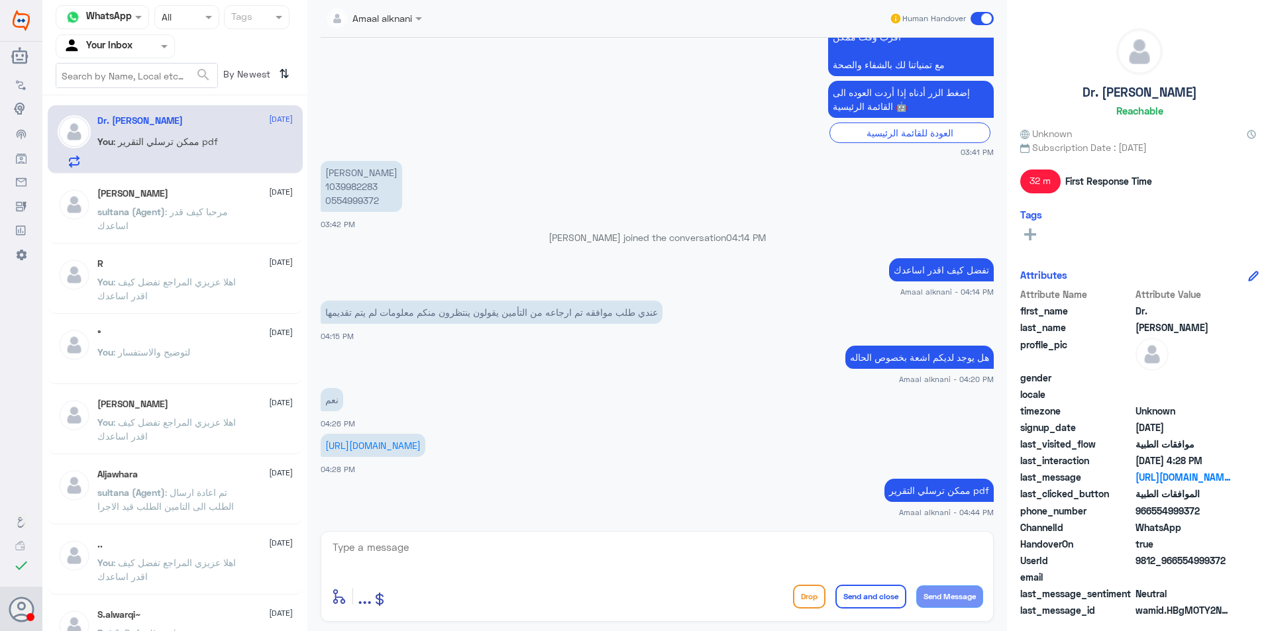
click at [139, 44] on div at bounding box center [115, 45] width 118 height 15
click at [126, 146] on Team "Your Team" at bounding box center [107, 147] width 45 height 11
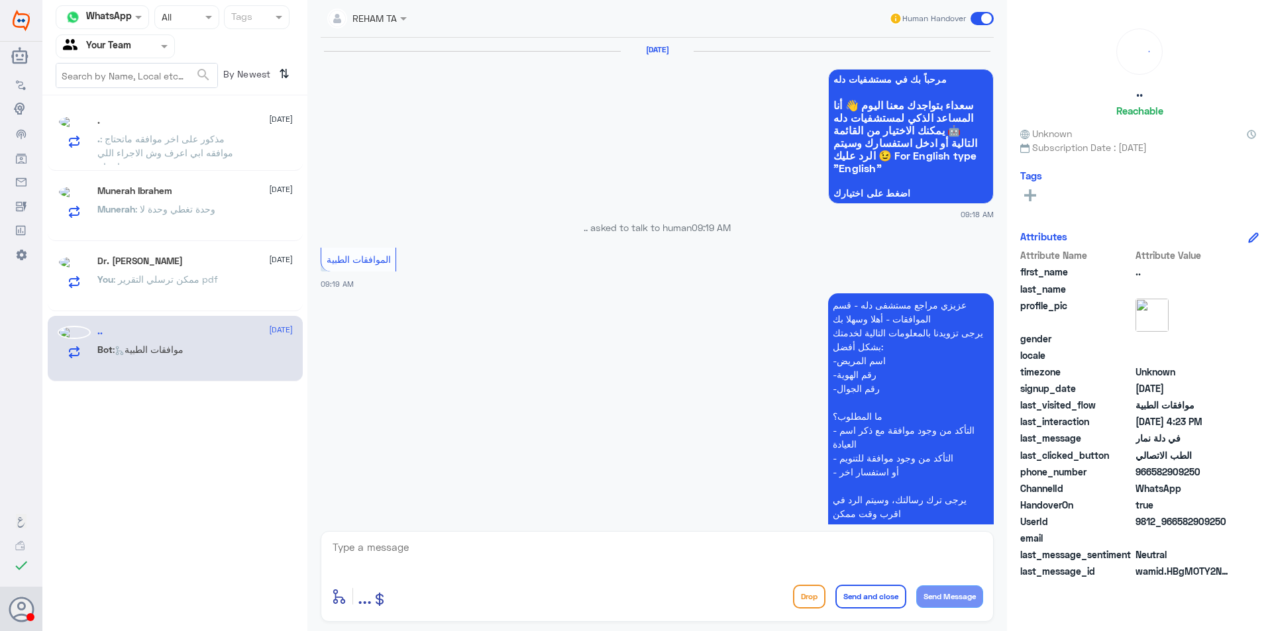
scroll to position [1329, 0]
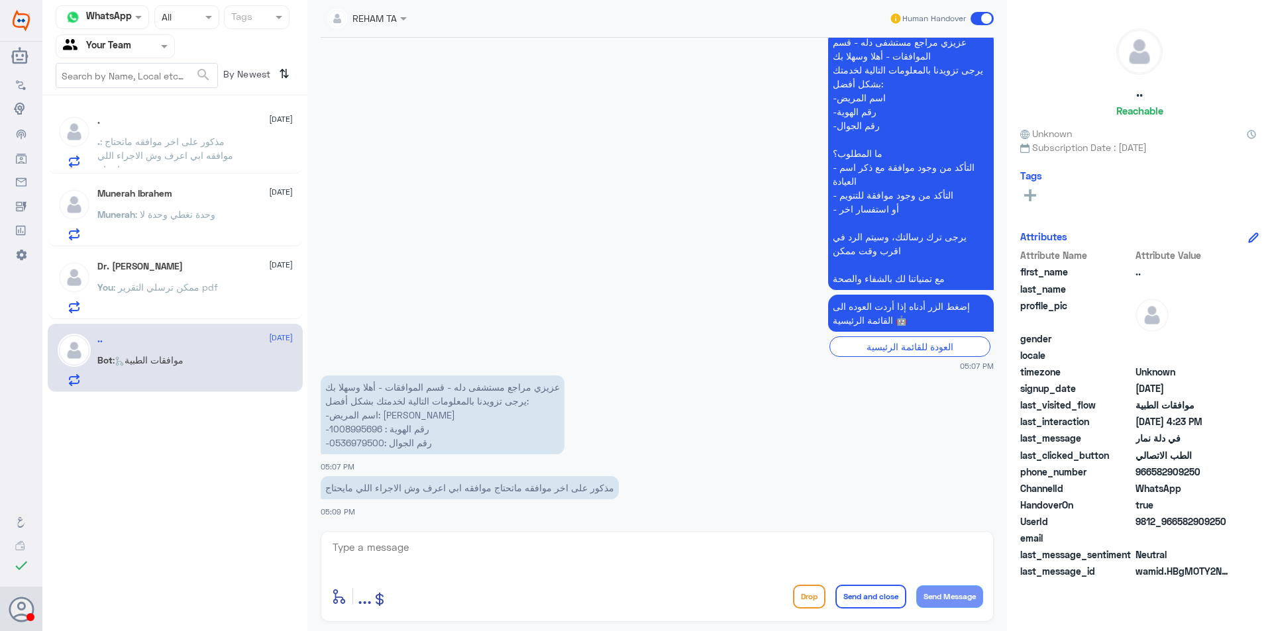
click at [205, 158] on span ": مذكور على اخر موافقه ماتحتاج موافقه ابي اعرف وش الاجراء اللي مايحتاج" at bounding box center [165, 155] width 136 height 39
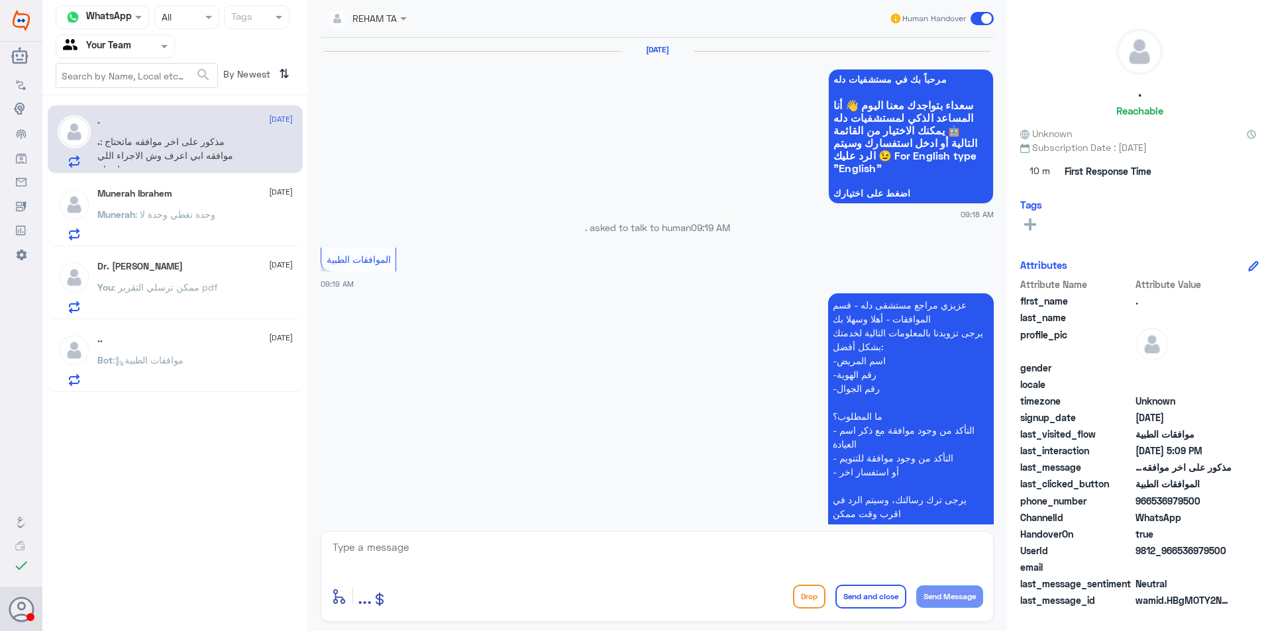
scroll to position [1329, 0]
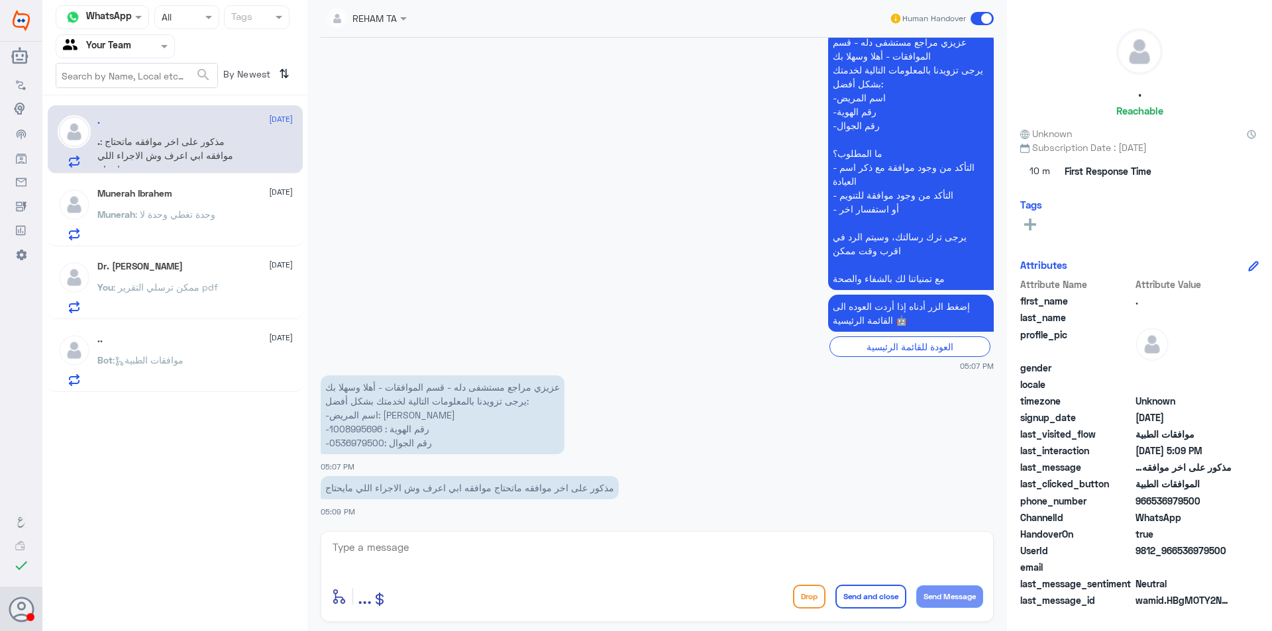
click at [357, 429] on p "عزيزي مراجع مستشفى دله - قسم الموافقات - أهلا وسهلا بك يرجى تزويدنا بالمعلومات …" at bounding box center [443, 415] width 244 height 79
copy p "1008995696"
click at [476, 555] on textarea at bounding box center [657, 554] width 652 height 32
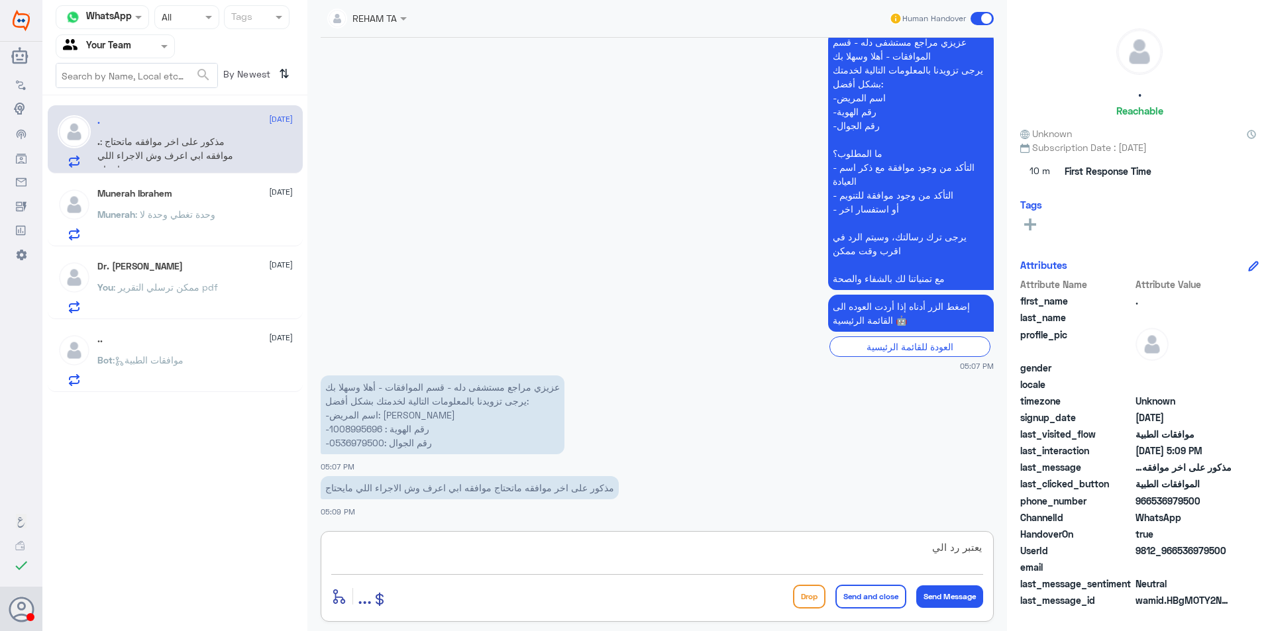
type textarea "يعتبر رد الي"
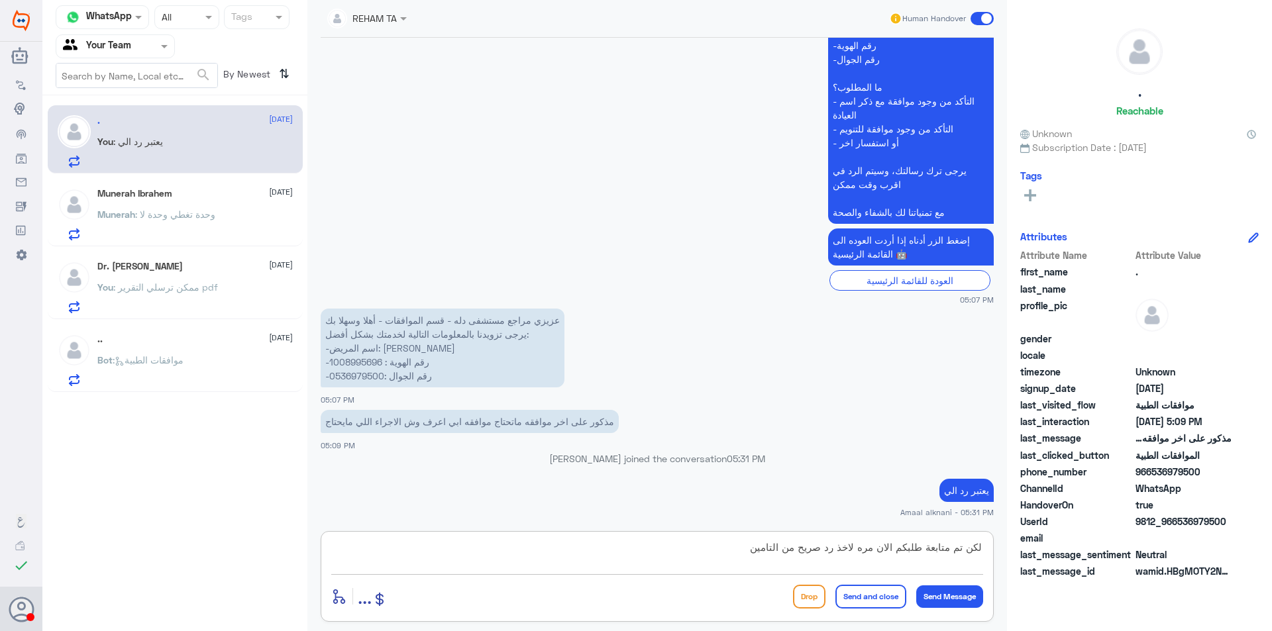
type textarea "لكن تم متابعة طلبكم الان مره لاخذ رد صريح من التامين"
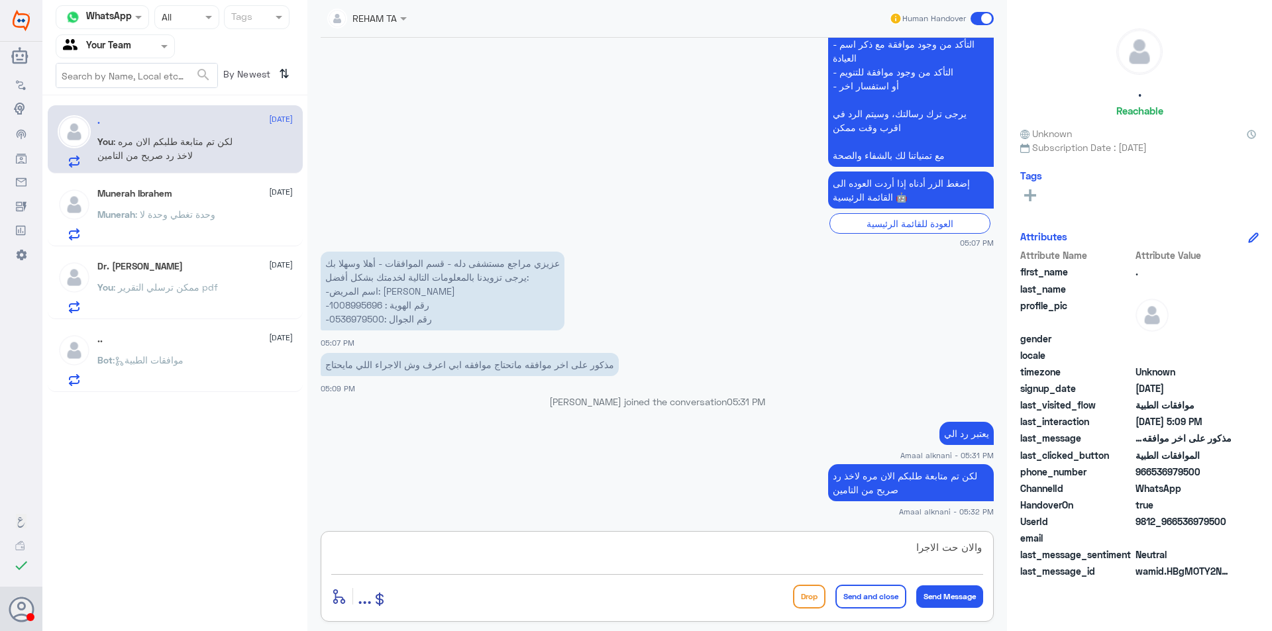
type textarea "والان حت الاجراء"
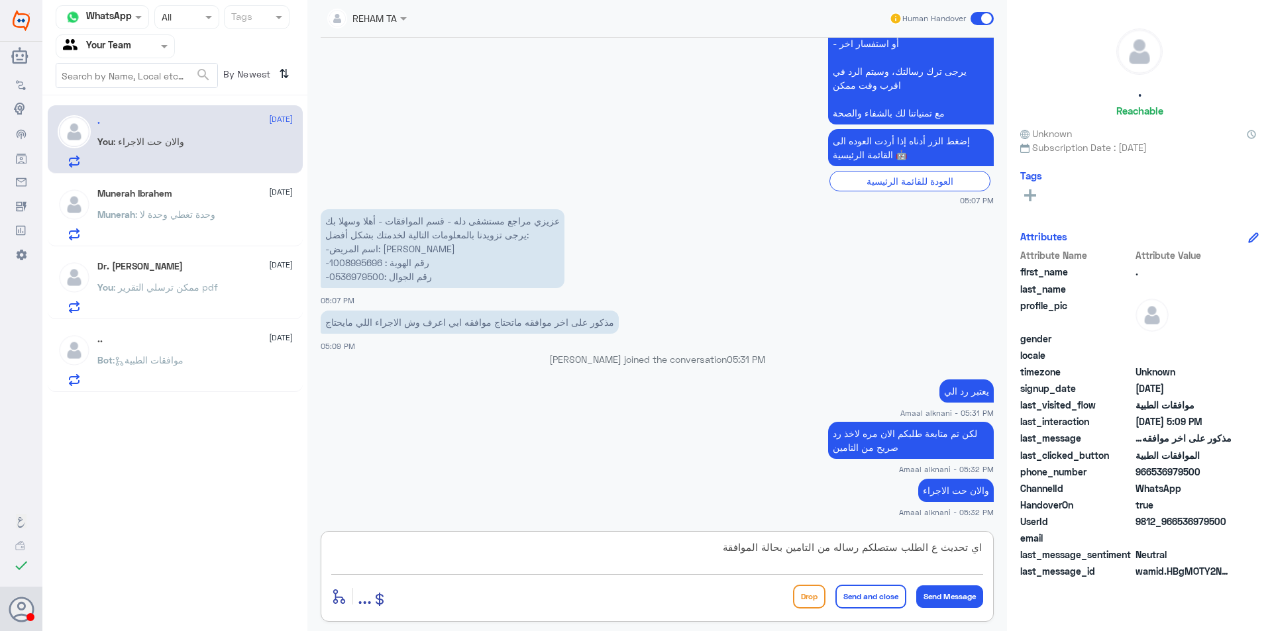
type textarea "اي تحديث ع الطلب ستصلكم رساله من التامين بحالة الموافقة"
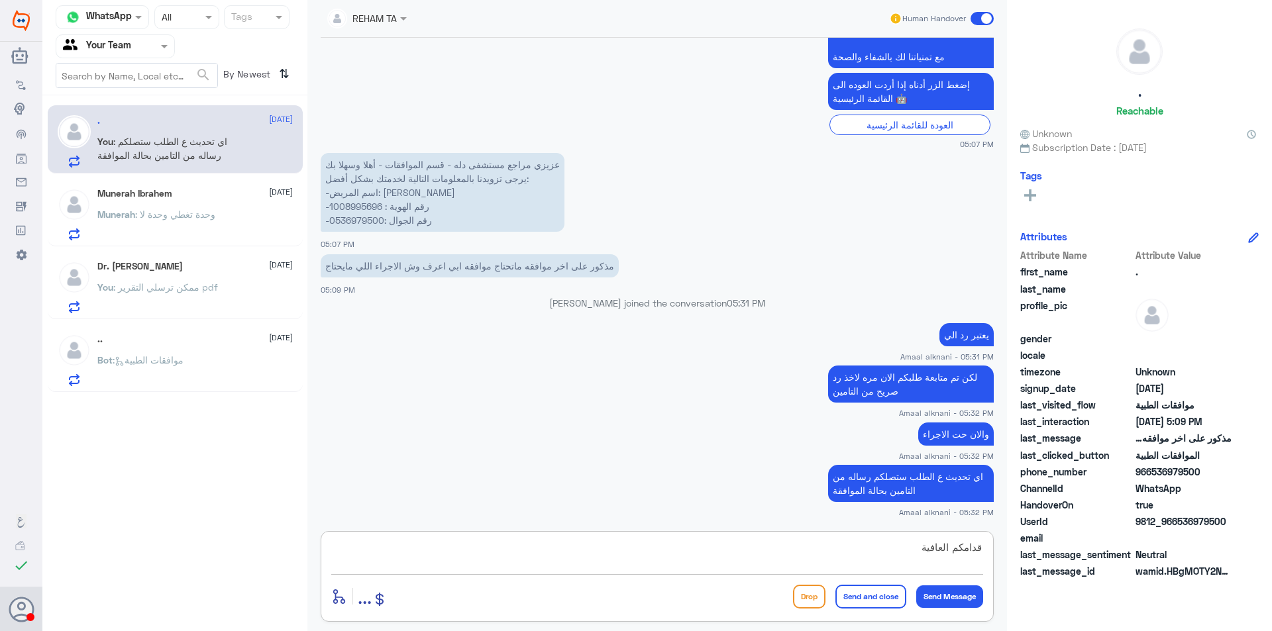
type textarea "قدامكم العافية"
click at [887, 603] on button "Send and close" at bounding box center [870, 597] width 71 height 24
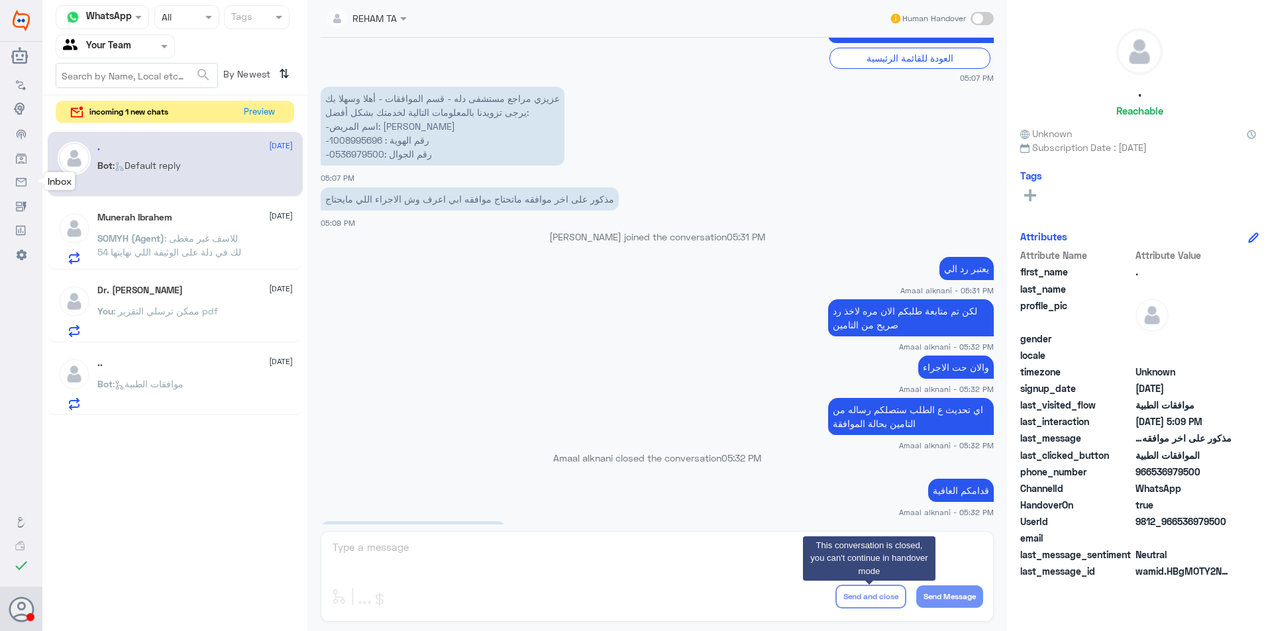
scroll to position [1971, 0]
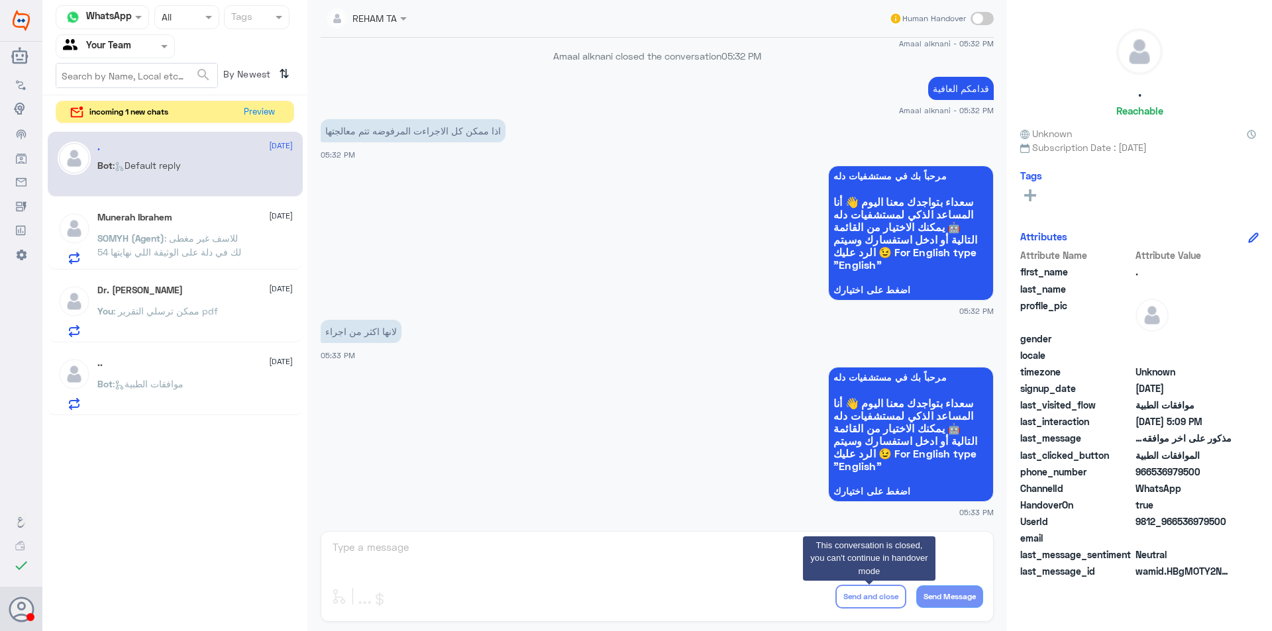
click at [154, 256] on span ": للاسف غير مغطى لك في دلة على الوثيقة اللي نهايتها 54" at bounding box center [169, 244] width 144 height 25
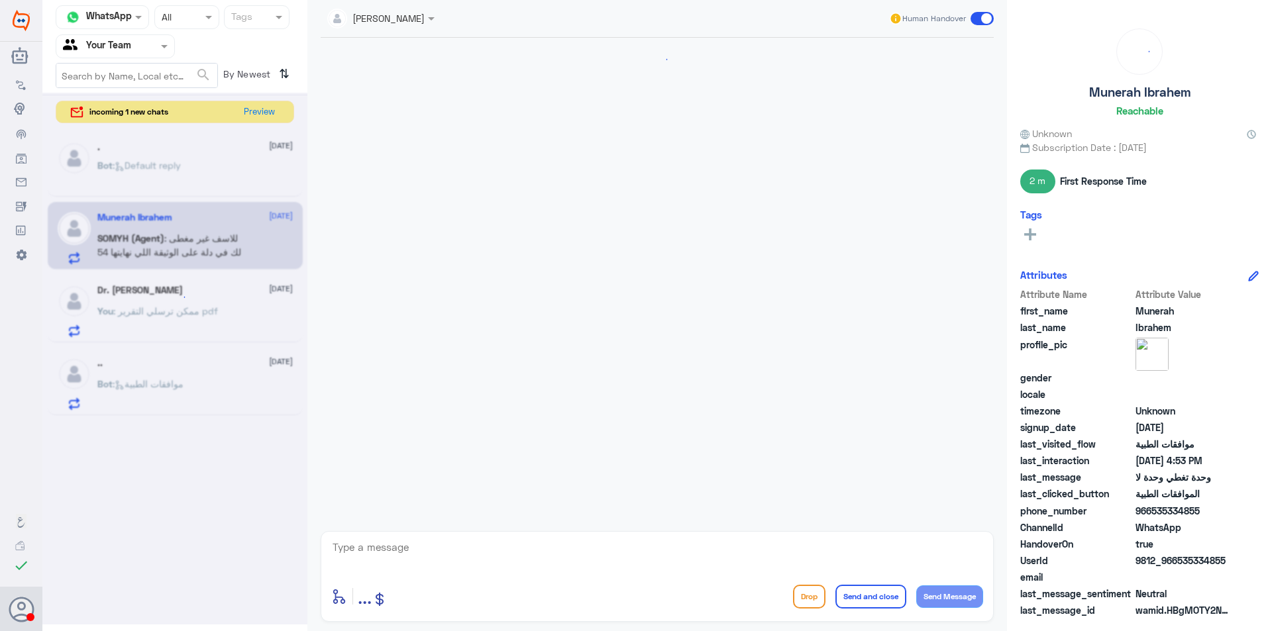
scroll to position [683, 0]
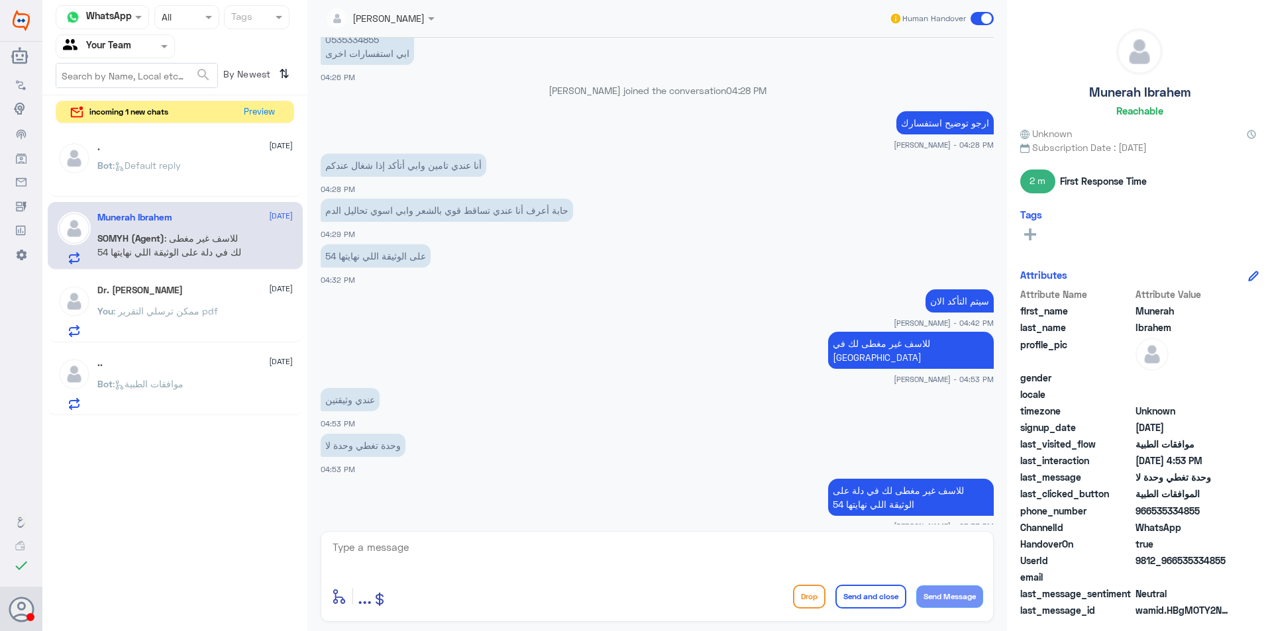
click at [141, 321] on p "You : ممكن ترسلي التقرير pdf" at bounding box center [157, 320] width 121 height 33
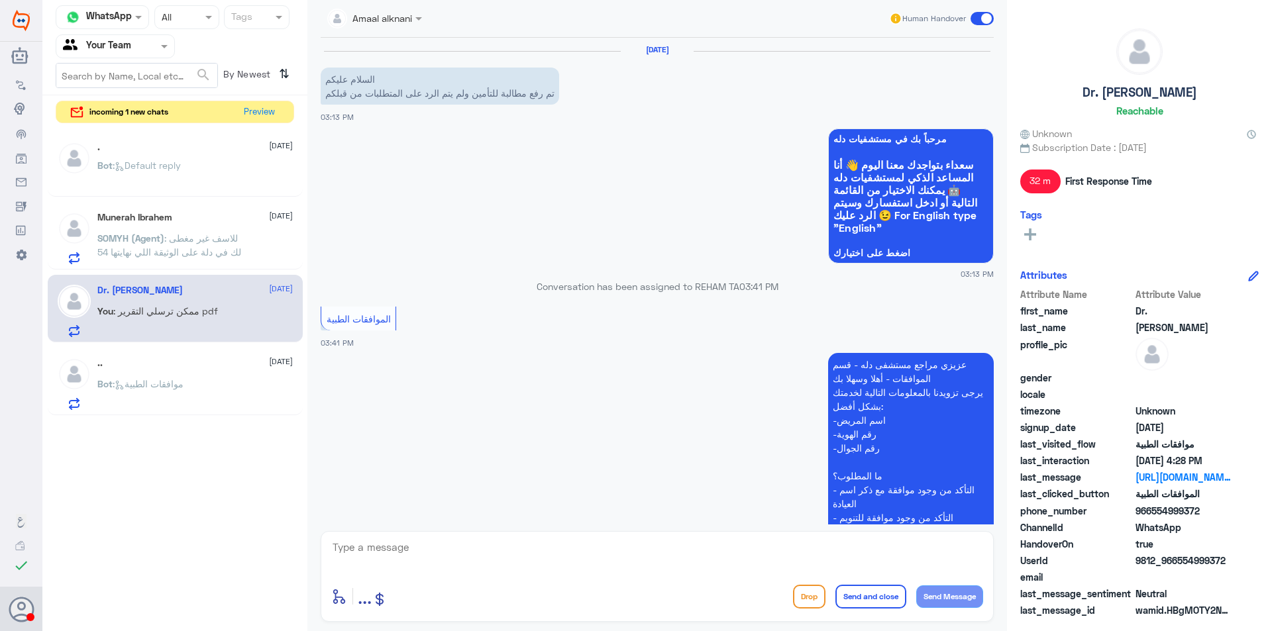
scroll to position [564, 0]
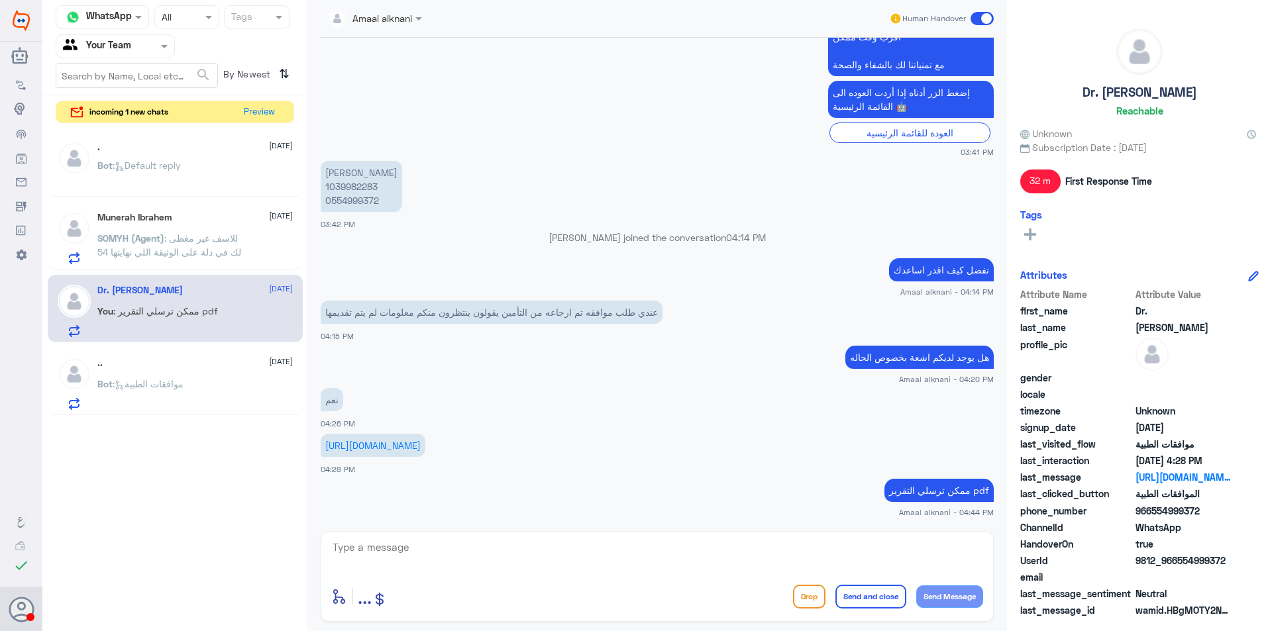
click at [164, 397] on p "Bot : موافقات الطبية" at bounding box center [140, 393] width 86 height 33
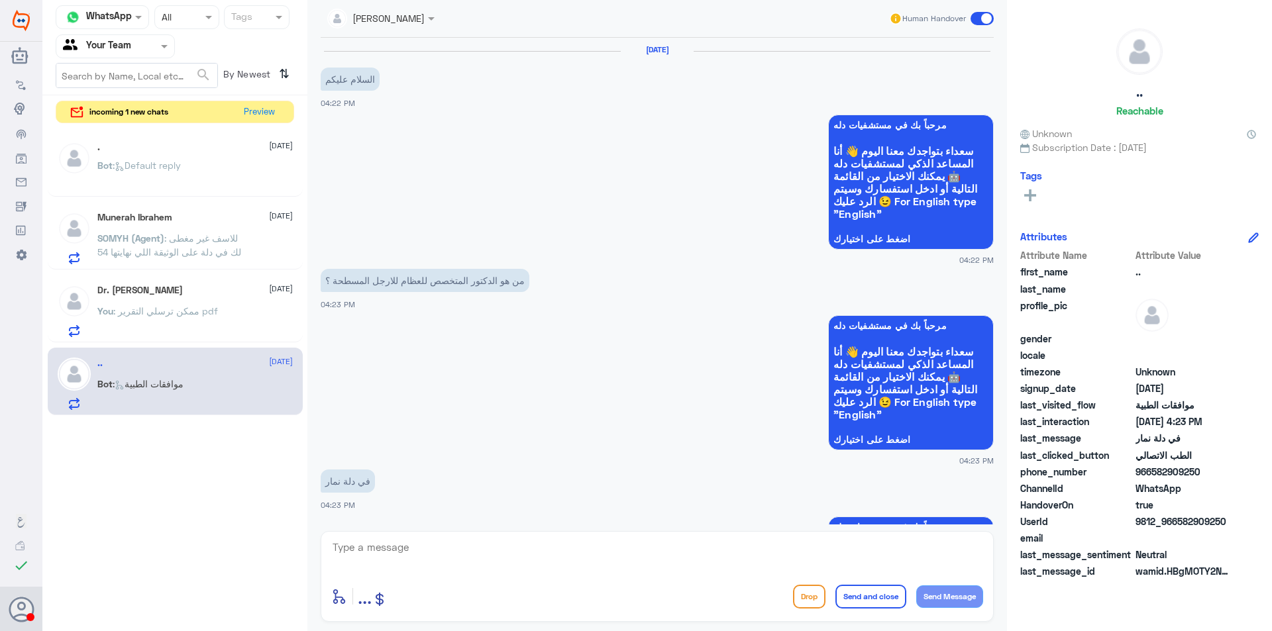
scroll to position [667, 0]
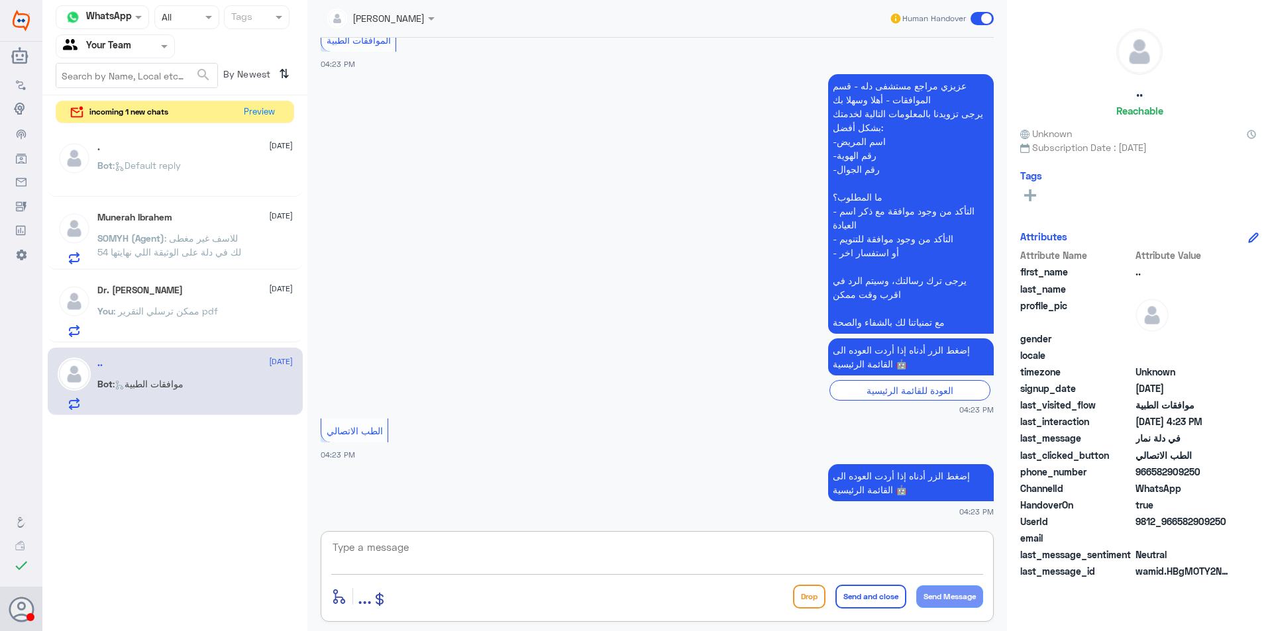
click at [474, 556] on textarea at bounding box center [657, 554] width 652 height 32
click at [264, 108] on button "Preview" at bounding box center [259, 111] width 41 height 21
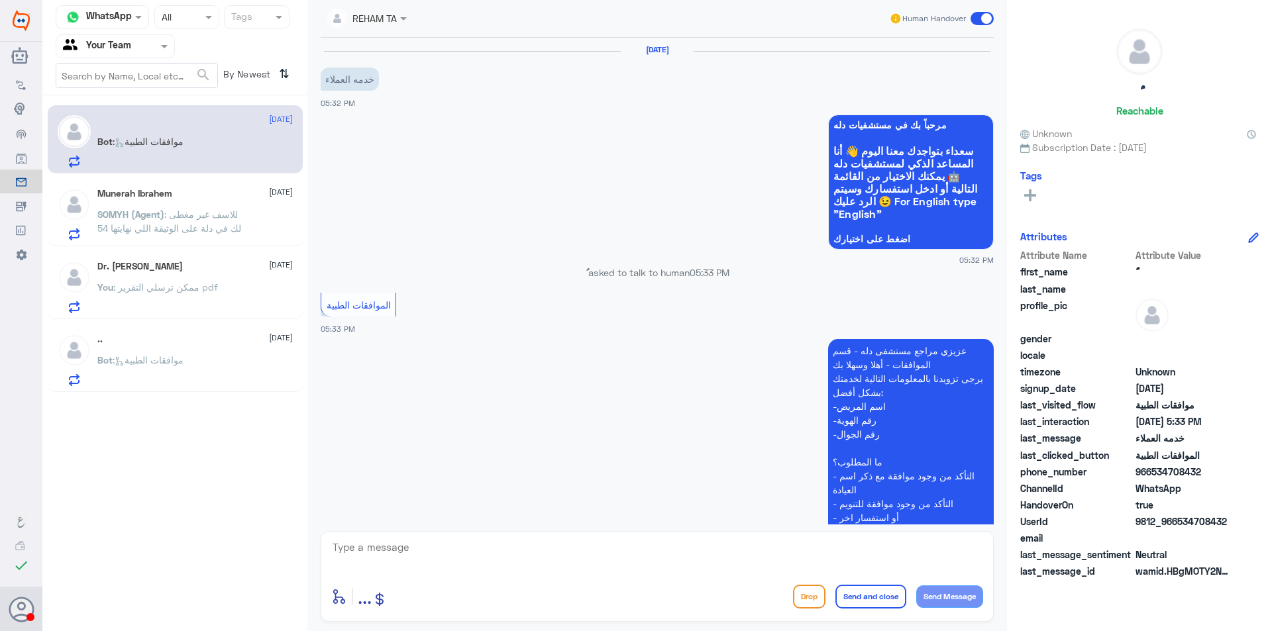
scroll to position [162, 0]
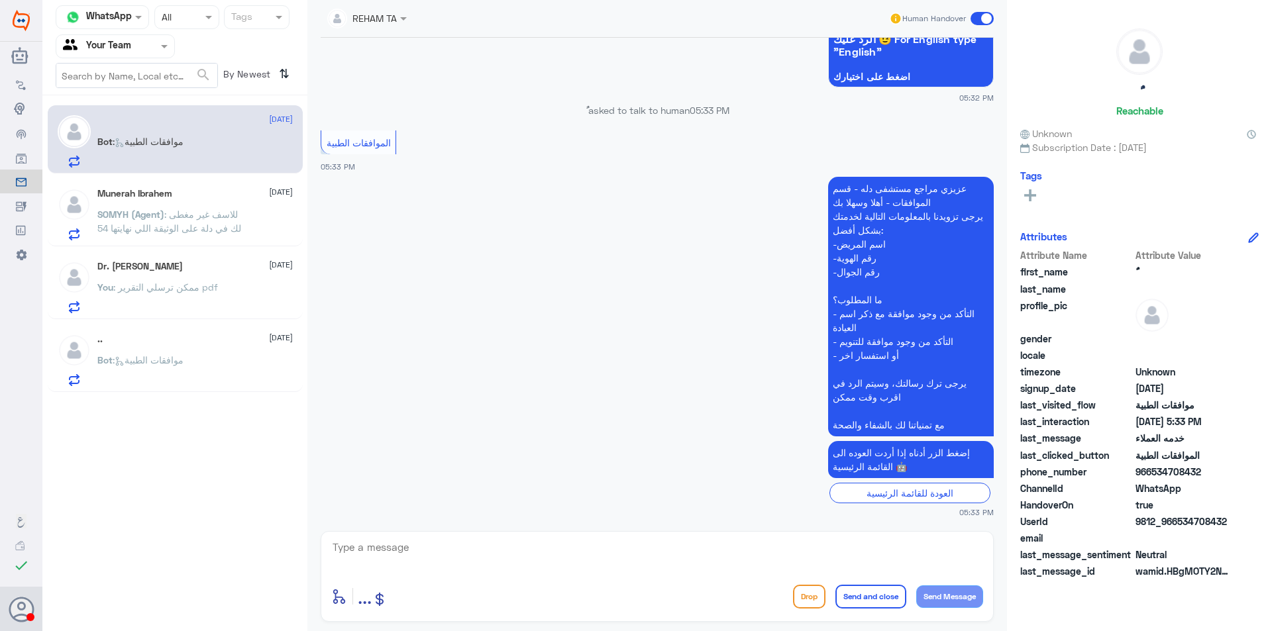
click at [438, 576] on div "enter flow name ... Drop Send and close Send Message" at bounding box center [657, 576] width 673 height 91
click at [436, 550] on textarea at bounding box center [657, 554] width 652 height 32
click at [126, 46] on input "text" at bounding box center [99, 45] width 73 height 15
click at [387, 557] on textarea at bounding box center [657, 554] width 652 height 32
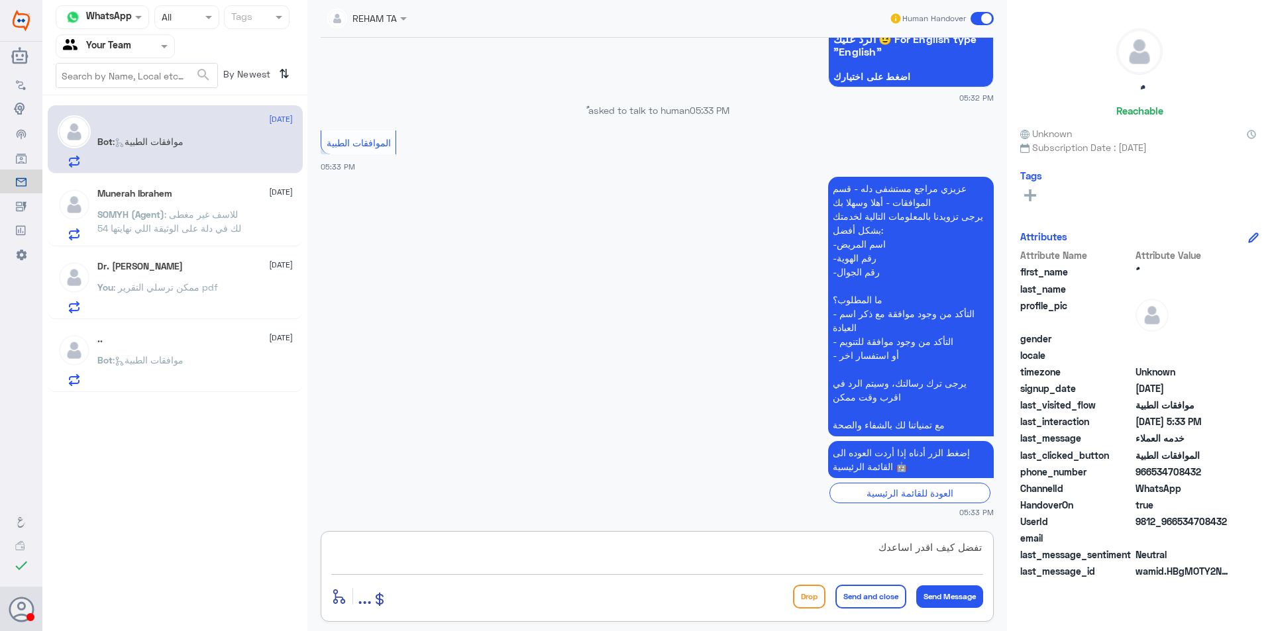
type textarea "تفضل كيف اقدر اساعدك"
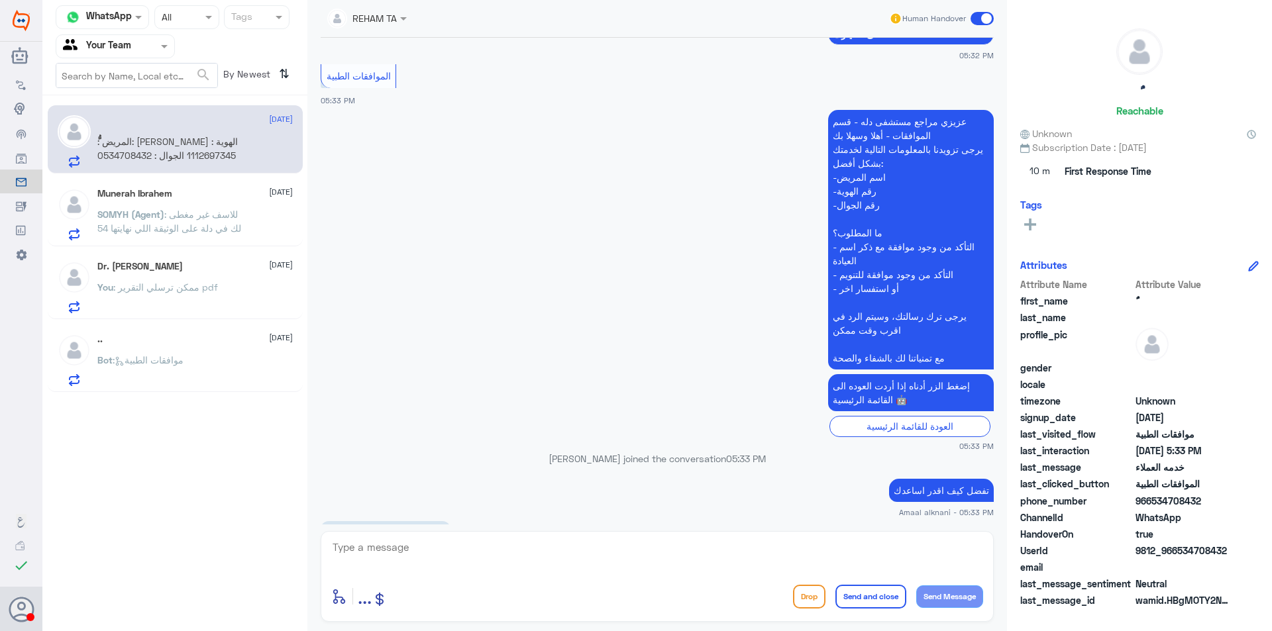
scroll to position [550, 0]
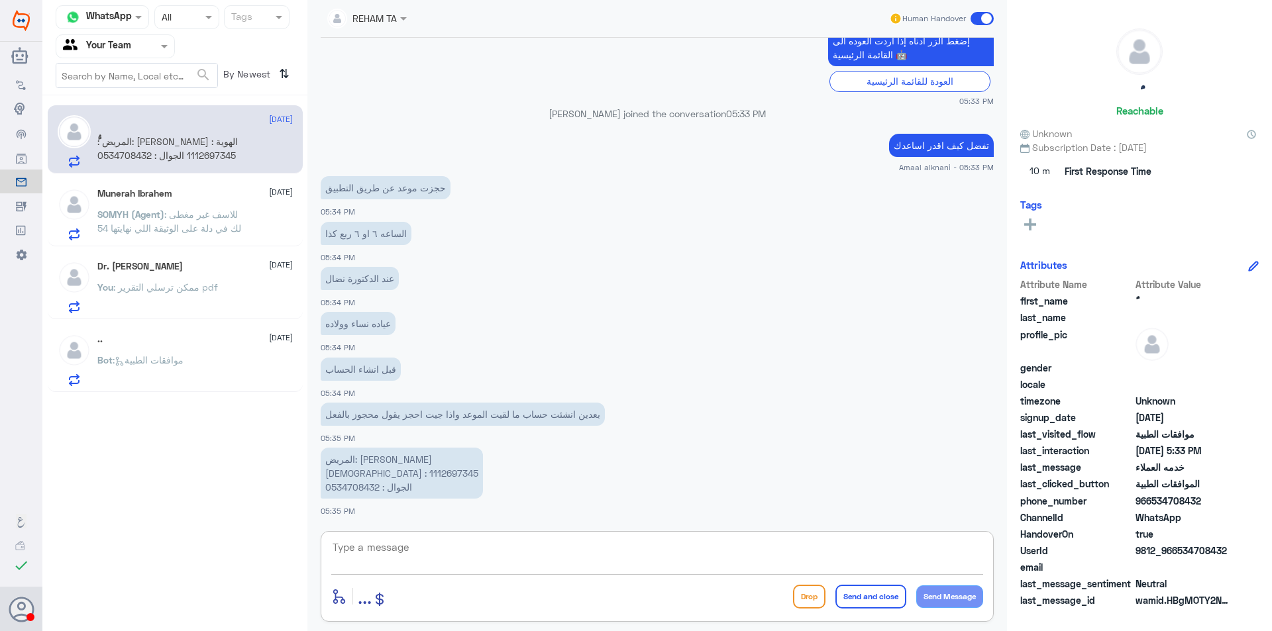
click at [415, 539] on textarea at bounding box center [657, 554] width 652 height 32
click at [399, 566] on textarea at bounding box center [657, 554] width 652 height 32
type textarea "s"
type textarea "سيتم تحويلكم الى الطب الاتصالي"
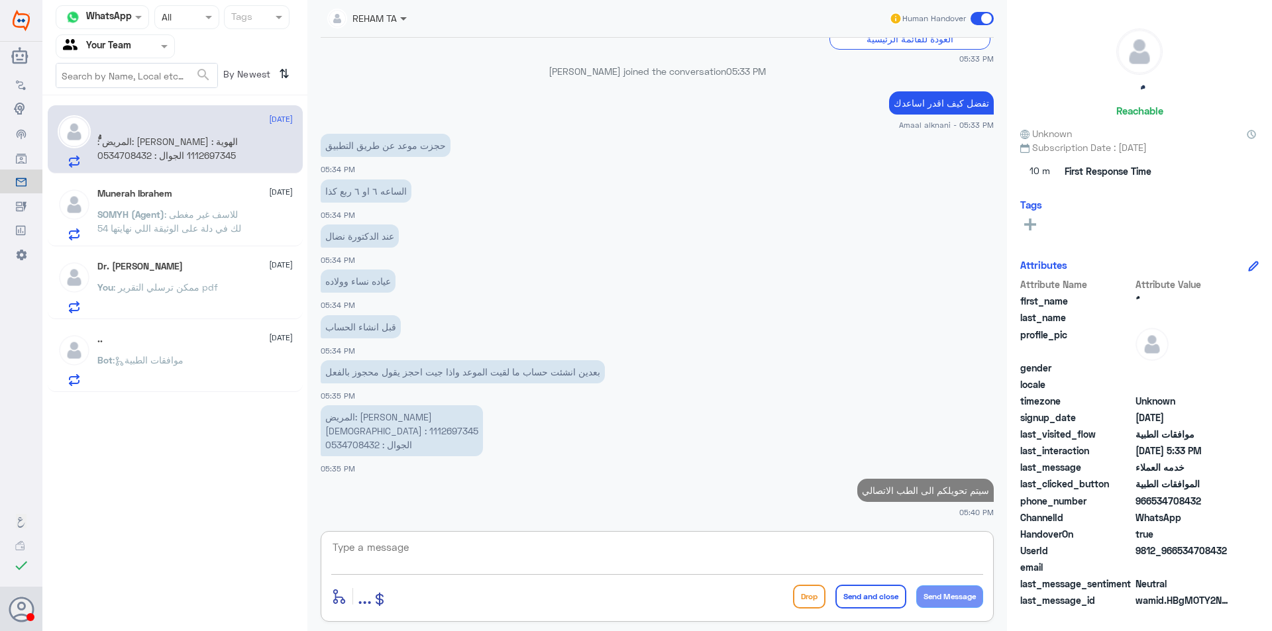
click at [401, 17] on span at bounding box center [403, 19] width 7 height 5
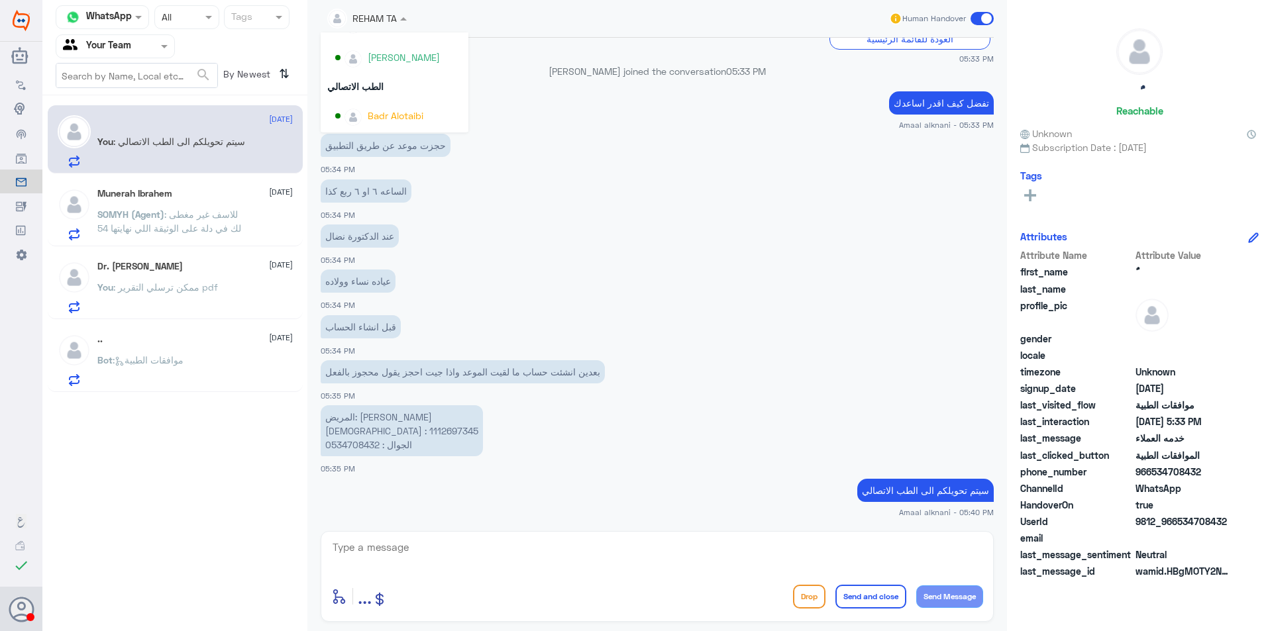
scroll to position [596, 0]
click at [403, 109] on div "Badr Alotaibi" at bounding box center [398, 100] width 126 height 23
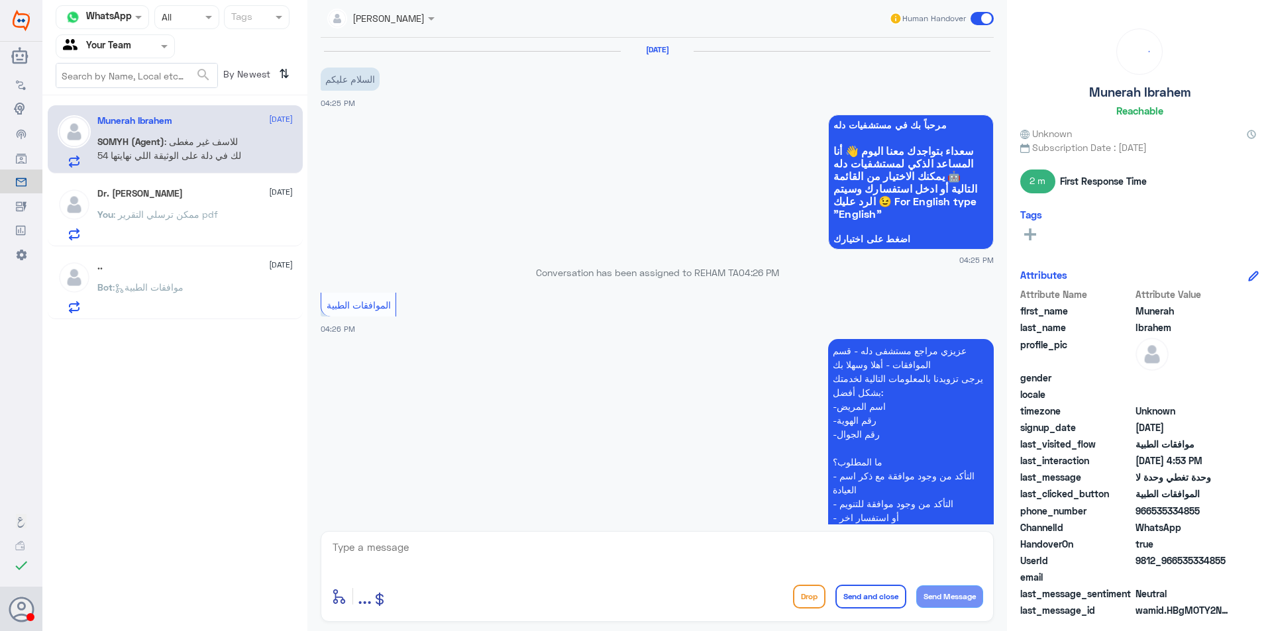
scroll to position [683, 0]
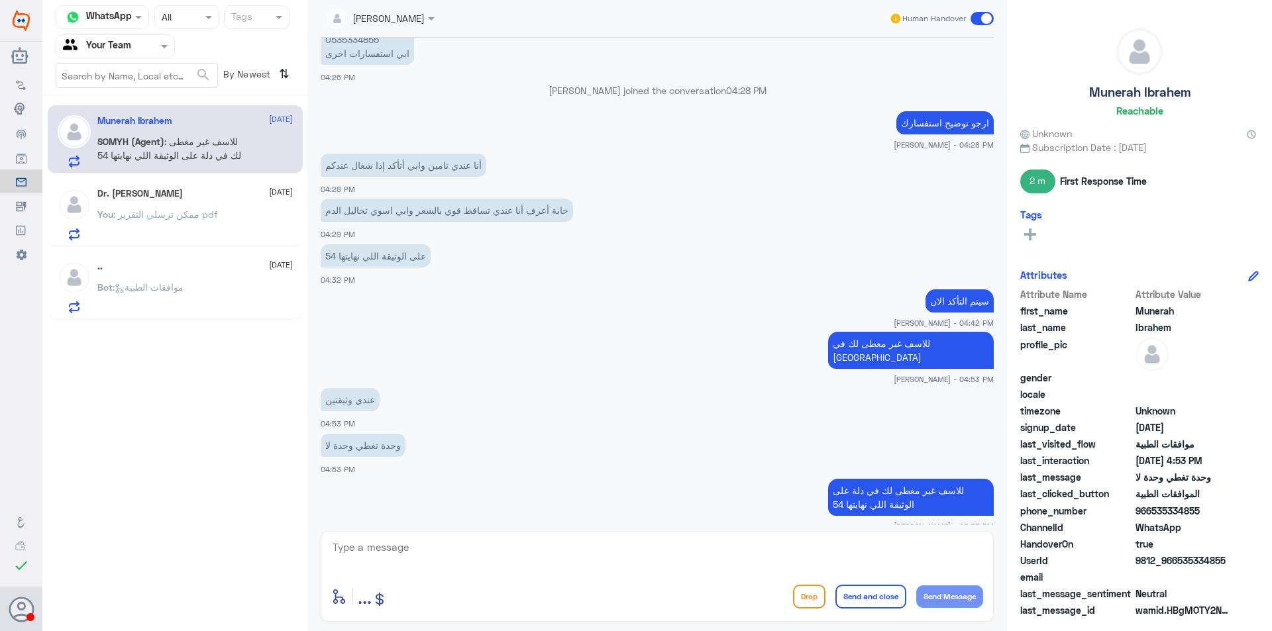
click at [187, 214] on span ": ممكن ترسلي التقرير pdf" at bounding box center [165, 214] width 105 height 11
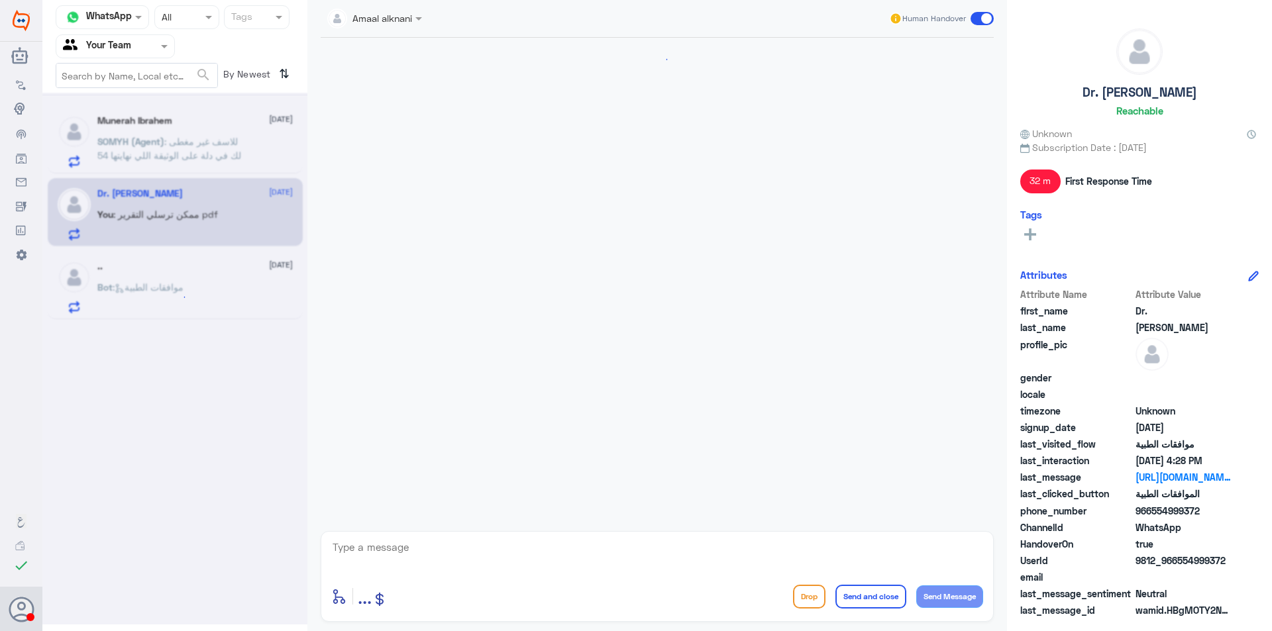
scroll to position [564, 0]
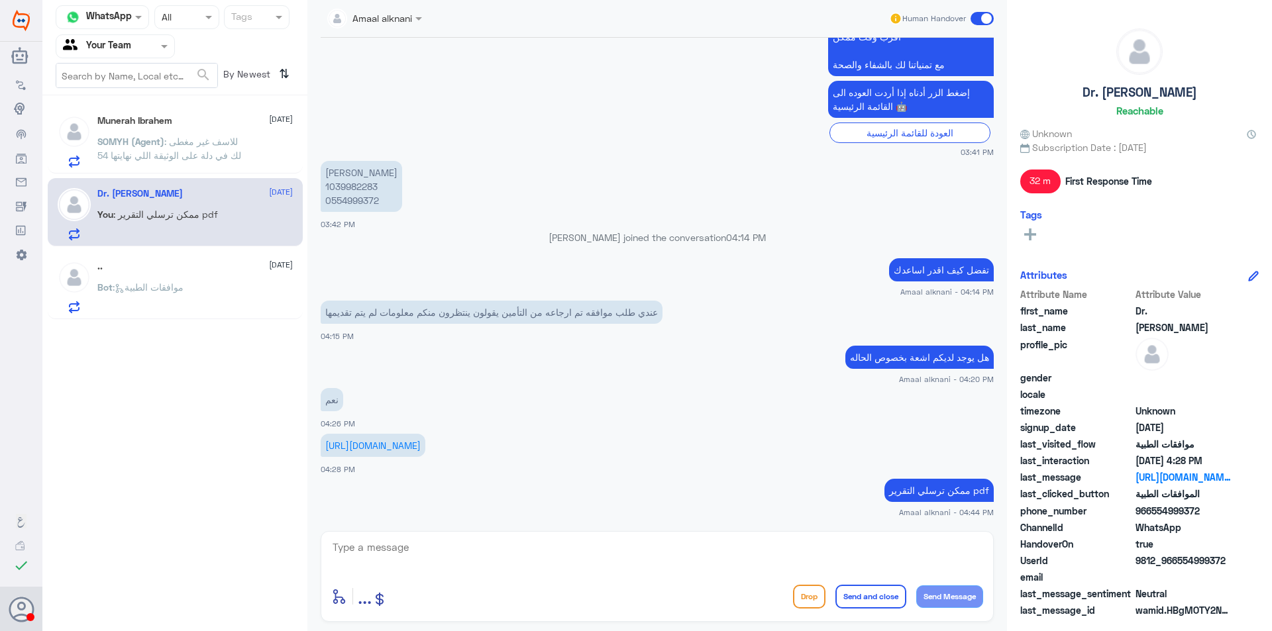
click at [179, 301] on p "Bot : موافقات الطبية" at bounding box center [140, 296] width 86 height 33
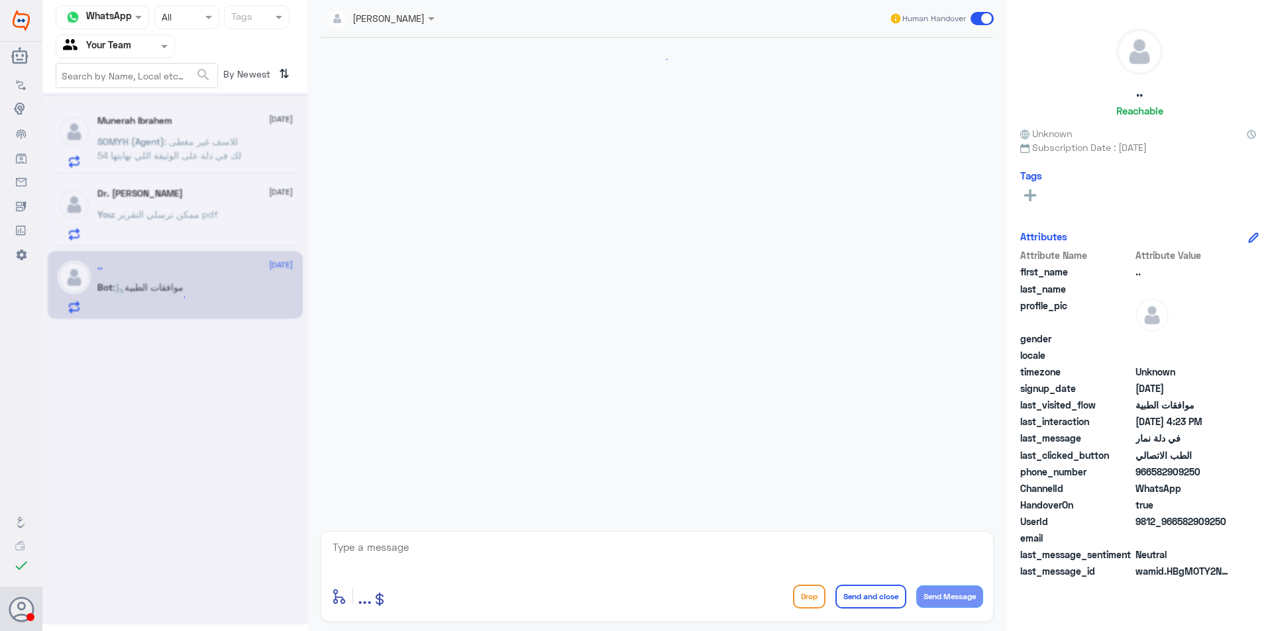
scroll to position [667, 0]
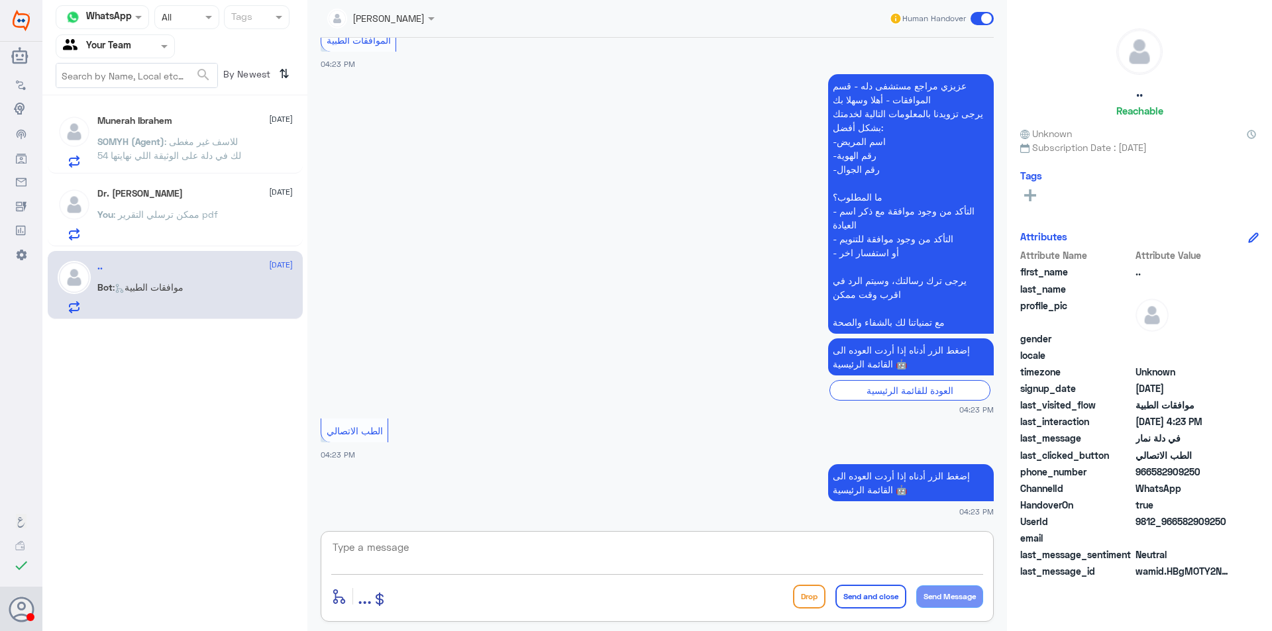
click at [449, 555] on textarea at bounding box center [657, 554] width 652 height 32
click at [143, 50] on div at bounding box center [115, 45] width 118 height 15
click at [140, 111] on div "Your Inbox" at bounding box center [115, 118] width 119 height 30
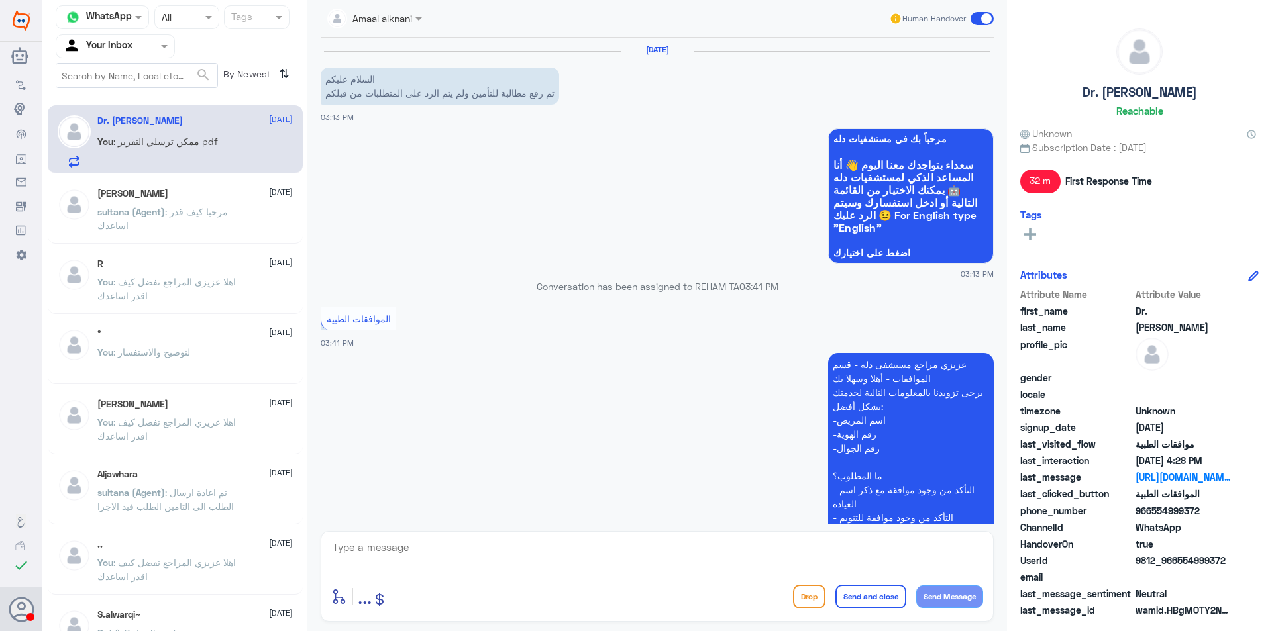
scroll to position [564, 0]
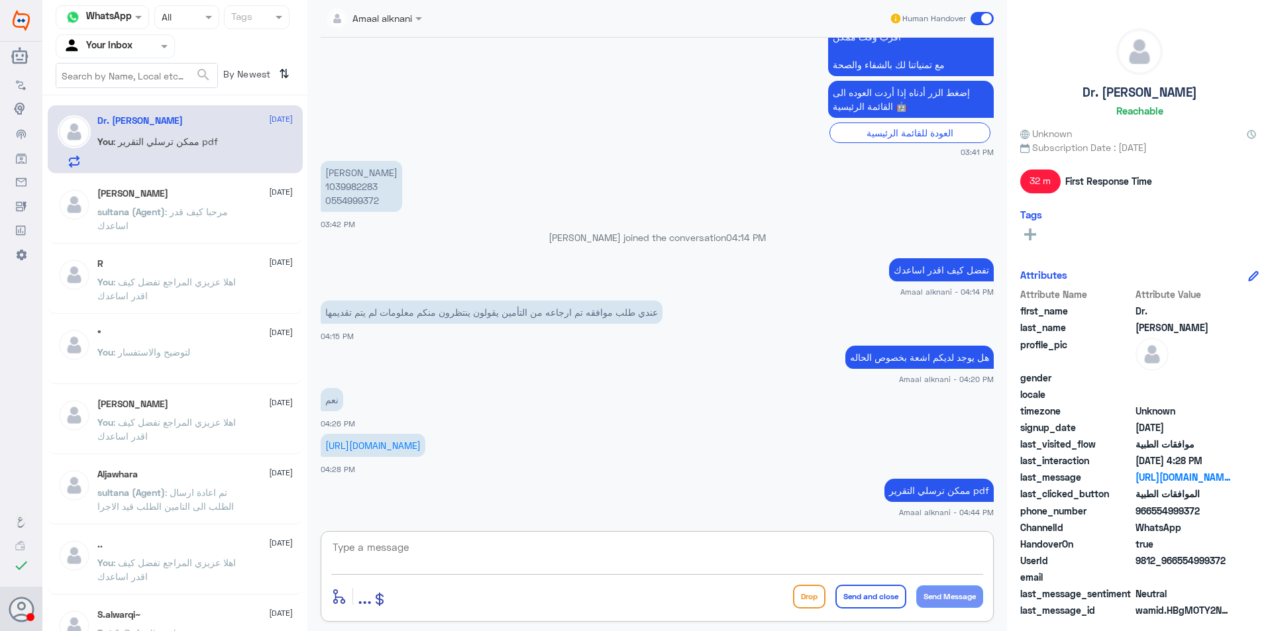
click at [446, 561] on textarea at bounding box center [657, 554] width 652 height 32
click at [180, 223] on p "[PERSON_NAME] (Agent) : مرحبا كيف قدر اساعدك" at bounding box center [171, 221] width 149 height 33
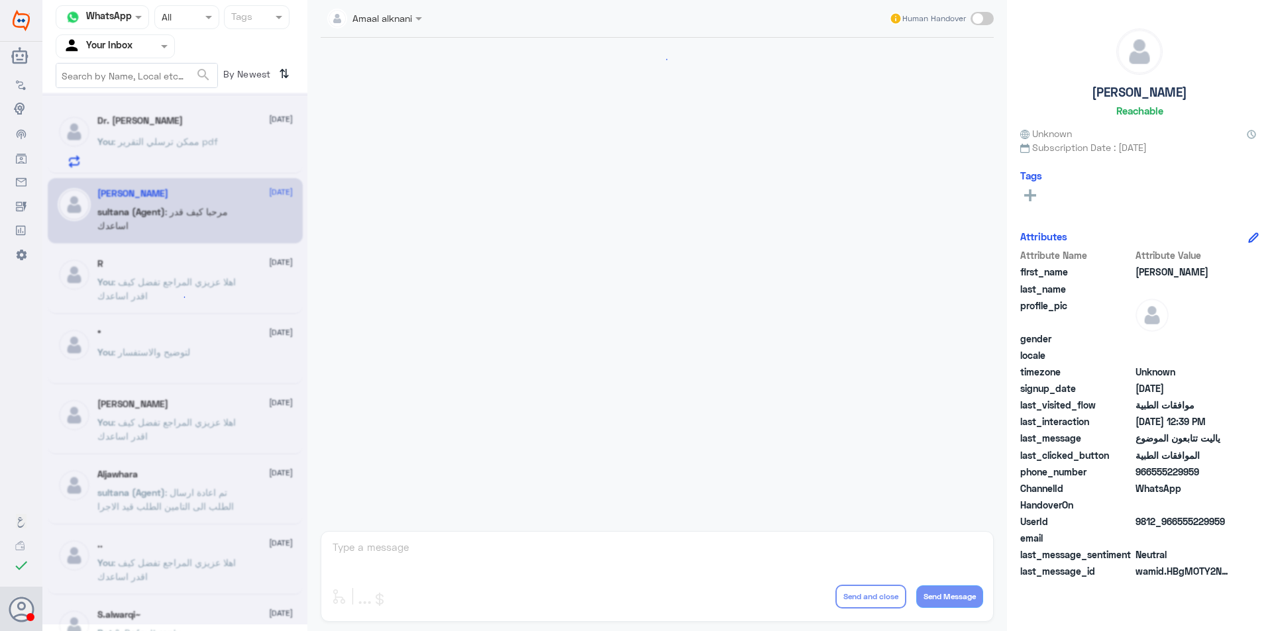
scroll to position [1148, 0]
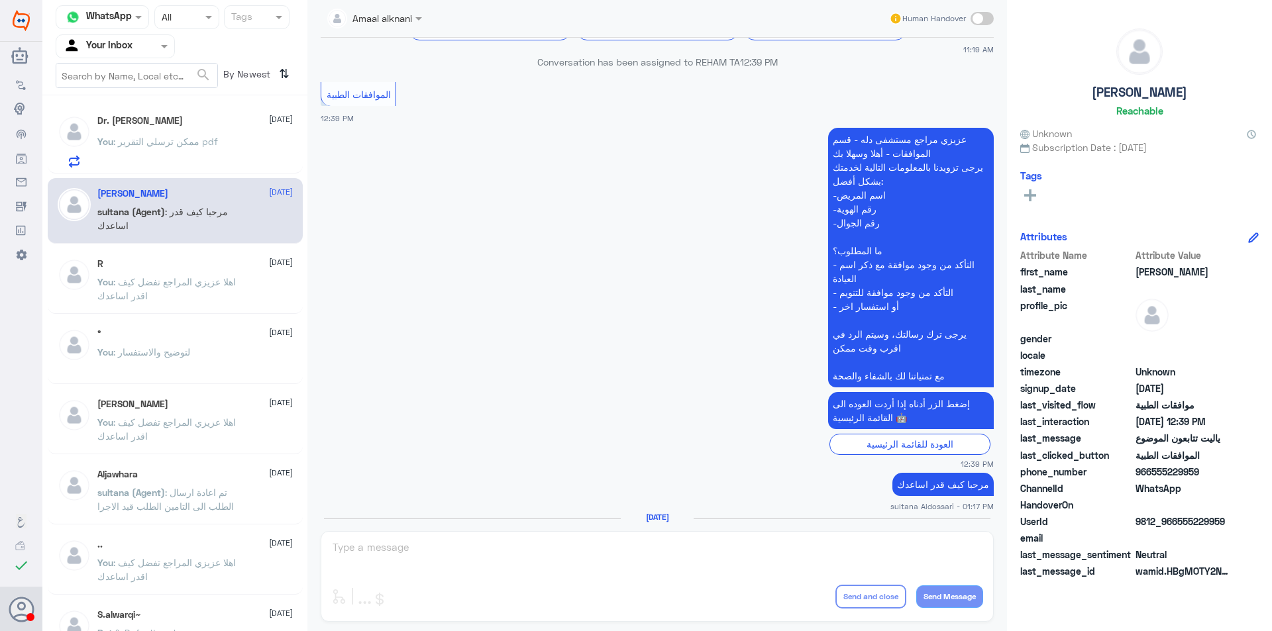
click at [420, 556] on div "Amaal alknani Human Handover [DATE] القائمة الرئيسية 10:51 AM مرحباً بك في مستش…" at bounding box center [656, 317] width 699 height 635
click at [200, 146] on p "You : ممكن ترسلي التقرير pdf" at bounding box center [157, 150] width 121 height 33
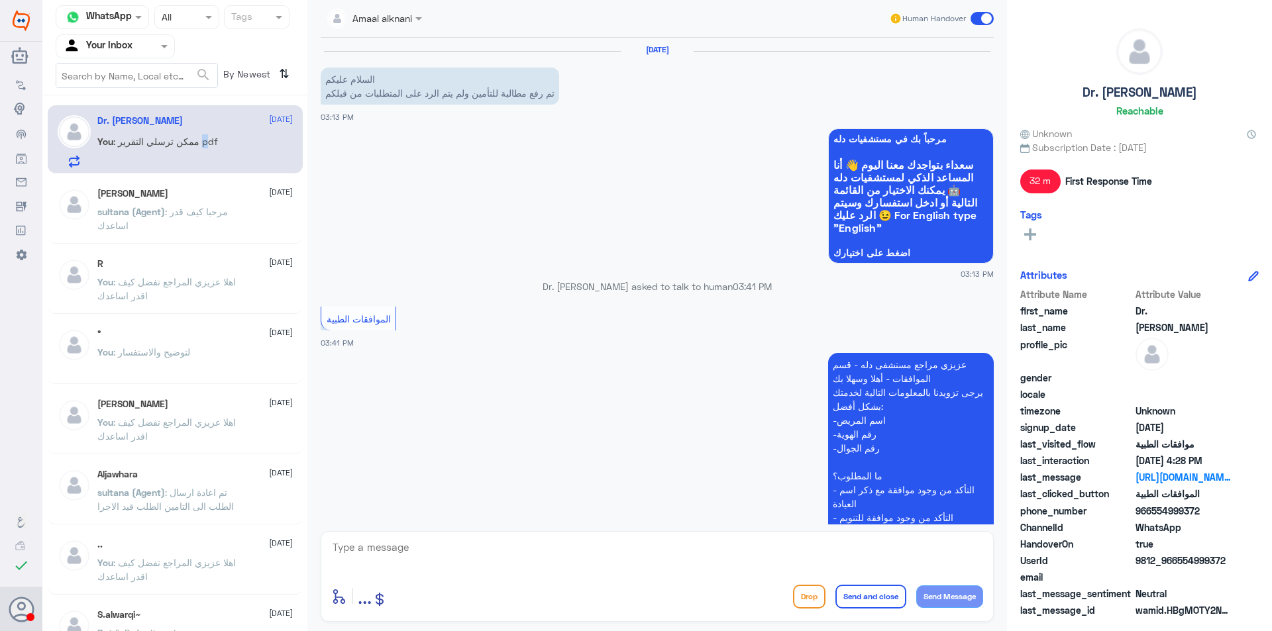
scroll to position [564, 0]
